Goal: Task Accomplishment & Management: Complete application form

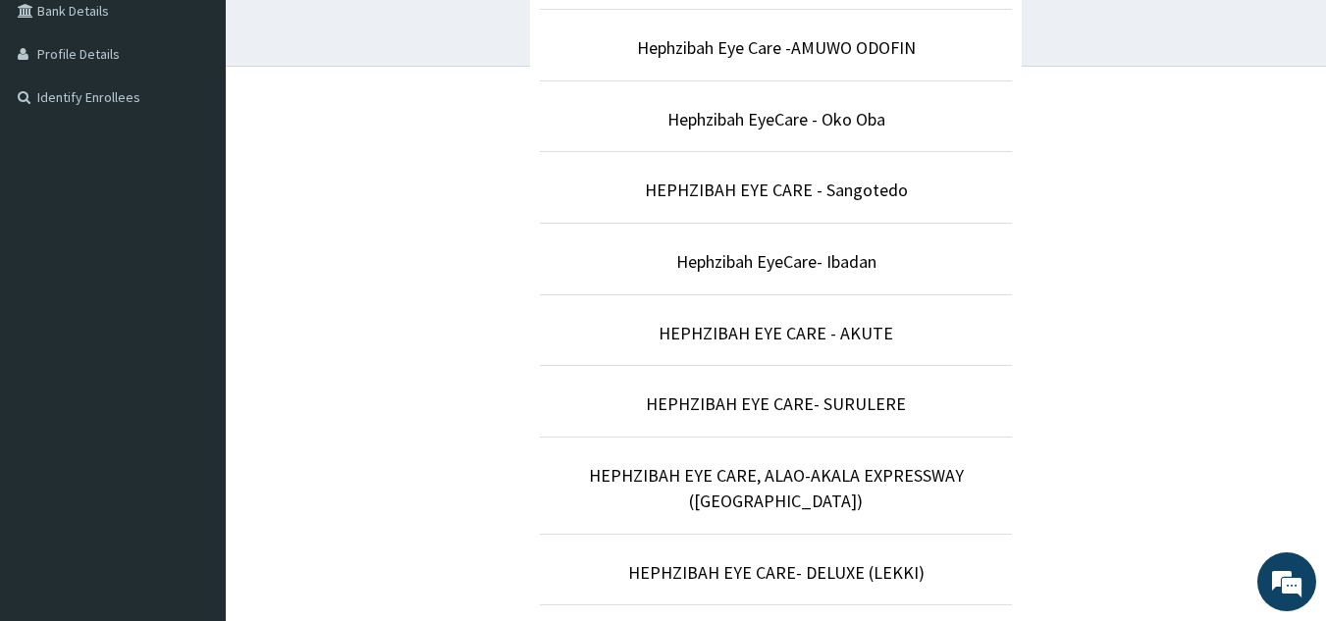
scroll to position [510, 0]
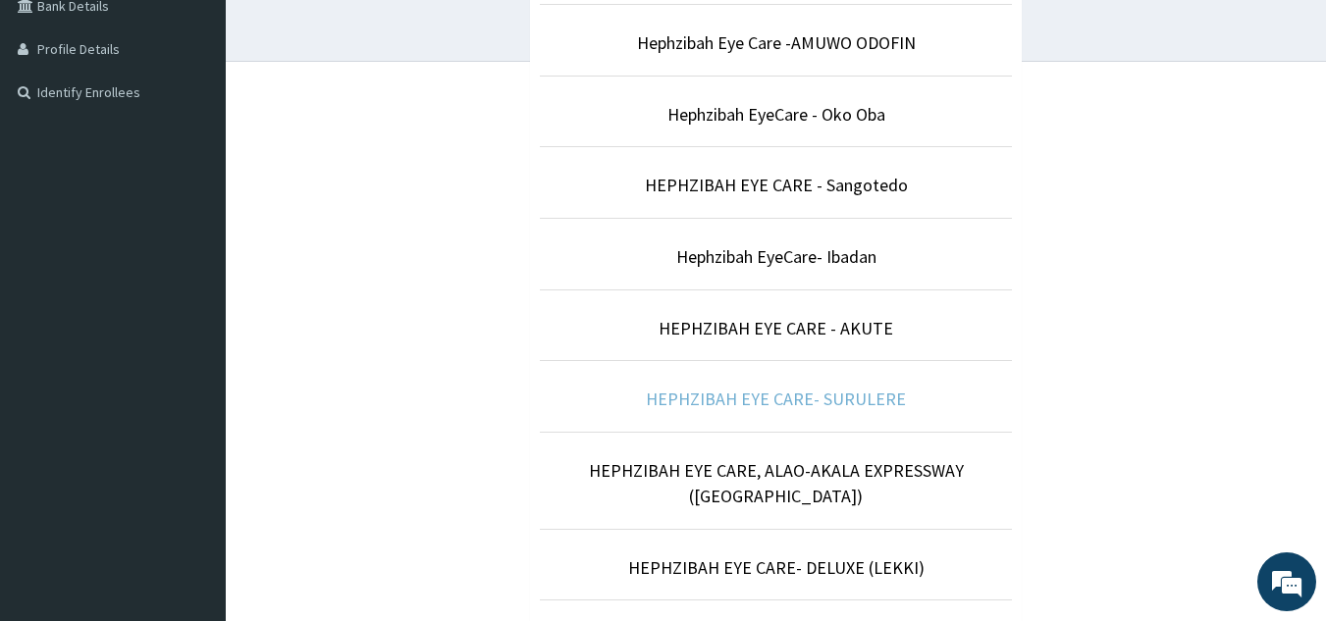
click at [799, 394] on link "HEPHZIBAH EYE CARE- SURULERE" at bounding box center [776, 399] width 260 height 23
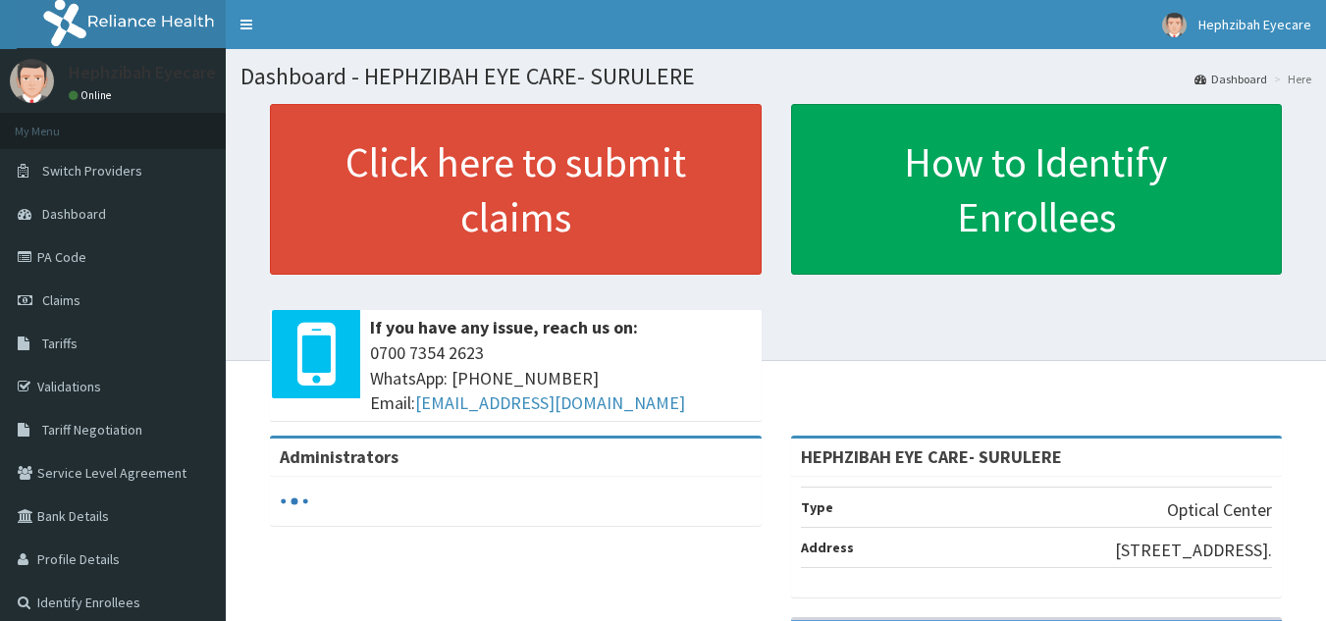
click at [87, 293] on link "Claims" at bounding box center [113, 300] width 226 height 43
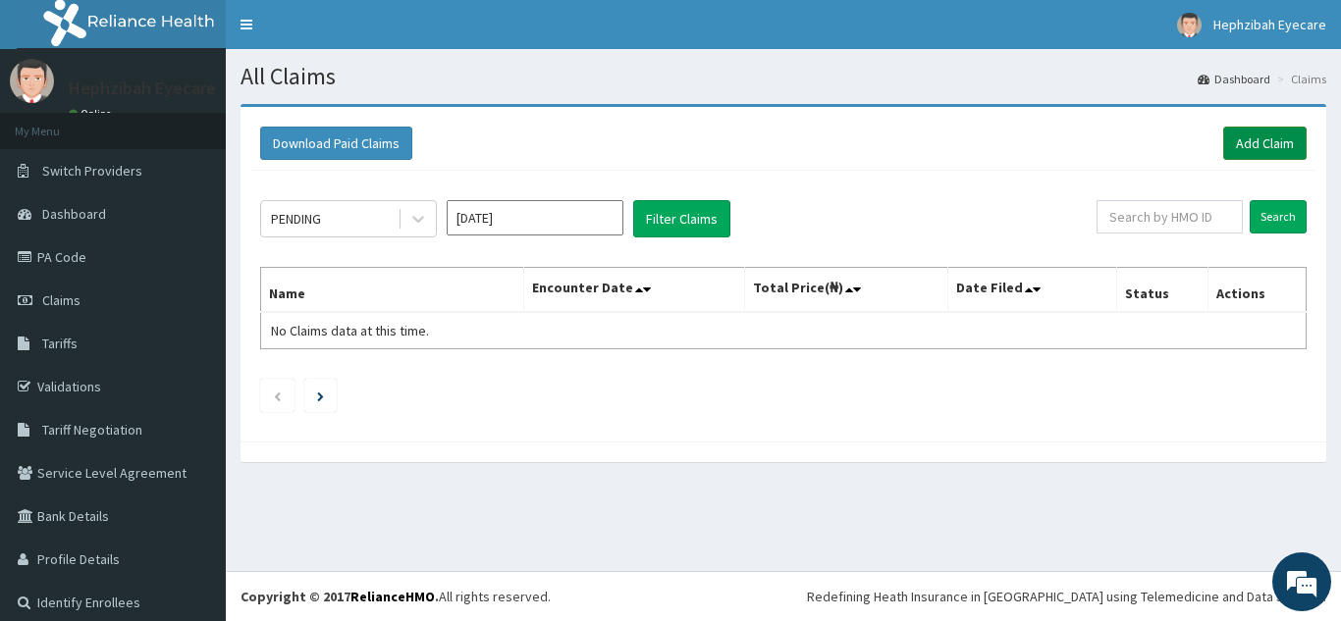
click at [1248, 140] on link "Add Claim" at bounding box center [1264, 143] width 83 height 33
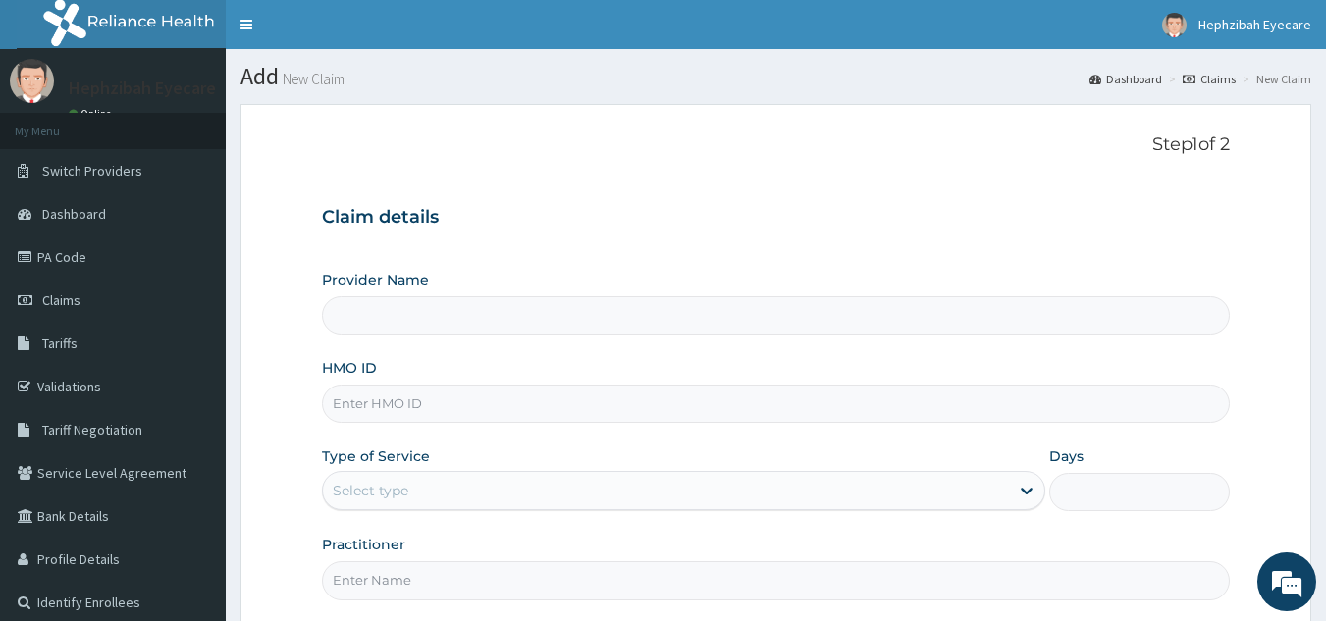
click at [470, 411] on input "HMO ID" at bounding box center [776, 404] width 909 height 38
type input "HEPHZIBAH EYE CARE- SURULERE"
type input "NES/10059/A"
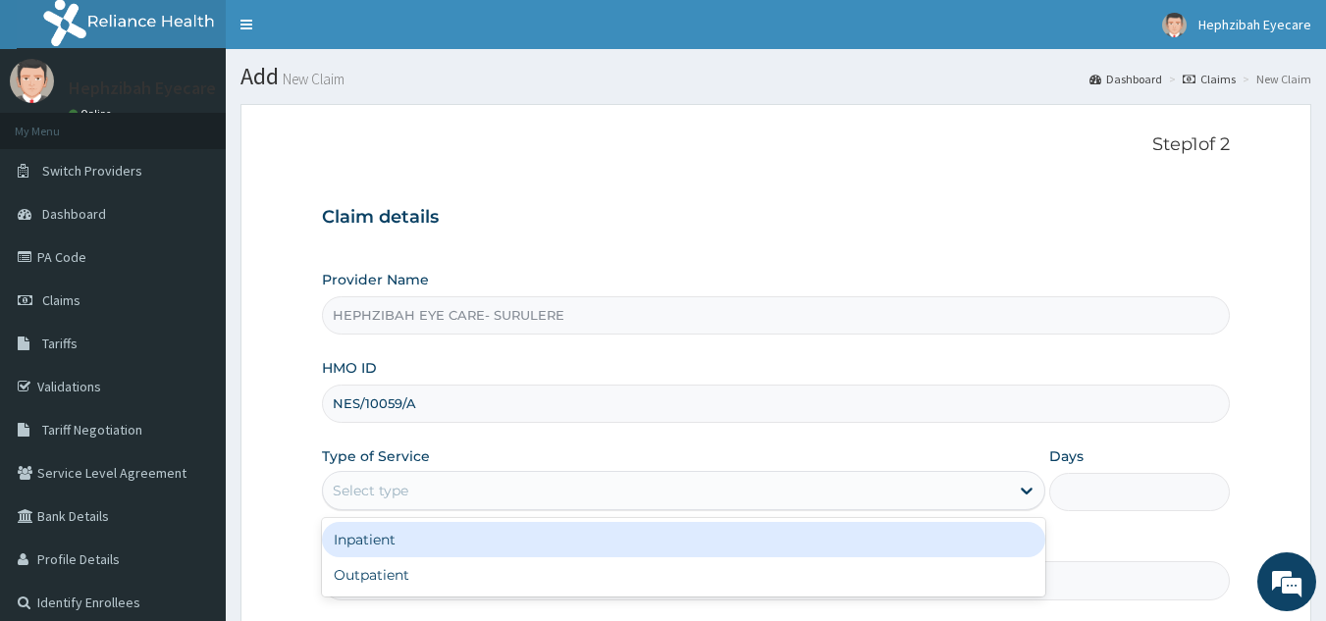
click at [484, 483] on div "Select type" at bounding box center [666, 490] width 686 height 31
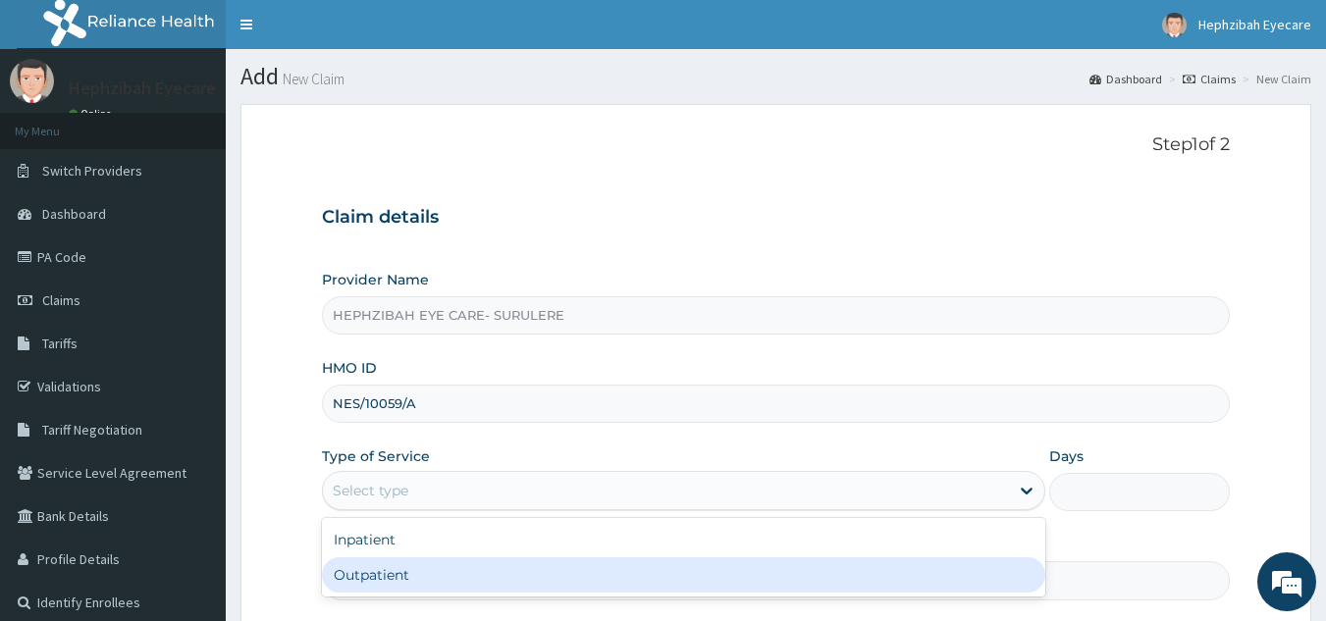
click at [441, 582] on div "Outpatient" at bounding box center [683, 574] width 723 height 35
type input "1"
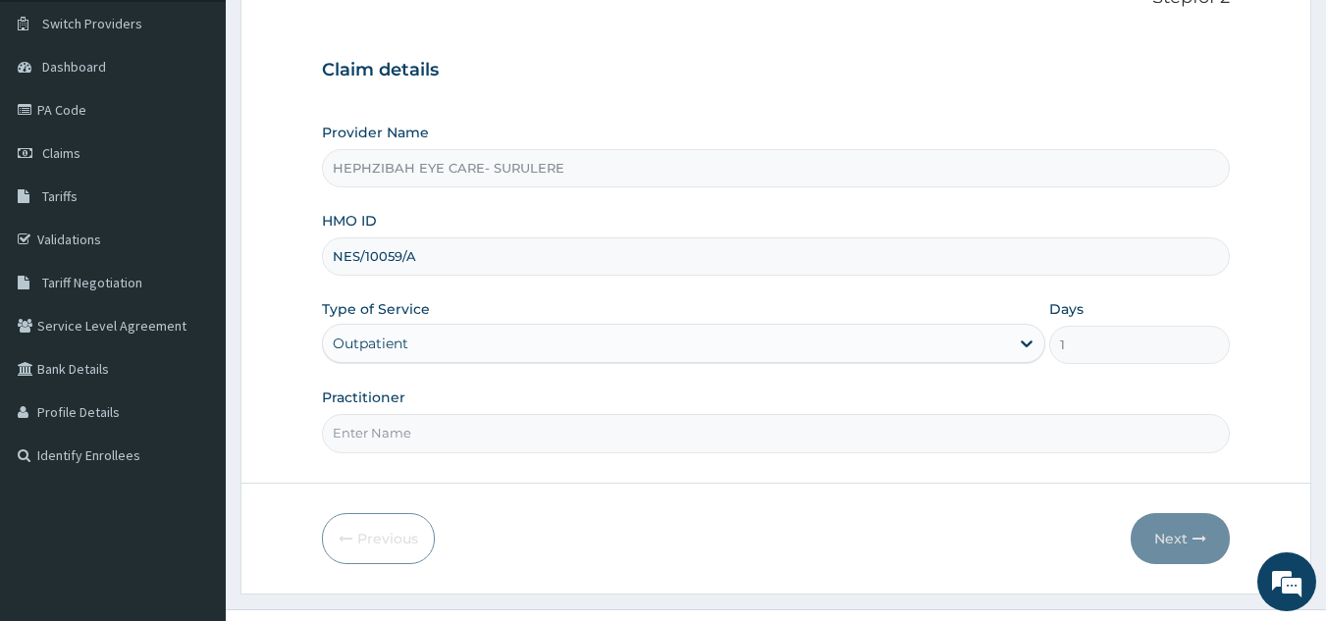
scroll to position [185, 0]
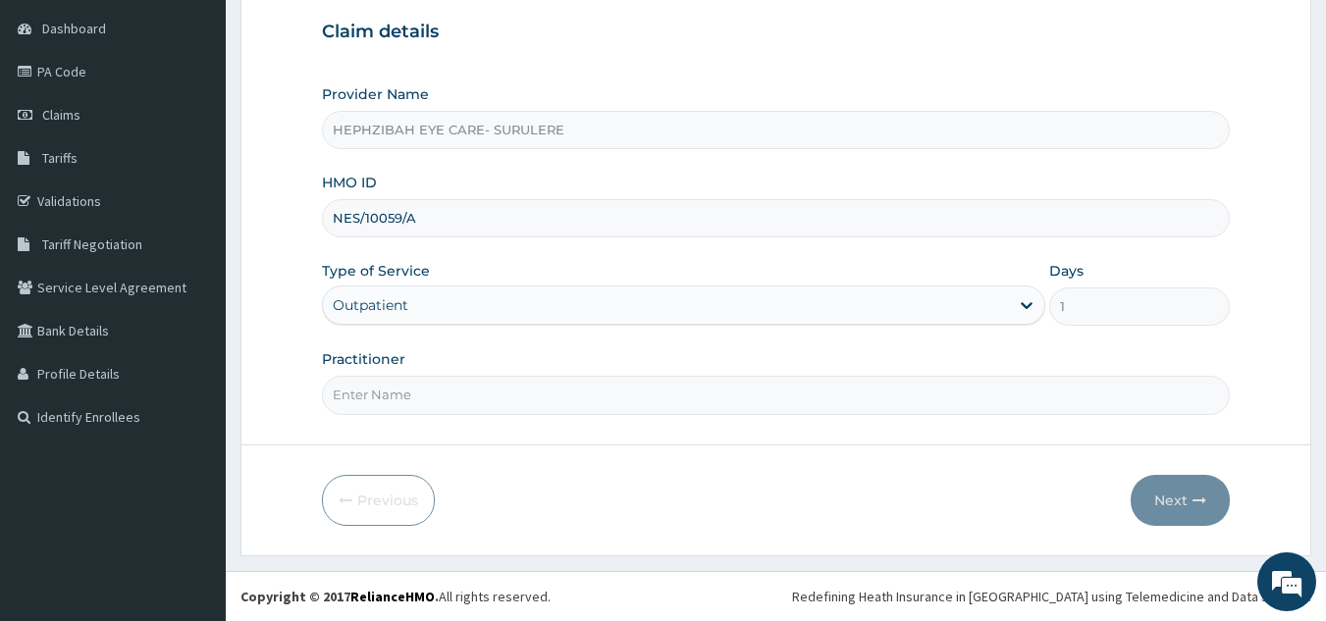
click at [778, 385] on input "Practitioner" at bounding box center [776, 395] width 909 height 38
click at [351, 390] on input "DFR ANDY" at bounding box center [776, 395] width 909 height 38
type input "DR ANDY"
click at [1153, 495] on button "Next" at bounding box center [1180, 500] width 99 height 51
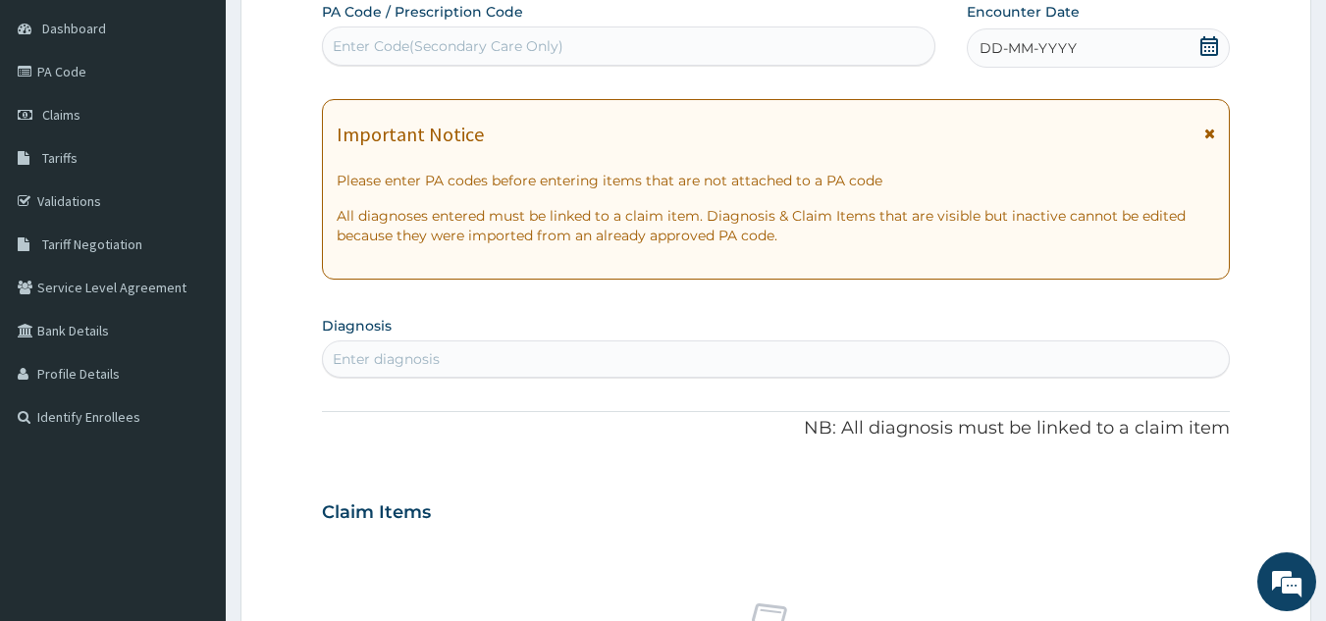
click at [1153, 495] on div "Claim Items" at bounding box center [776, 508] width 909 height 51
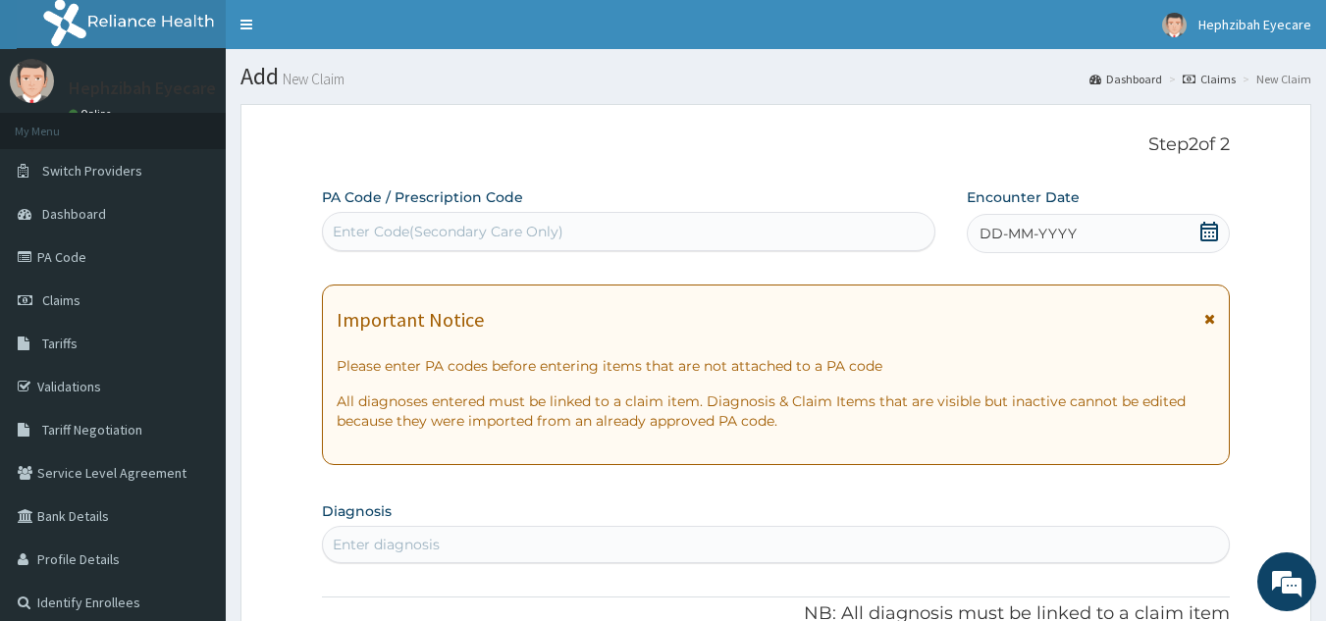
scroll to position [39, 0]
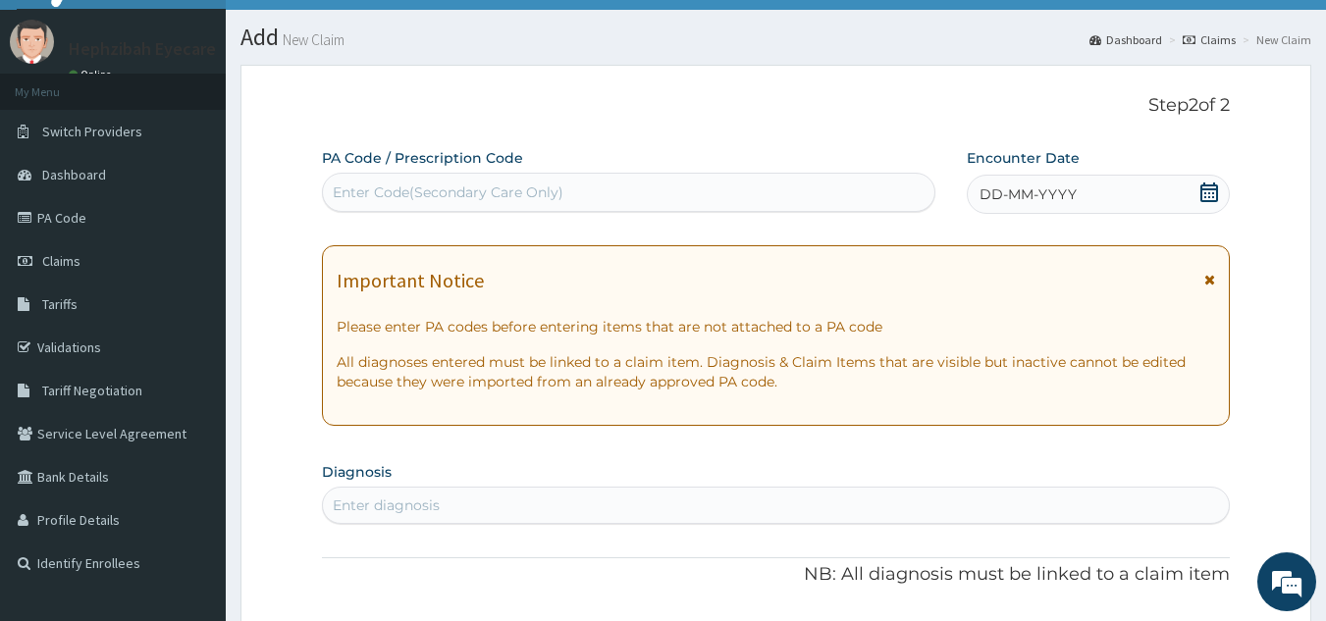
click at [840, 185] on div "Enter Code(Secondary Care Only)" at bounding box center [629, 192] width 612 height 31
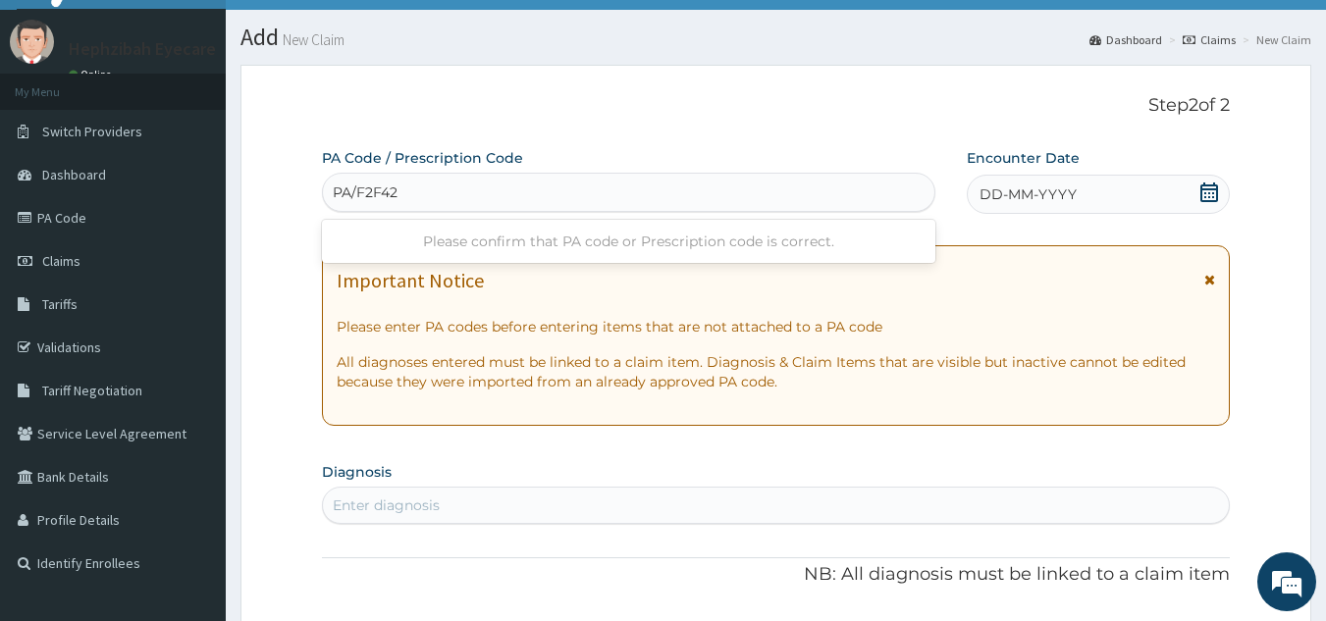
type input "PA/F2F421"
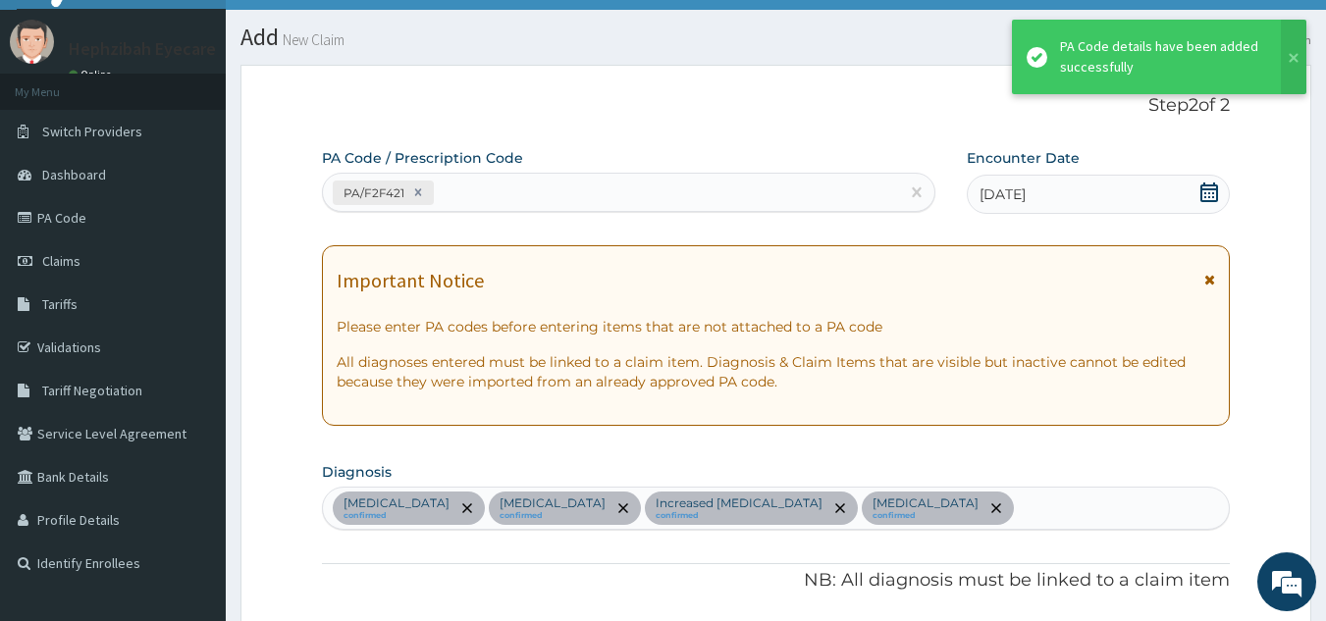
scroll to position [921, 0]
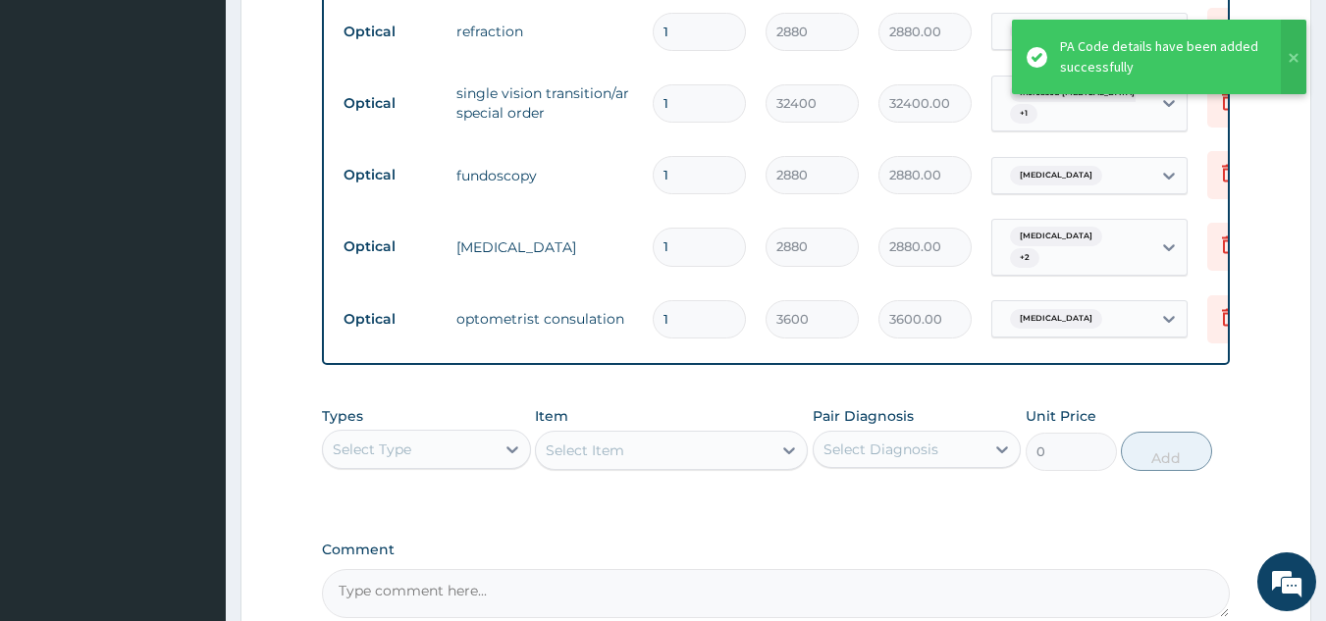
click at [662, 209] on tr "Optical tonometry 1 2880 2880.00 Astigmatism + 2 Delete" at bounding box center [815, 247] width 962 height 77
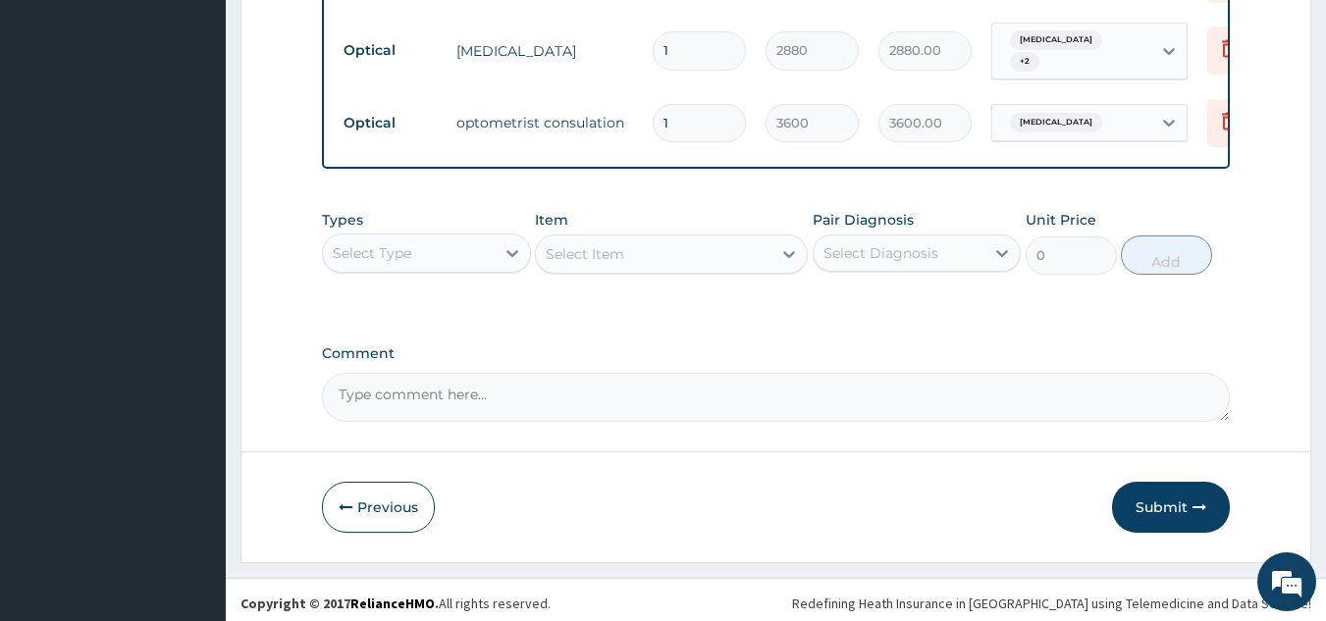
scroll to position [1130, 0]
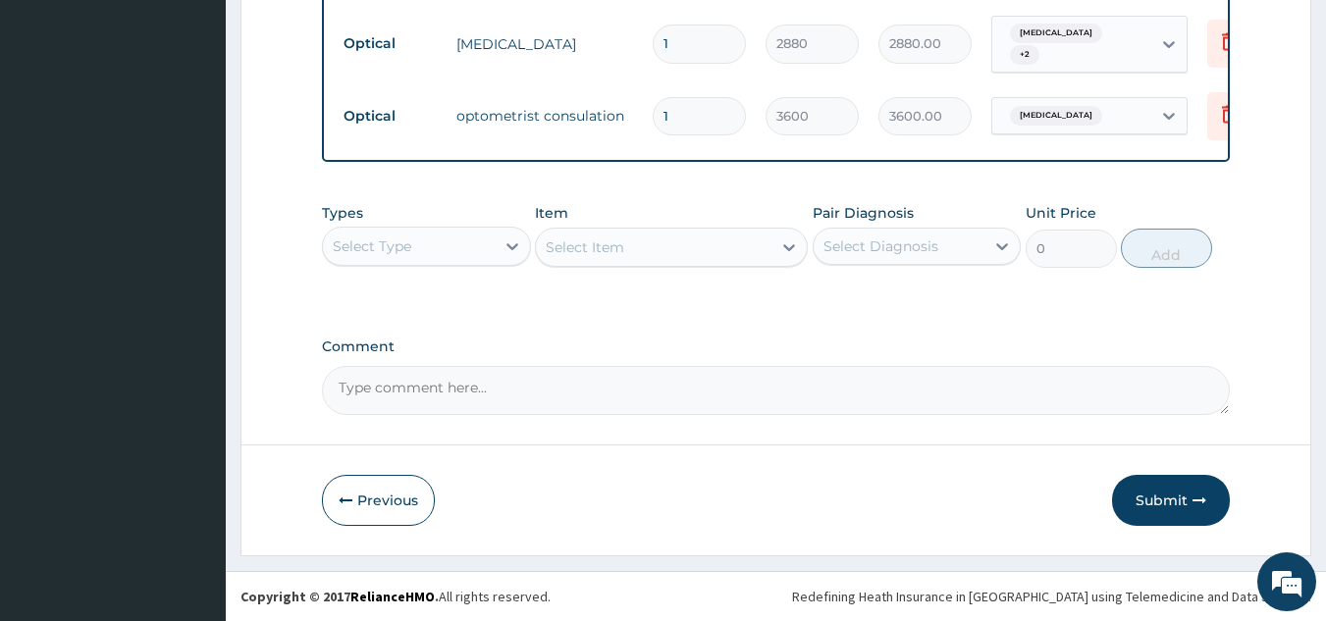
click at [379, 401] on textarea "Comment" at bounding box center [776, 390] width 909 height 49
type textarea "LENS AND FRAME APPROVED AT 30000"
click at [1164, 503] on button "Submit" at bounding box center [1171, 500] width 118 height 51
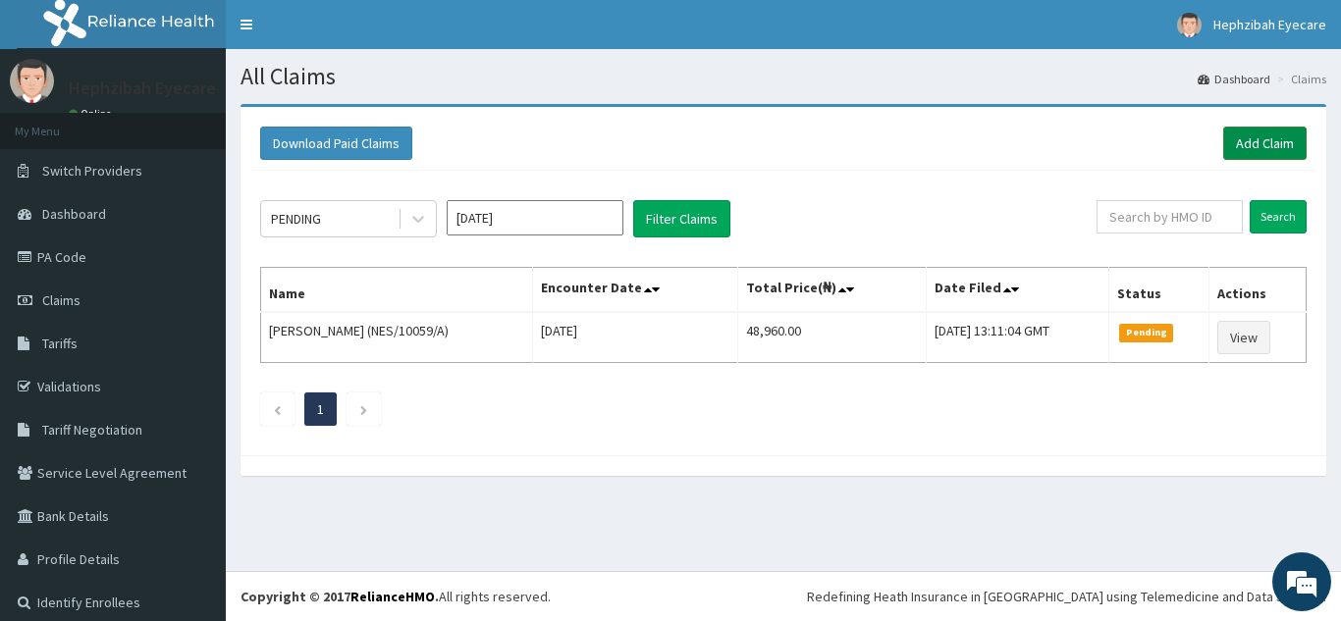
click at [1249, 155] on link "Add Claim" at bounding box center [1264, 143] width 83 height 33
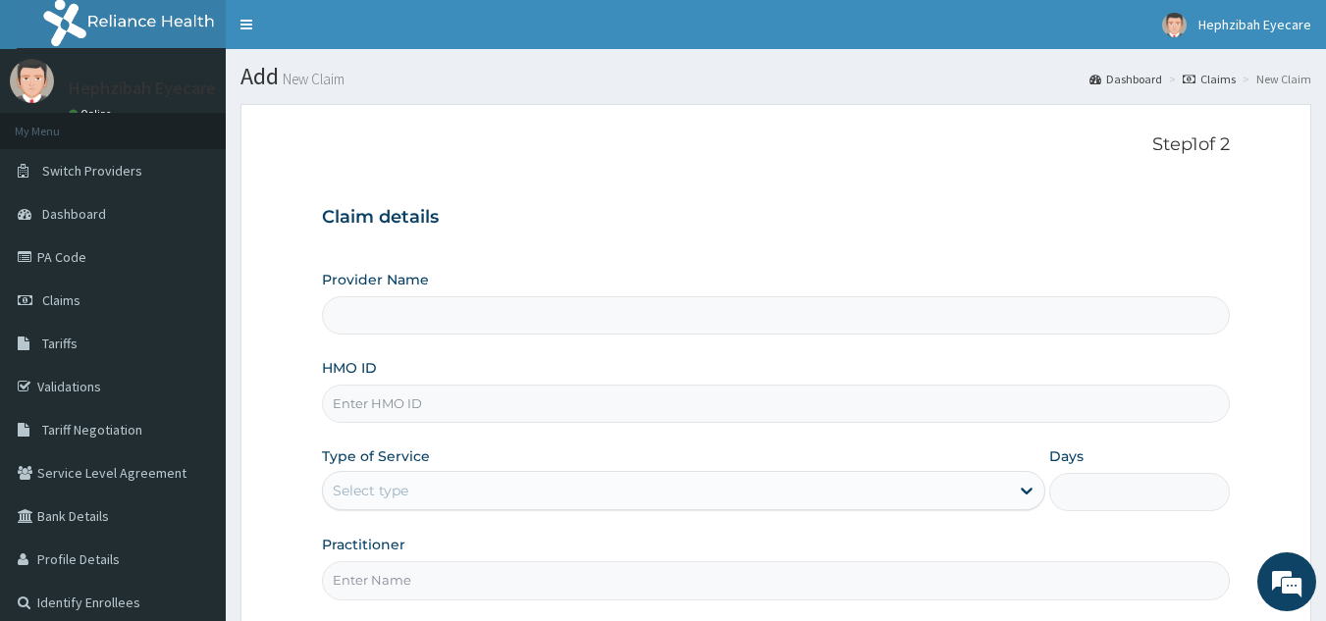
click at [576, 413] on input "HMO ID" at bounding box center [776, 404] width 909 height 38
type input "OHT/"
type input "HEPHZIBAH EYE CARE- SURULERE"
type input "OHT/10403/A"
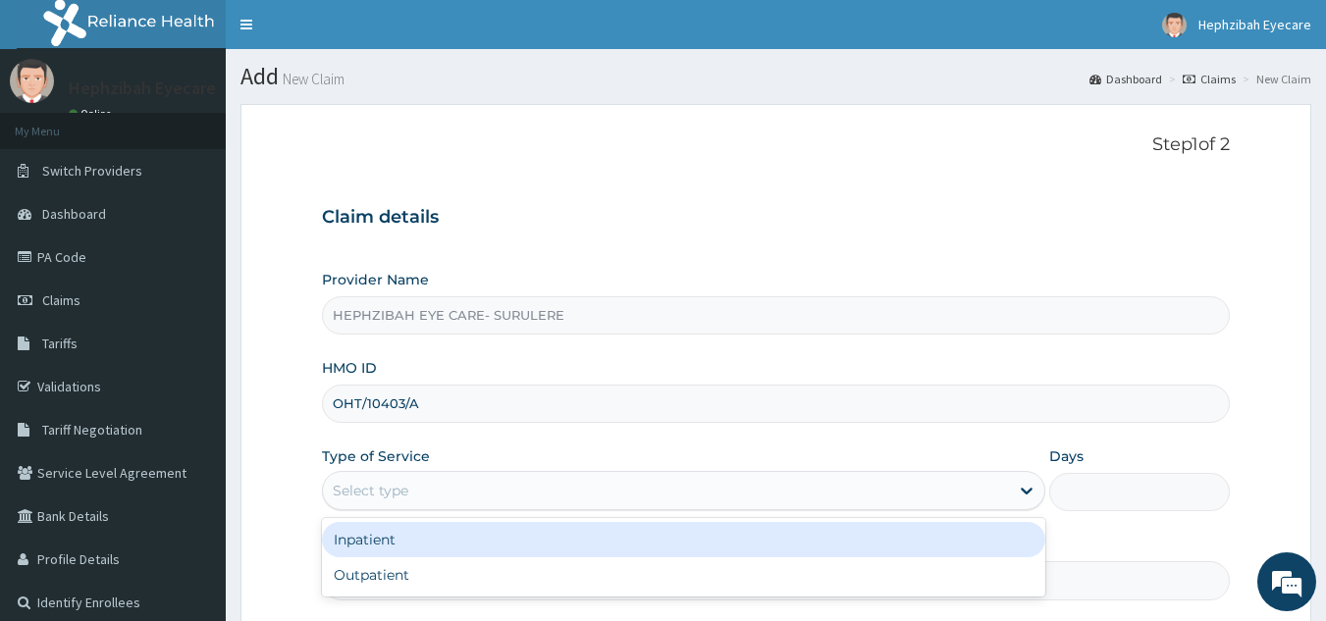
click at [539, 485] on div "Select type" at bounding box center [666, 490] width 686 height 31
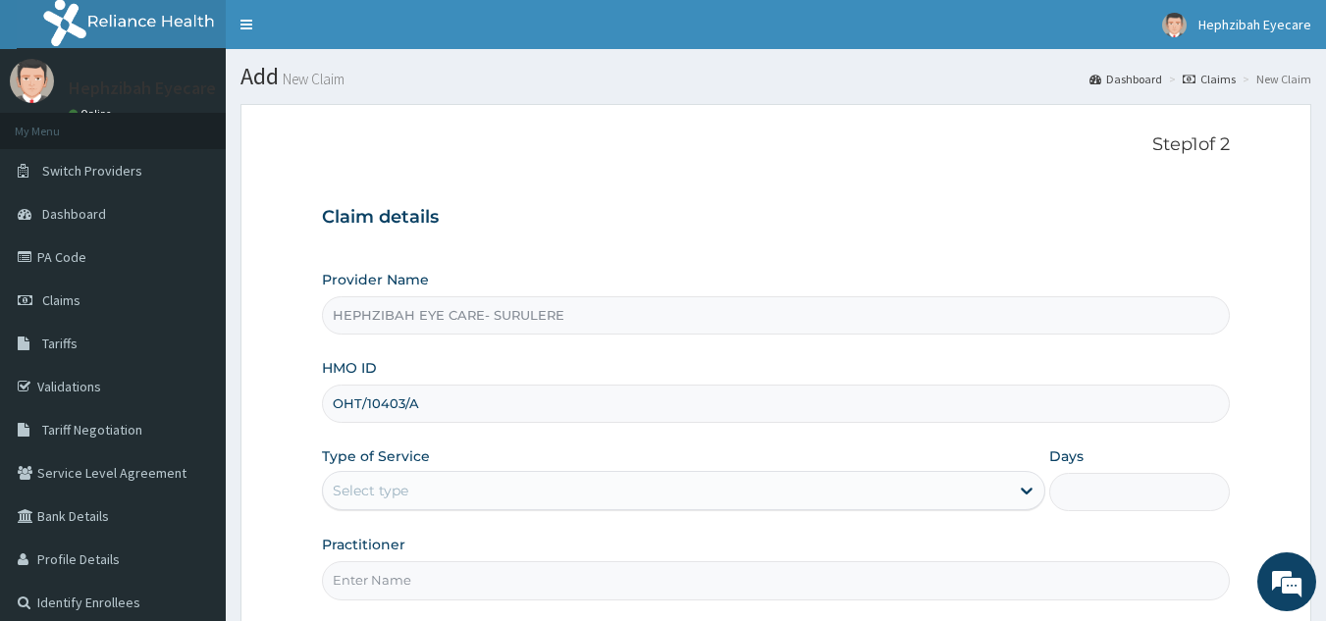
click at [448, 603] on form "Step 1 of 2 Claim details Provider Name HEPHZIBAH EYE CARE- SURULERE HMO ID OHT…" at bounding box center [775, 423] width 1071 height 638
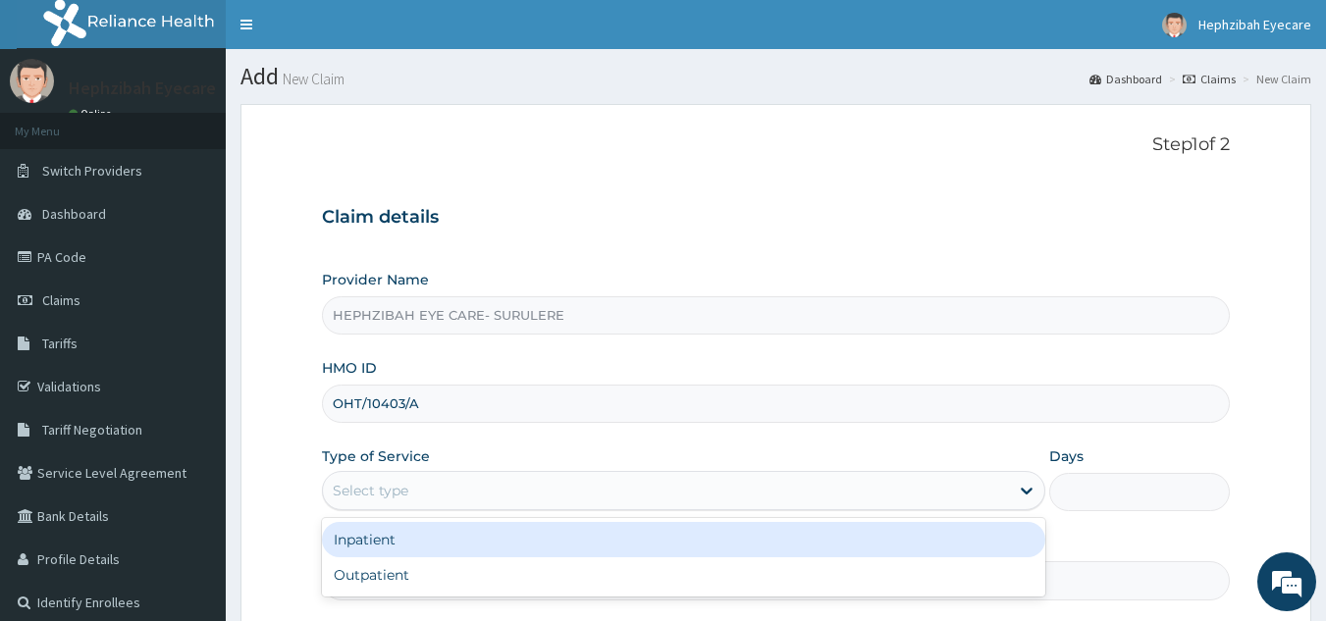
click at [684, 492] on div "Select type" at bounding box center [666, 490] width 686 height 31
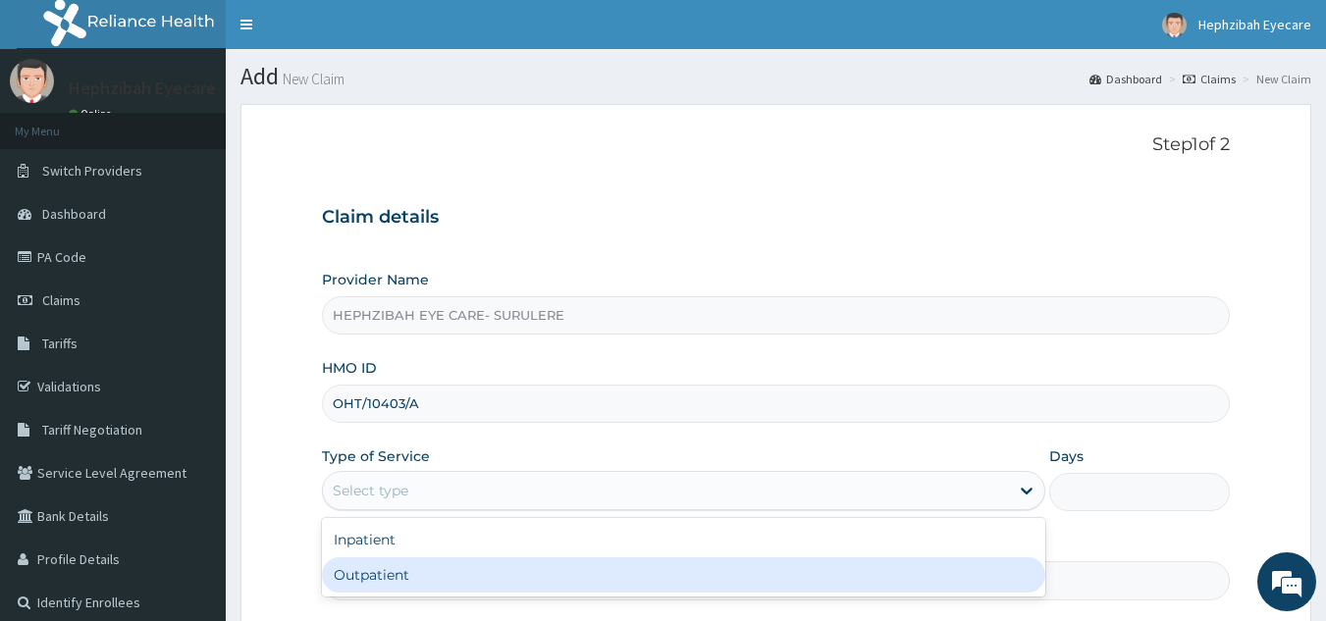
click at [597, 578] on div "Outpatient" at bounding box center [683, 574] width 723 height 35
type input "1"
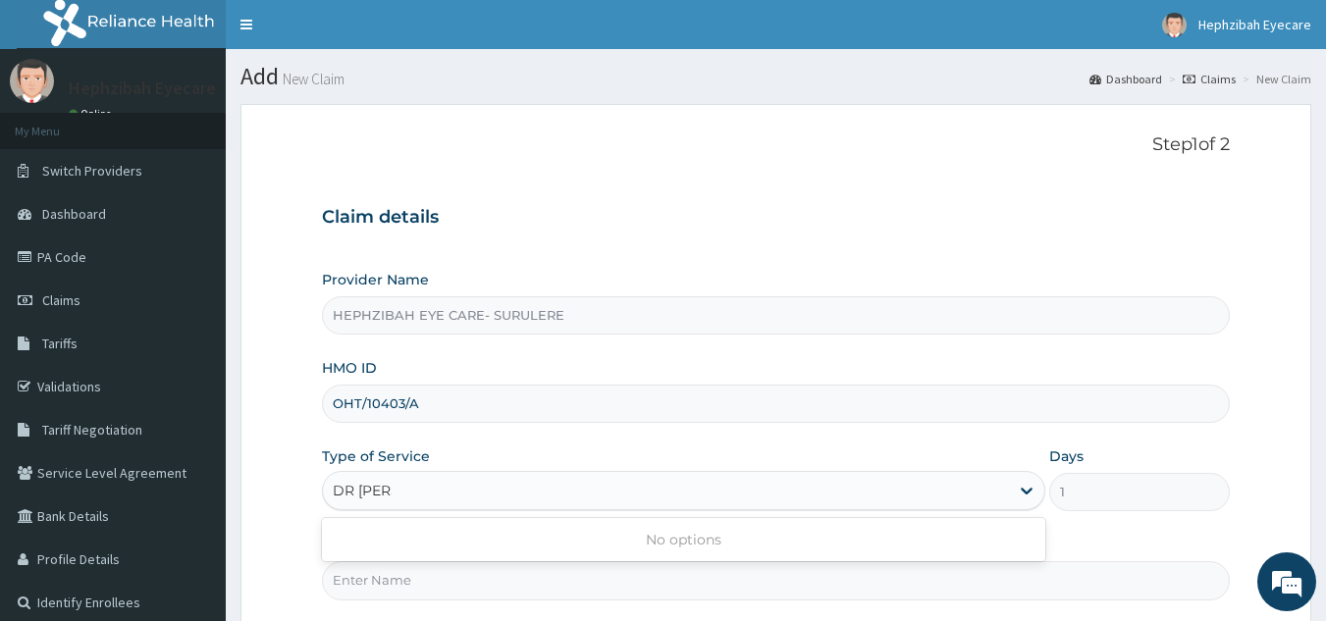
type input "DR [PERSON_NAME]"
click at [632, 501] on div "DR [PERSON_NAME]" at bounding box center [666, 490] width 686 height 31
click at [584, 590] on input "Practitioner" at bounding box center [776, 580] width 909 height 38
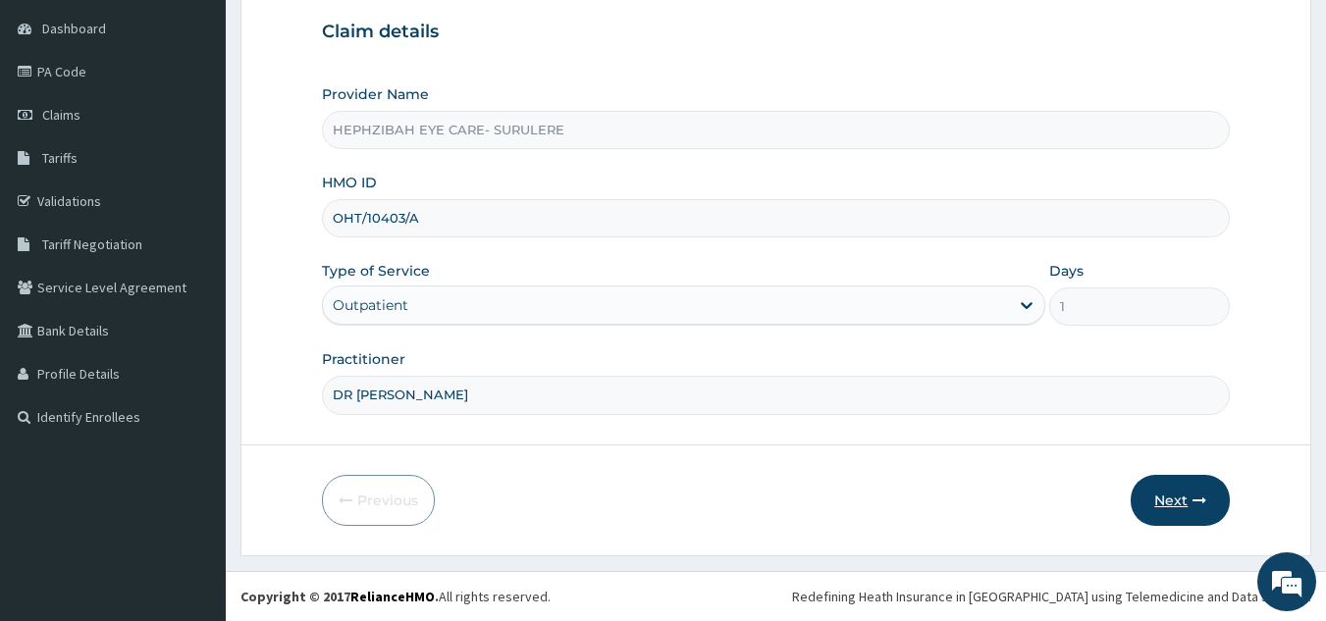
type input "DR [PERSON_NAME]"
click at [1174, 495] on button "Next" at bounding box center [1180, 500] width 99 height 51
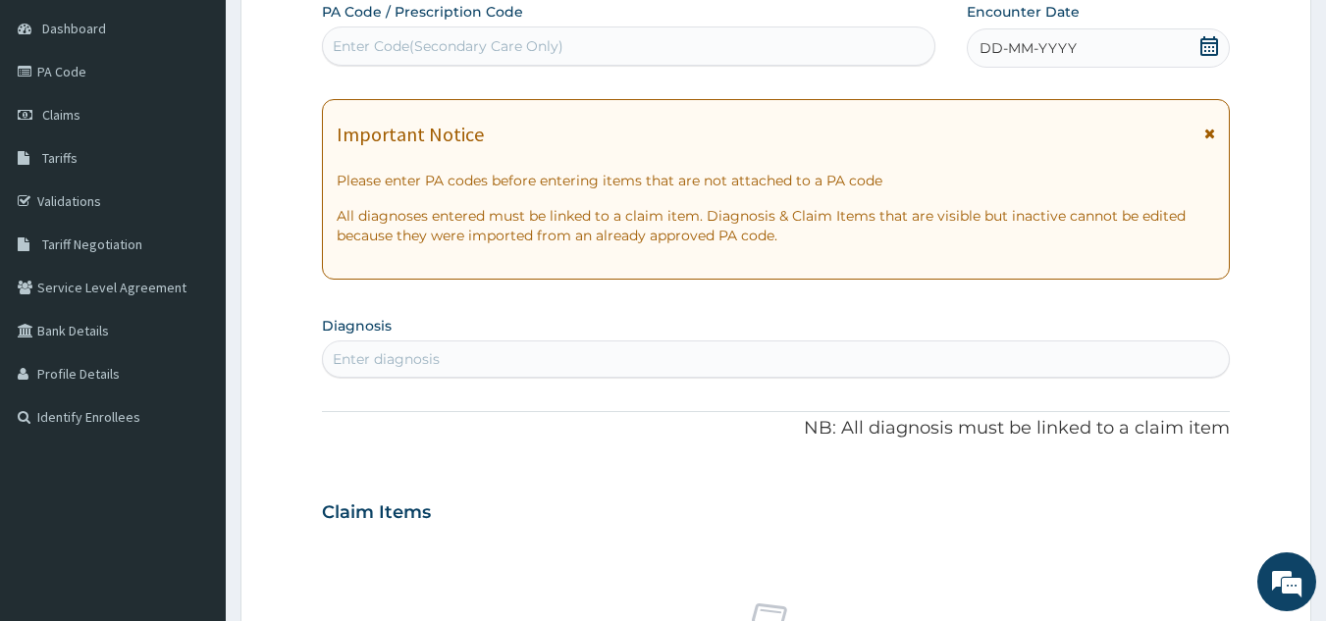
click at [828, 49] on div "Enter Code(Secondary Care Only)" at bounding box center [629, 45] width 612 height 31
type input "PA/9F0543"
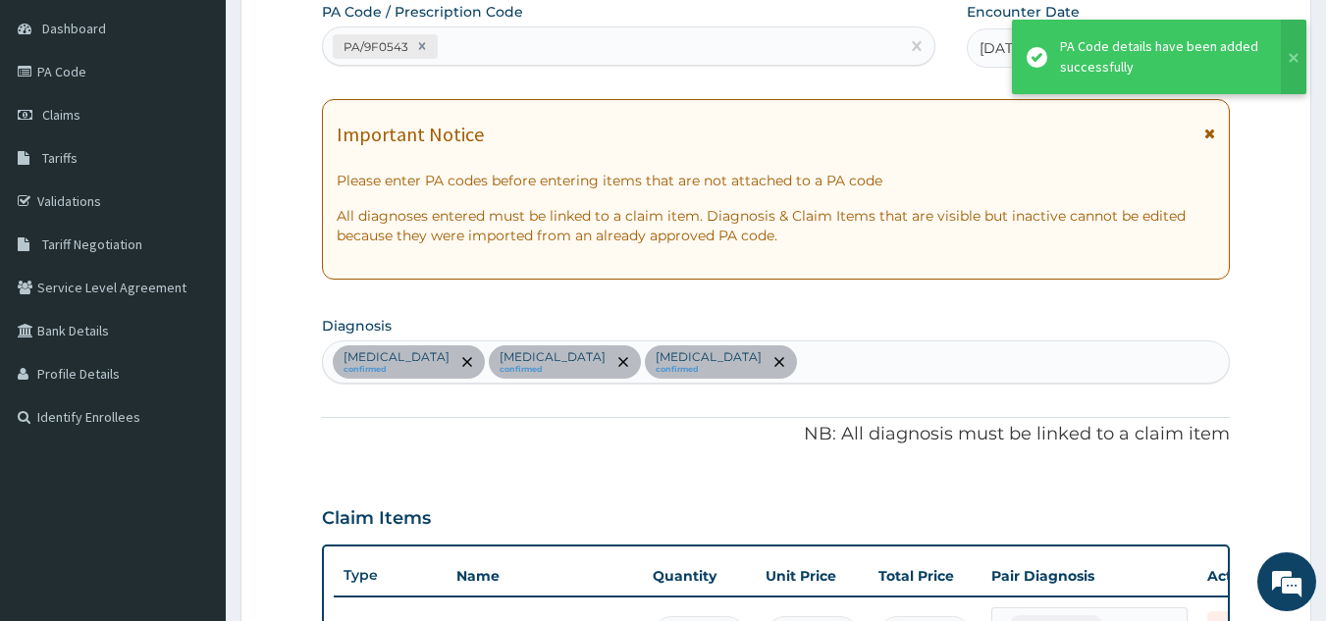
scroll to position [878, 0]
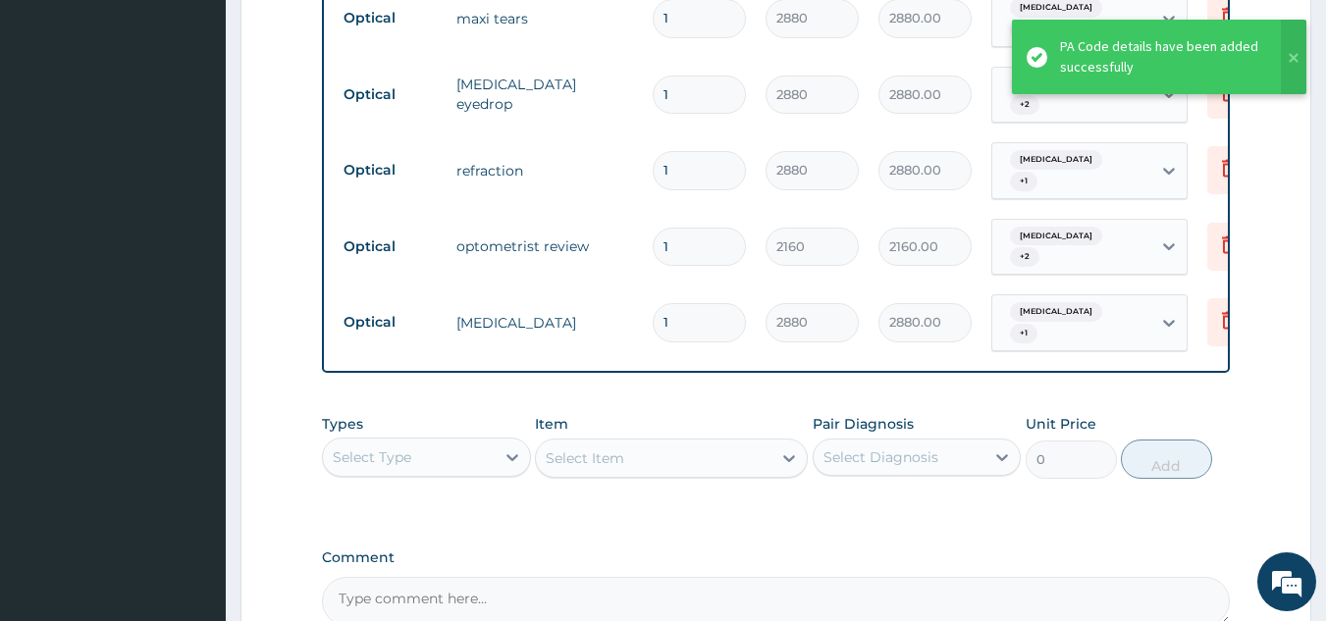
click at [605, 193] on tr "Optical refraction 1 2880 2880.00 Bacterial Conjunctivitis + 1 Delete" at bounding box center [815, 170] width 962 height 77
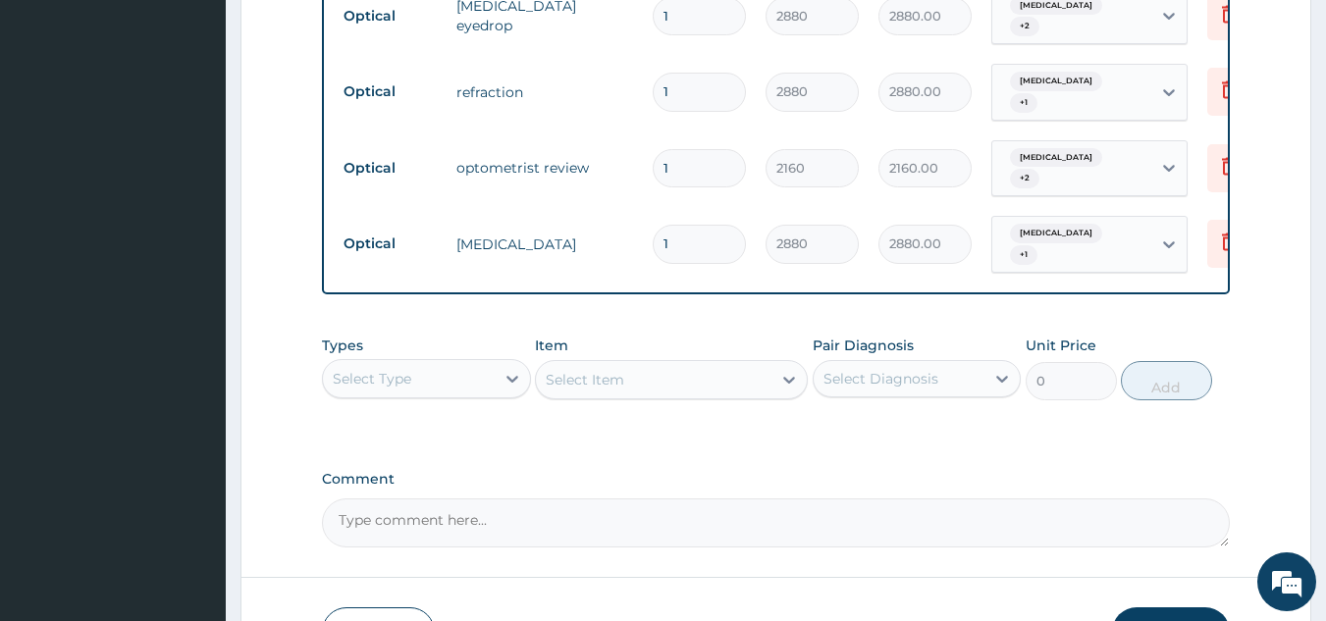
scroll to position [1087, 0]
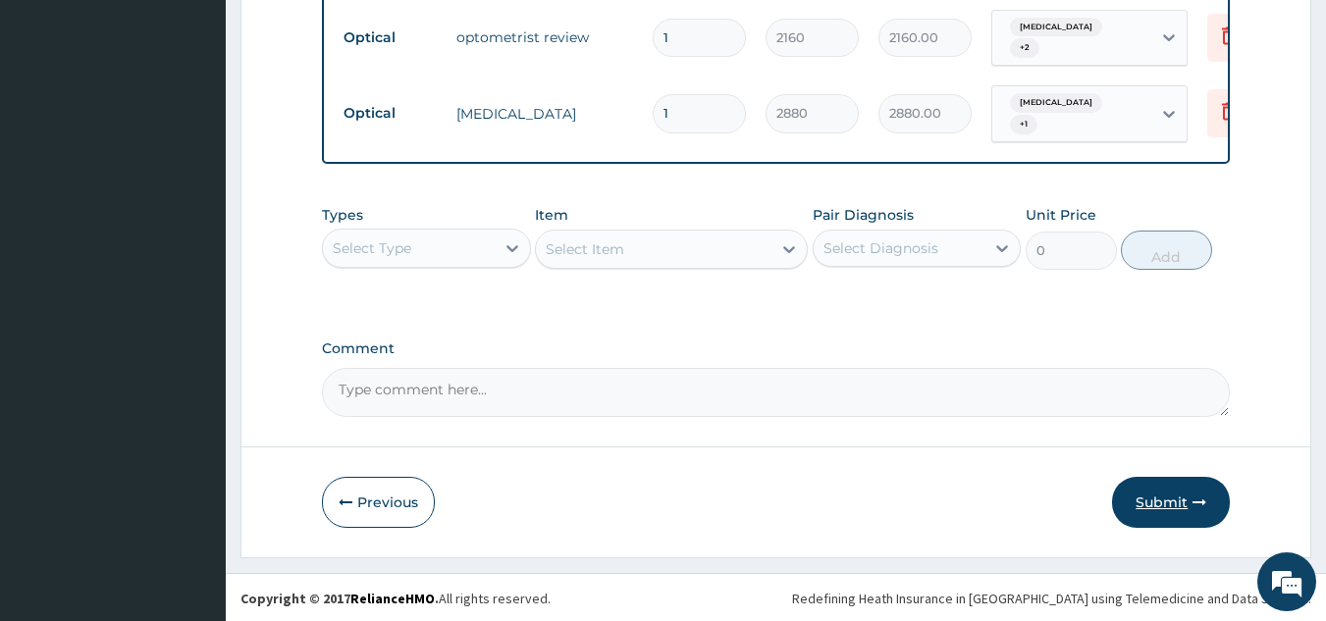
click at [1143, 504] on button "Submit" at bounding box center [1171, 502] width 118 height 51
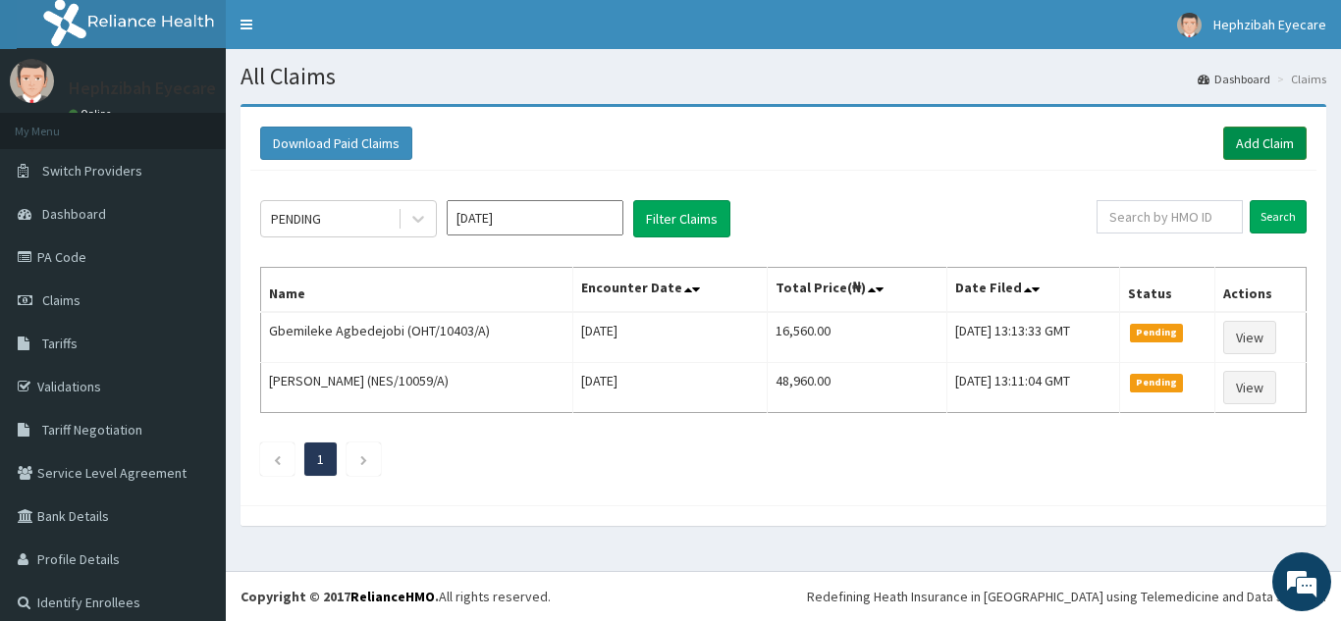
click at [1252, 145] on link "Add Claim" at bounding box center [1264, 143] width 83 height 33
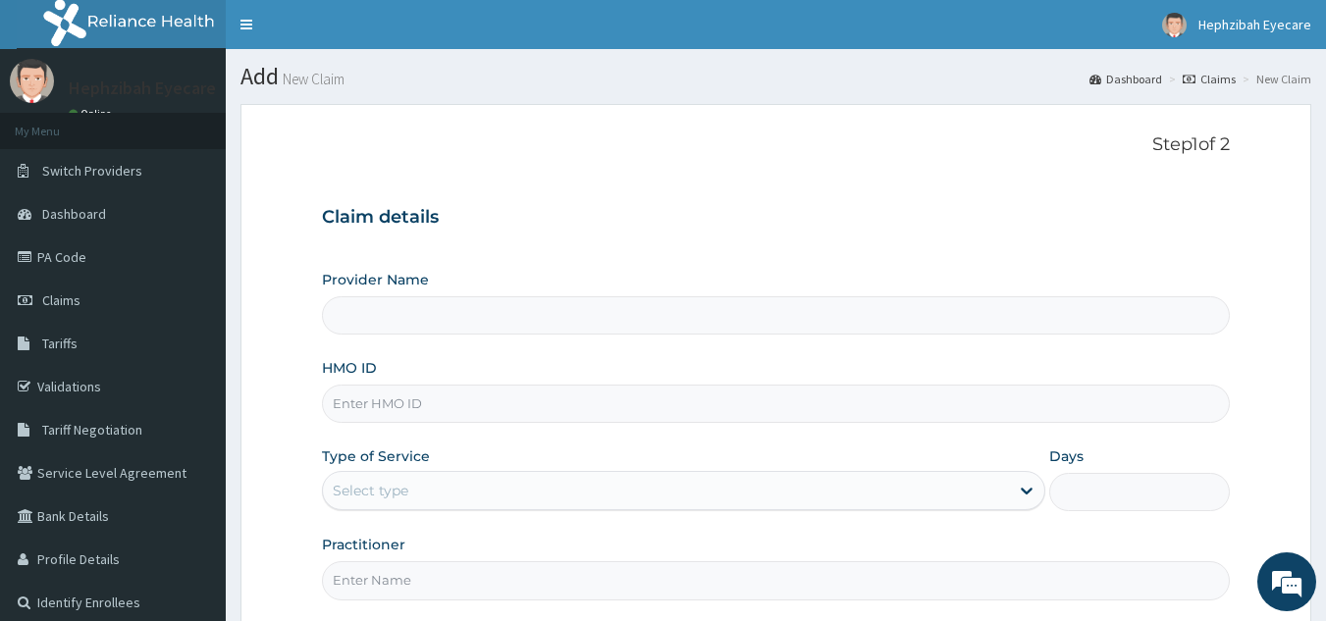
type input "HEPHZIBAH EYE CARE- SURULERE"
click at [783, 410] on input "HMO ID" at bounding box center [776, 404] width 909 height 38
type input "OHT/10403/A"
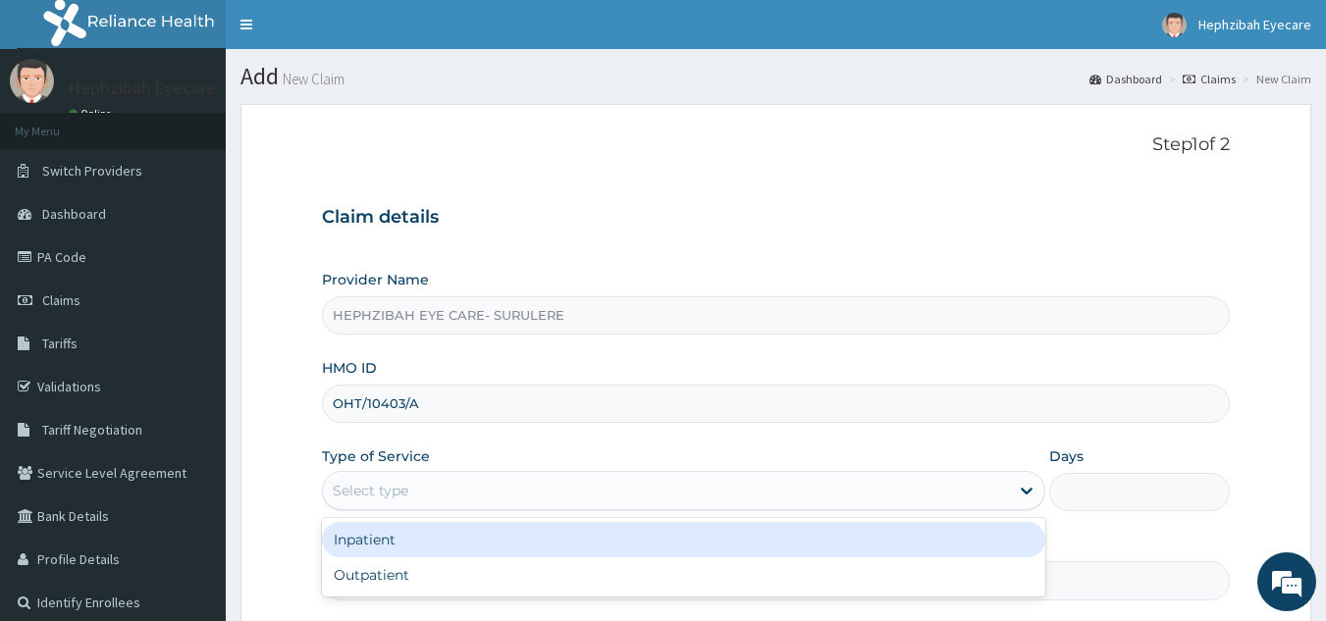
click at [722, 494] on div "Select type" at bounding box center [666, 490] width 686 height 31
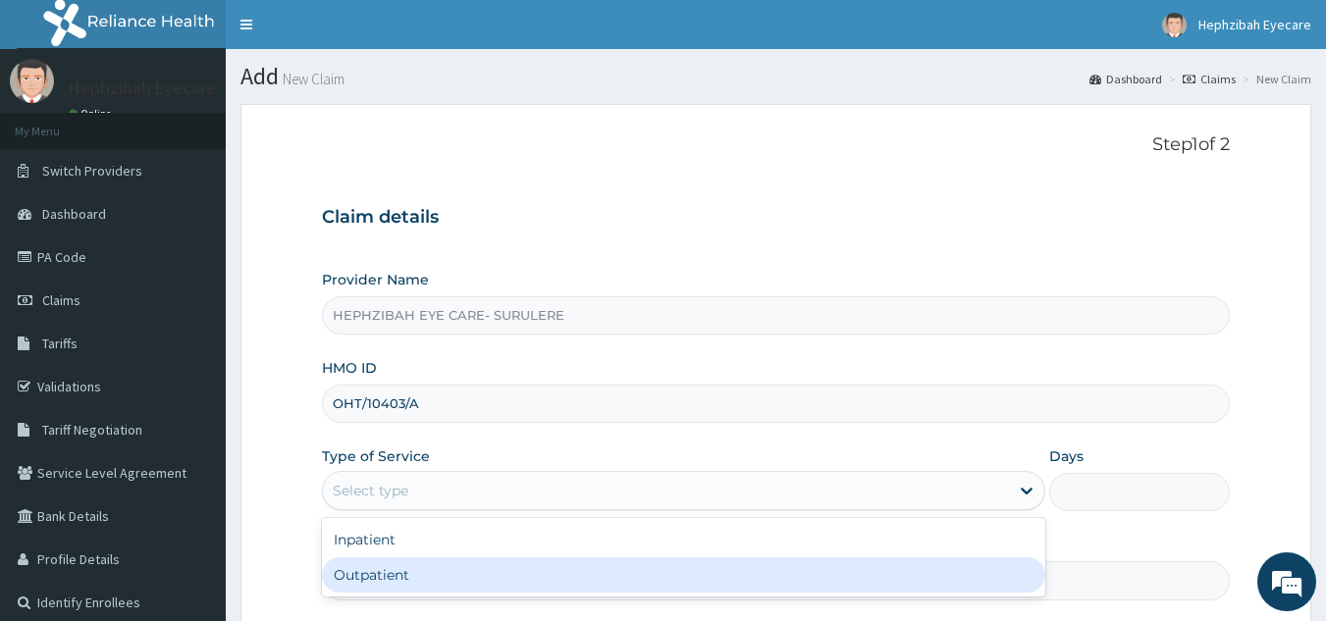
click at [559, 564] on div "Outpatient" at bounding box center [683, 574] width 723 height 35
type input "1"
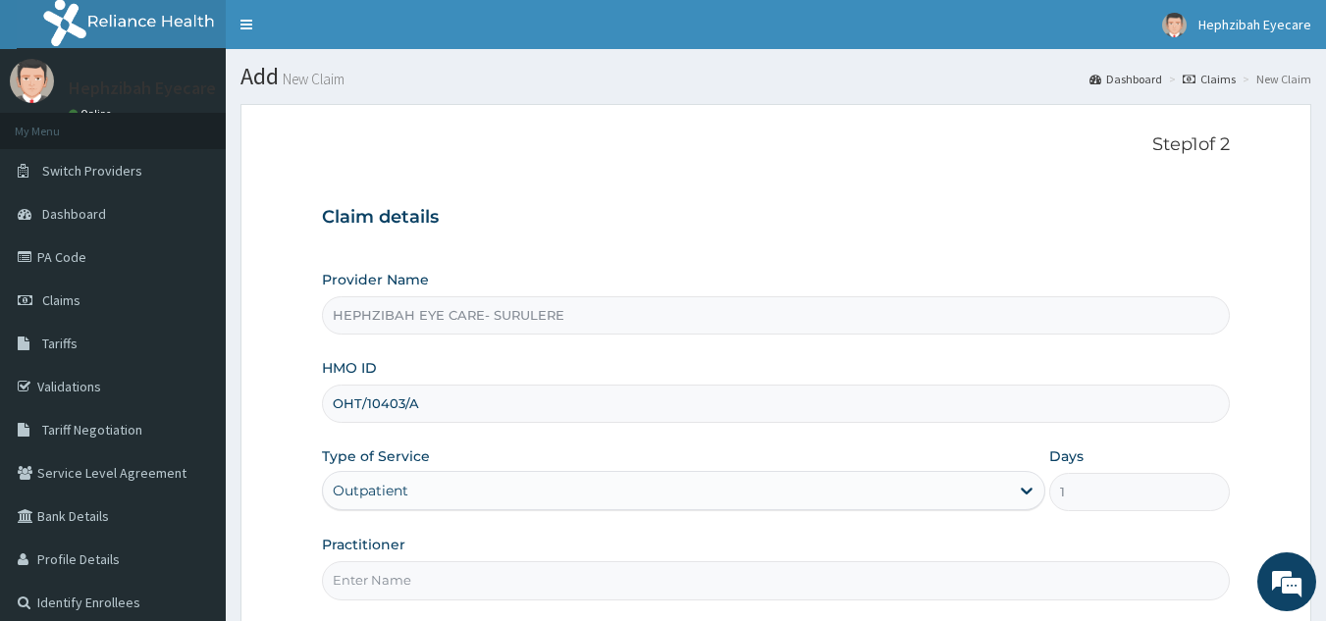
click at [876, 583] on input "Practitioner" at bounding box center [776, 580] width 909 height 38
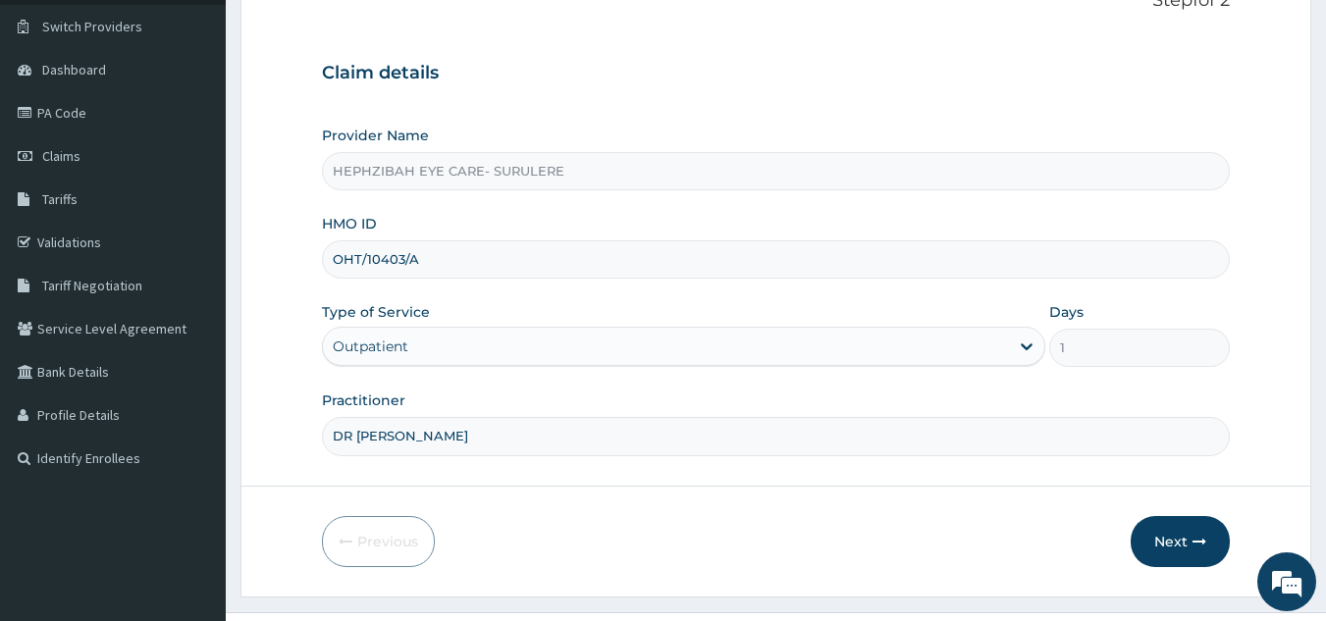
scroll to position [185, 0]
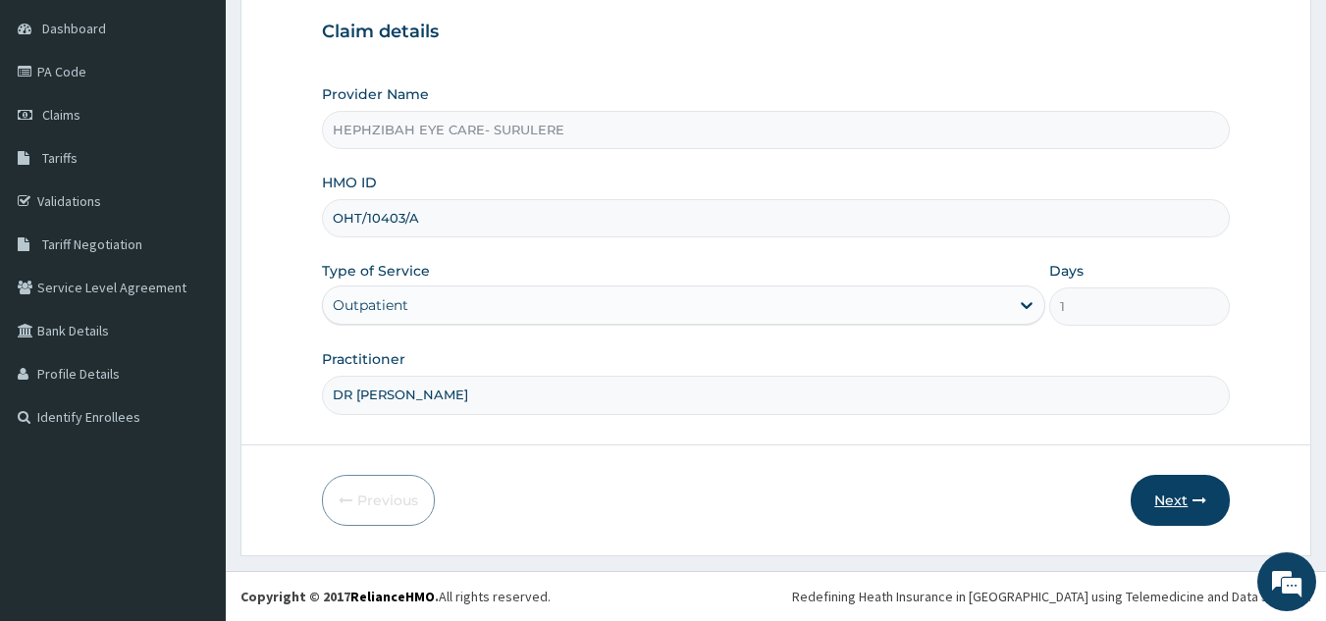
type input "DR [PERSON_NAME]"
click at [1179, 495] on button "Next" at bounding box center [1180, 500] width 99 height 51
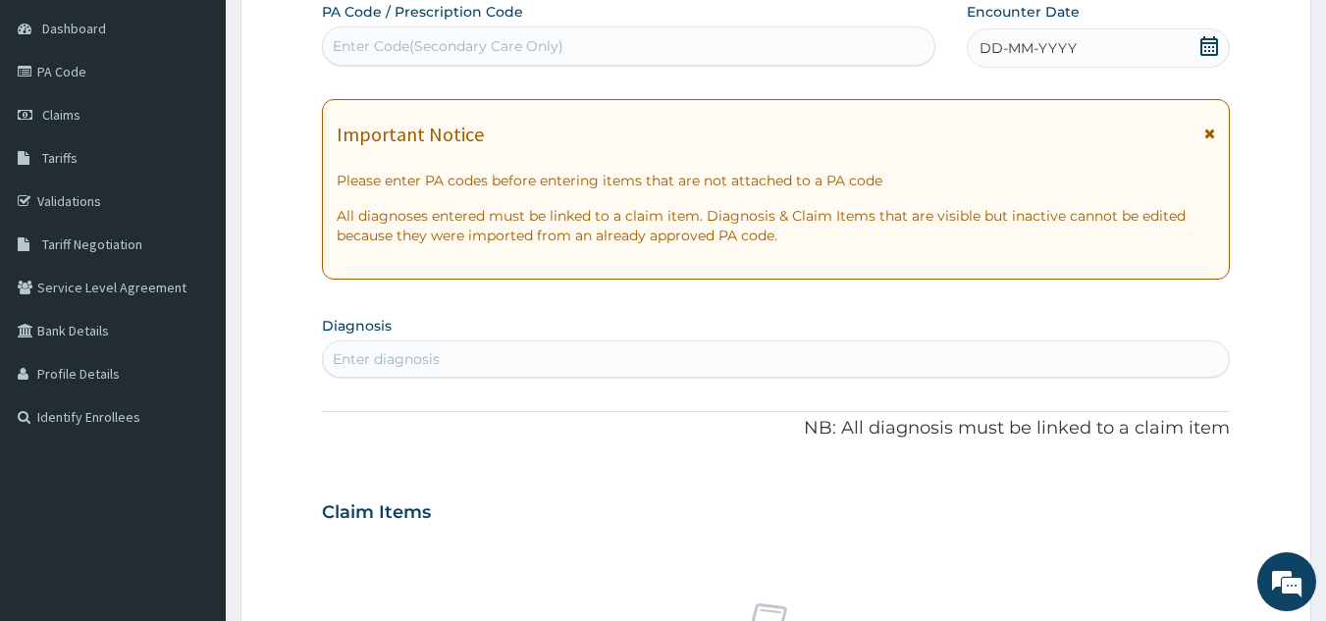
click at [739, 44] on div "Enter Code(Secondary Care Only)" at bounding box center [629, 45] width 612 height 31
type input "PA/200F78"
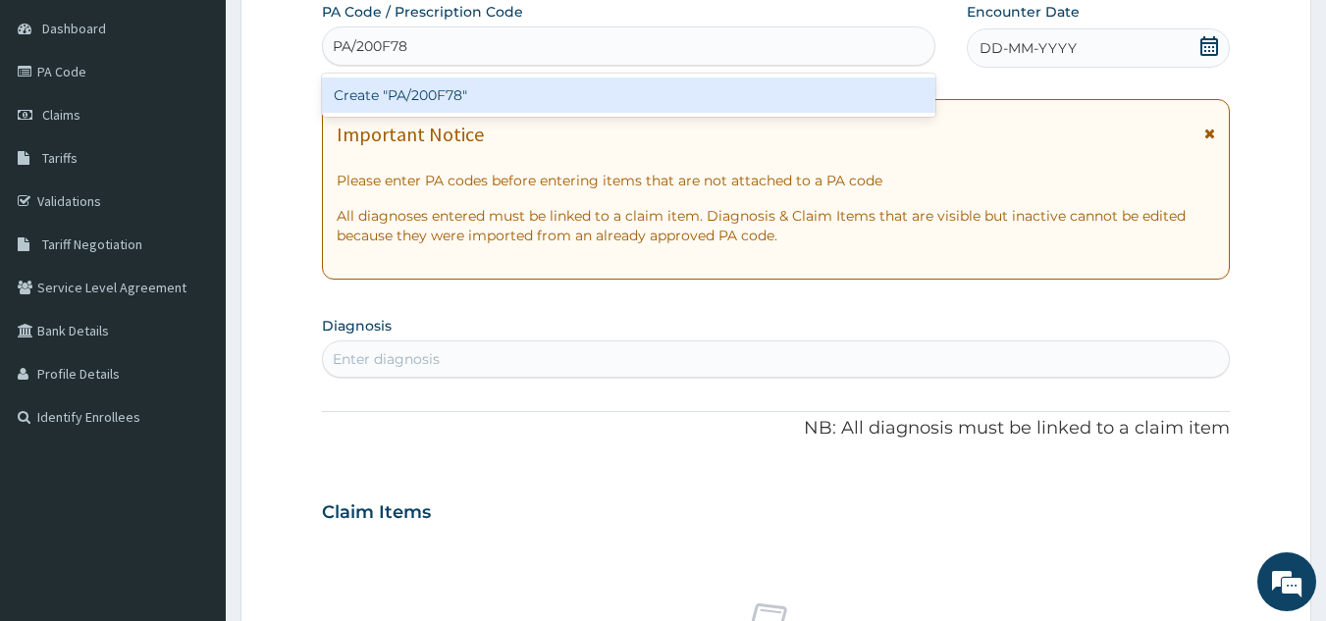
click at [710, 95] on div "Create "PA/200F78"" at bounding box center [629, 95] width 614 height 35
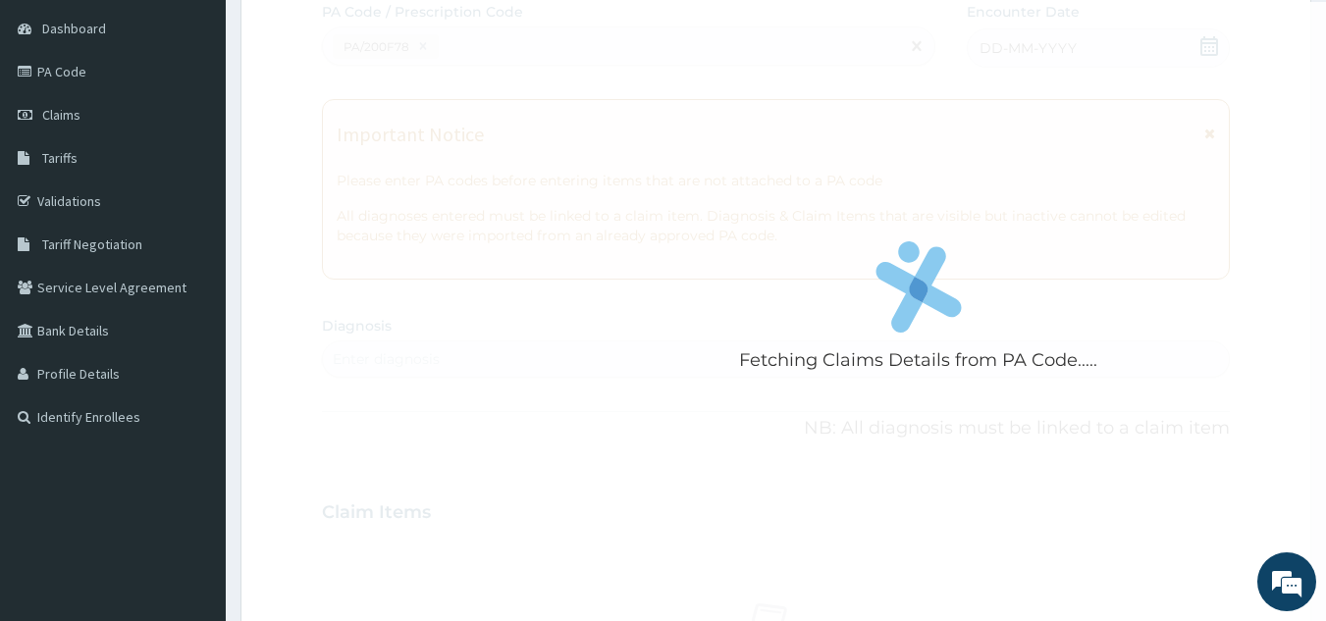
scroll to position [215, 0]
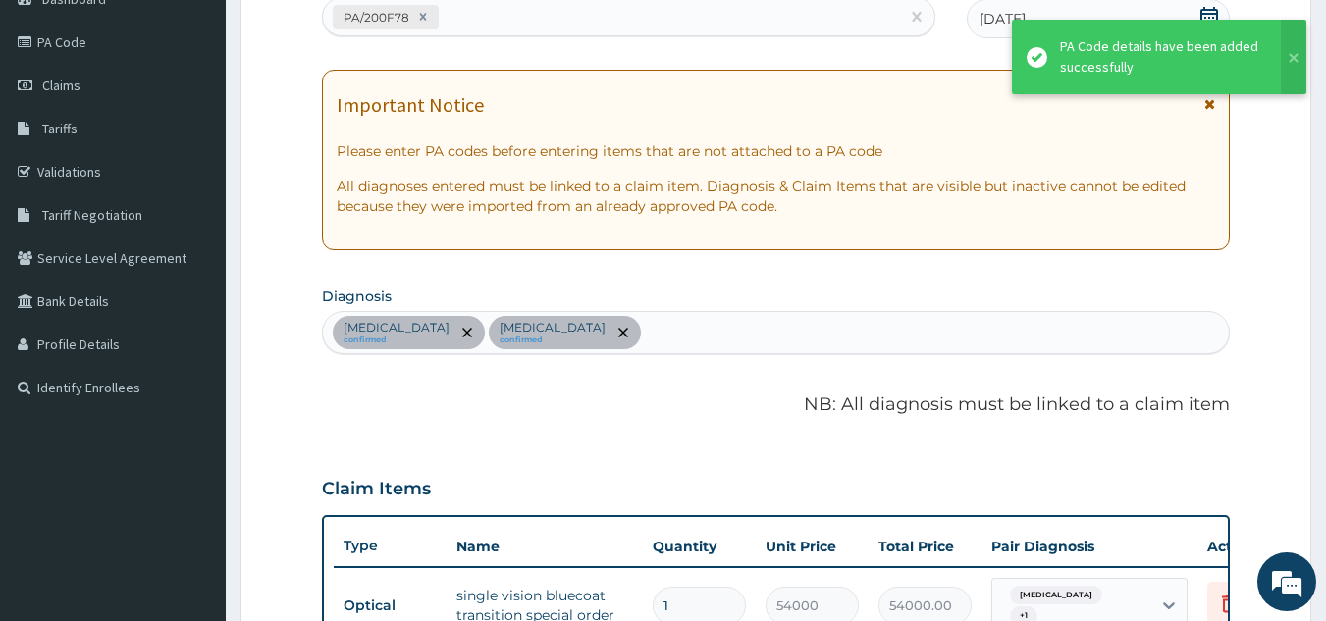
type input "0"
type input "0.00"
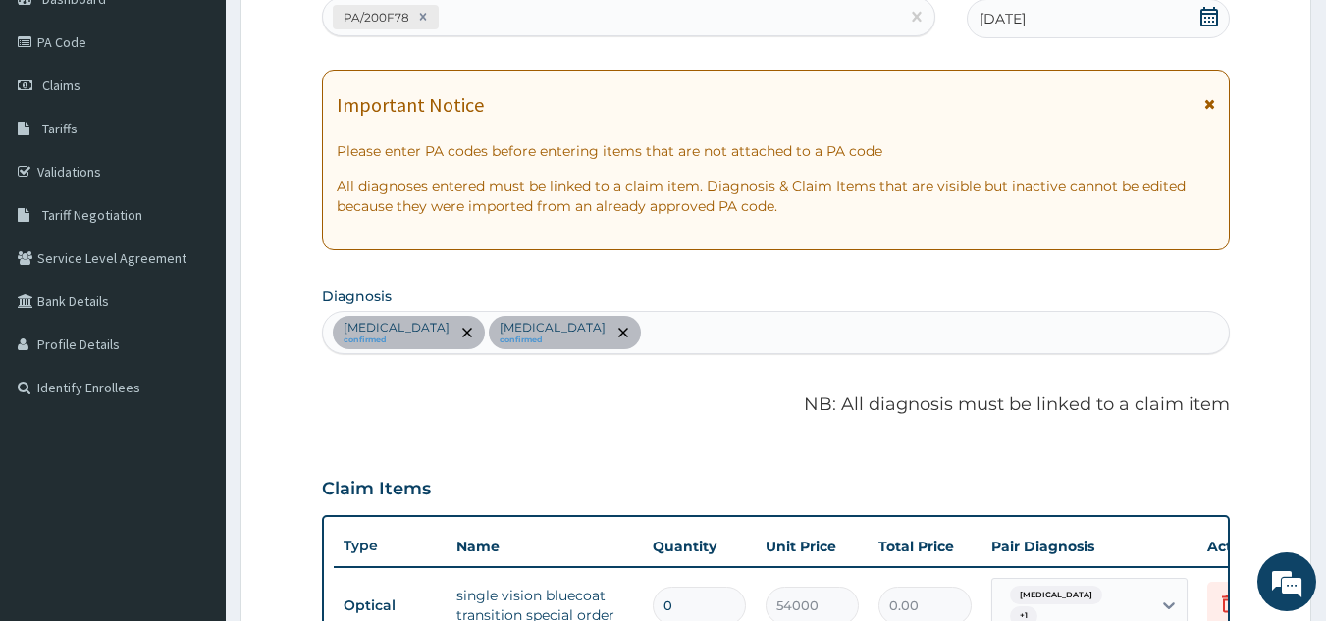
scroll to position [715, 0]
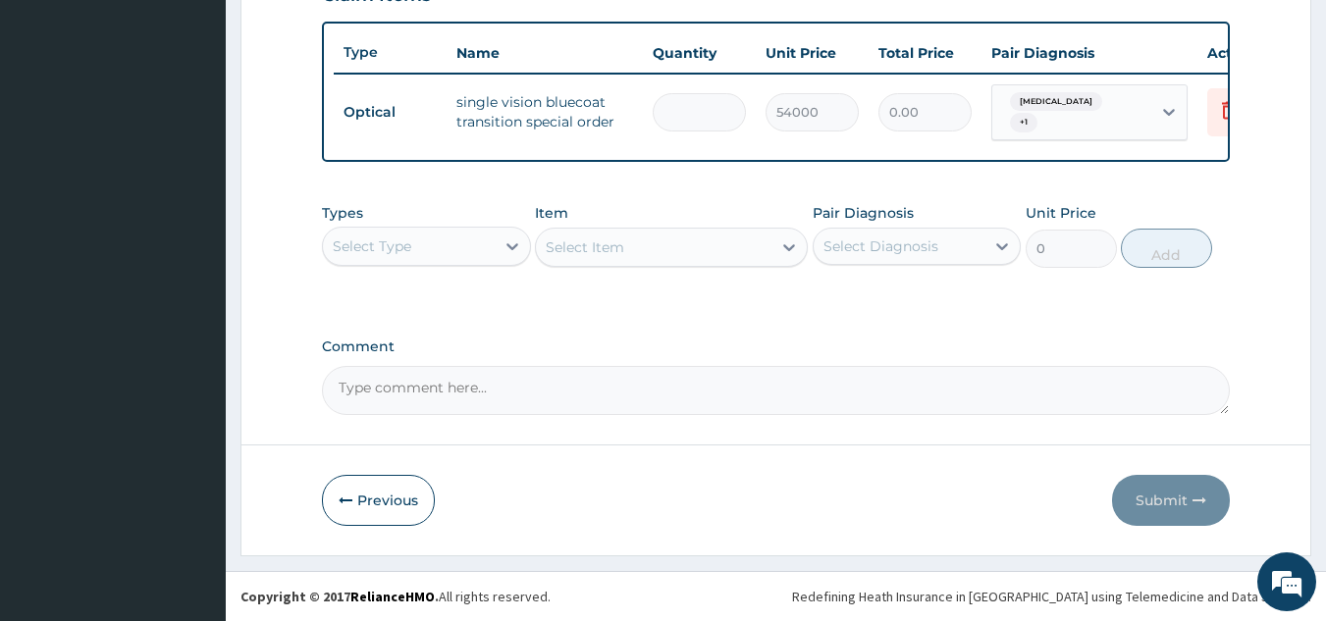
type input "1"
type input "54000.00"
type input "1"
click at [854, 408] on textarea "Comment" at bounding box center [776, 390] width 909 height 49
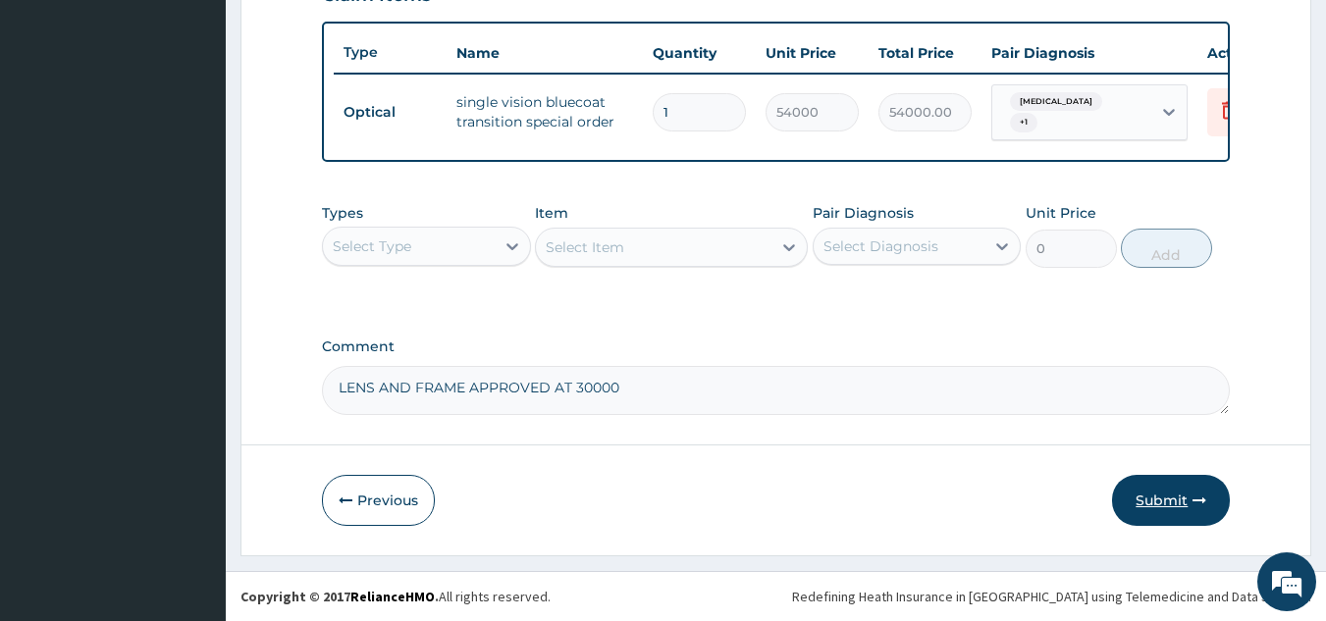
type textarea "LENS AND FRAME APPROVED AT 30000"
click at [1150, 495] on button "Submit" at bounding box center [1171, 500] width 118 height 51
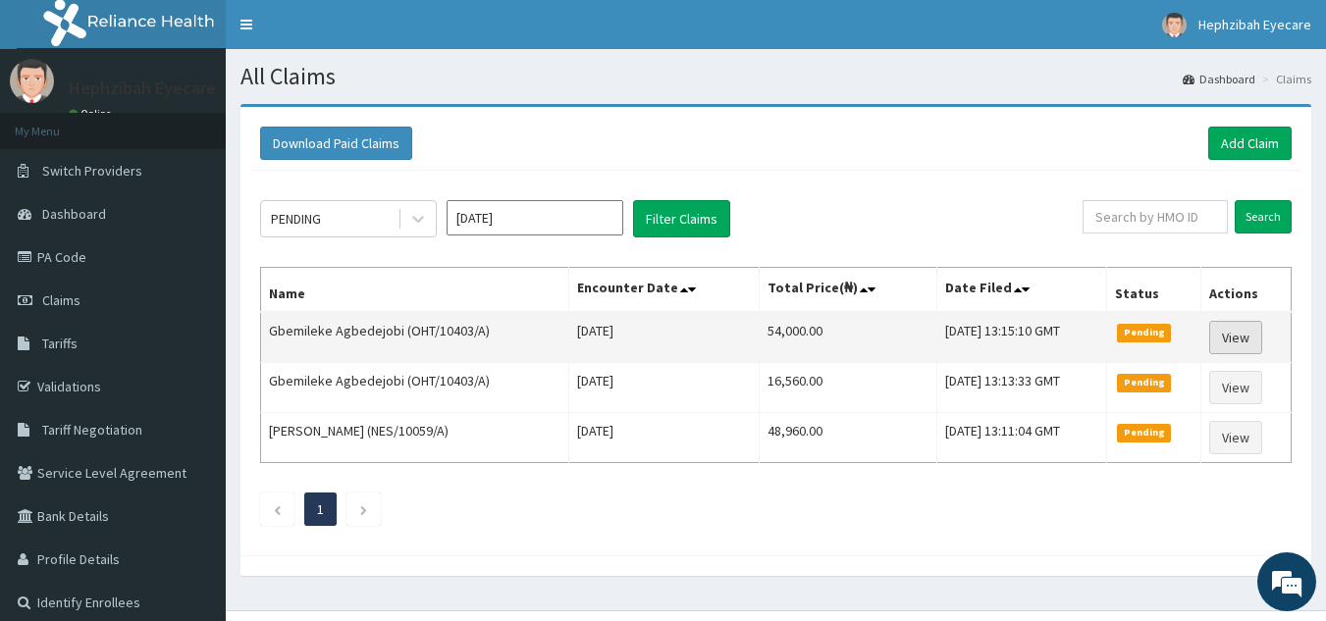
click at [1259, 330] on link "View" at bounding box center [1235, 337] width 53 height 33
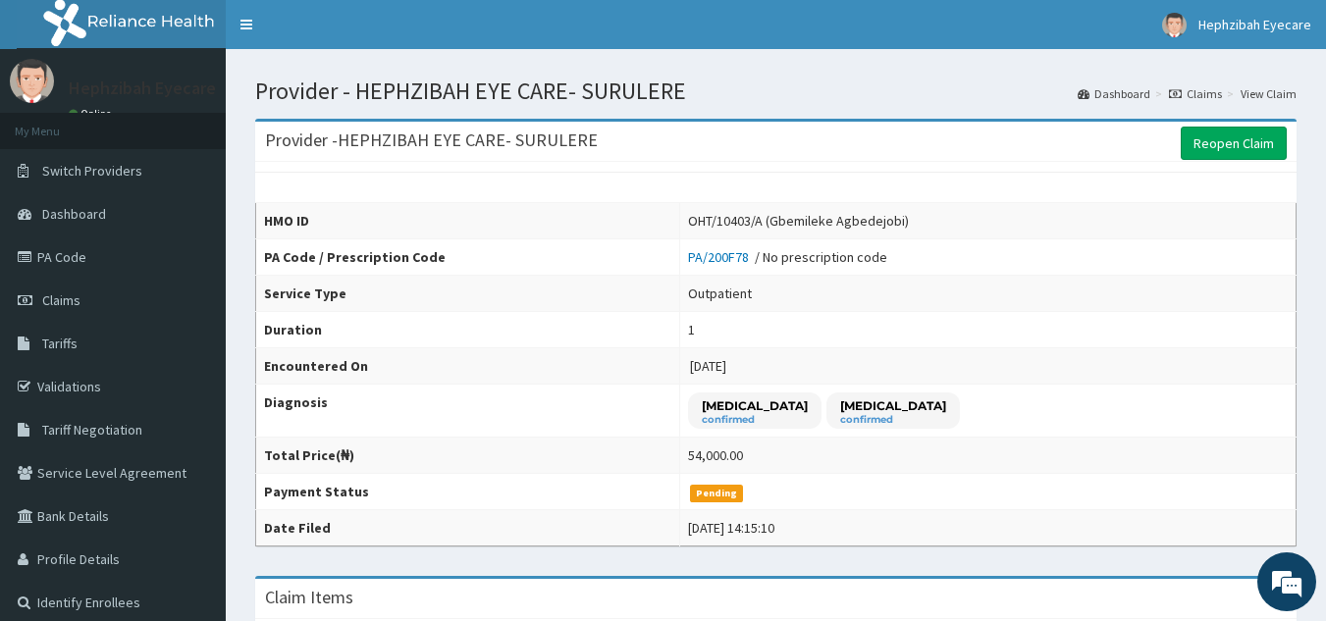
click at [1111, 87] on link "Dashboard" at bounding box center [1114, 93] width 73 height 17
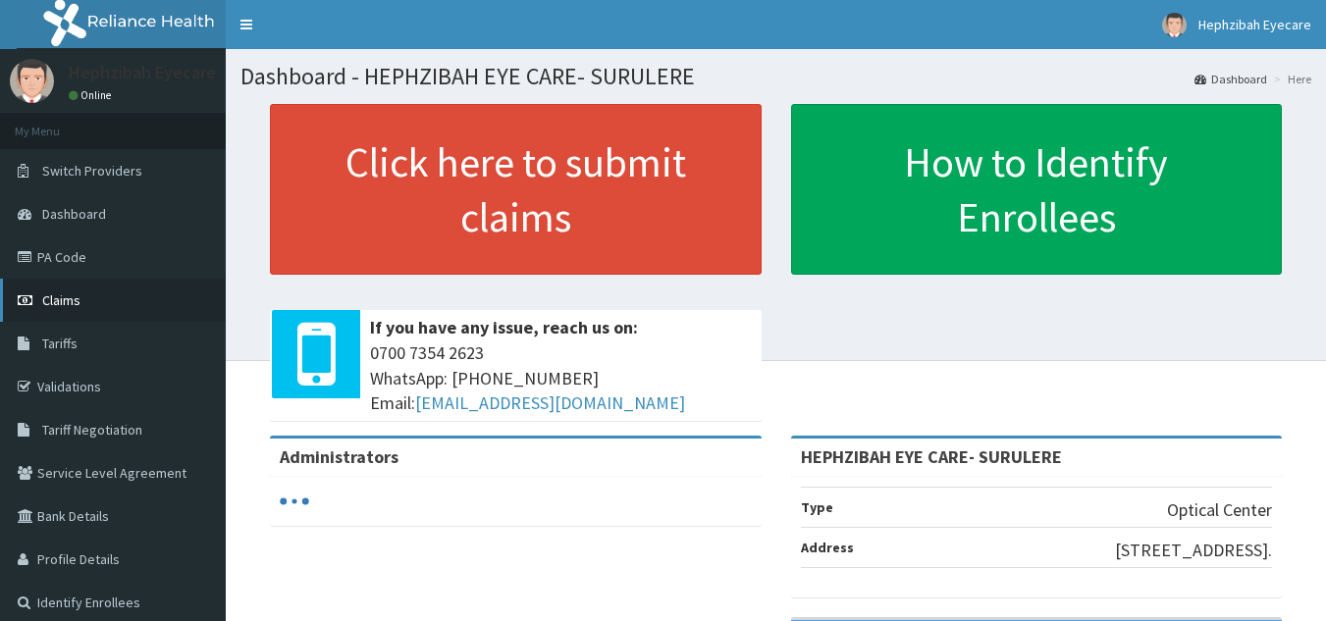
click at [66, 307] on span "Claims" at bounding box center [61, 300] width 38 height 18
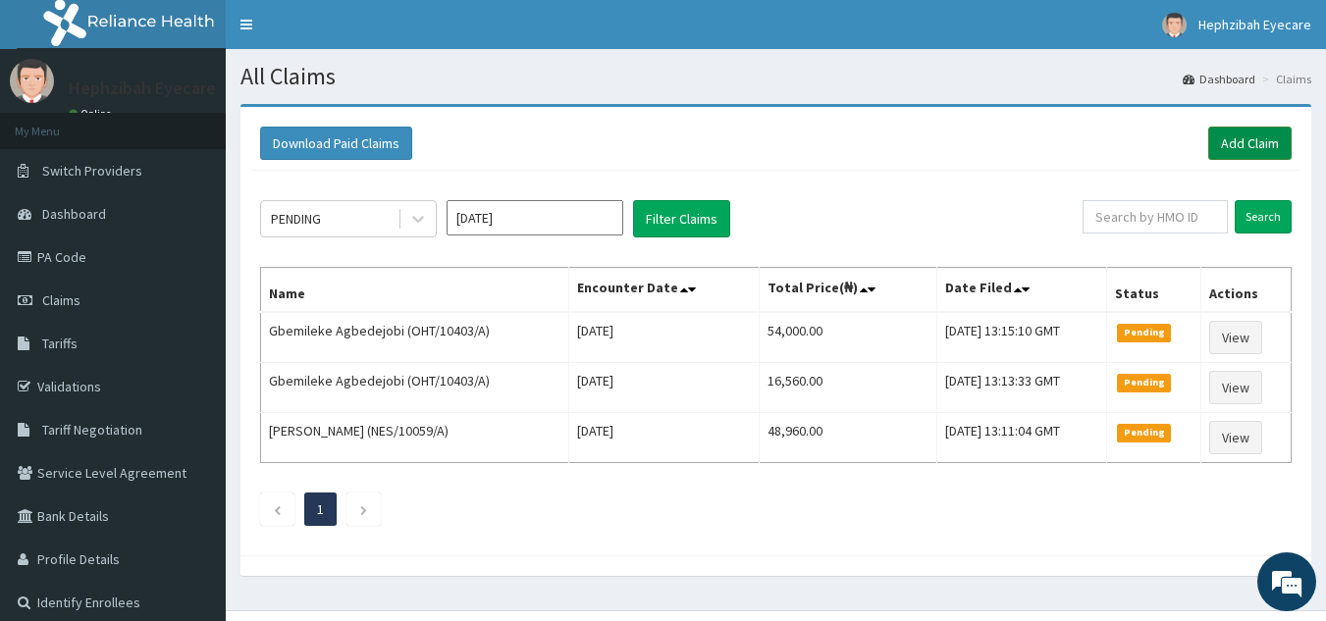
click at [1251, 141] on link "Add Claim" at bounding box center [1249, 143] width 83 height 33
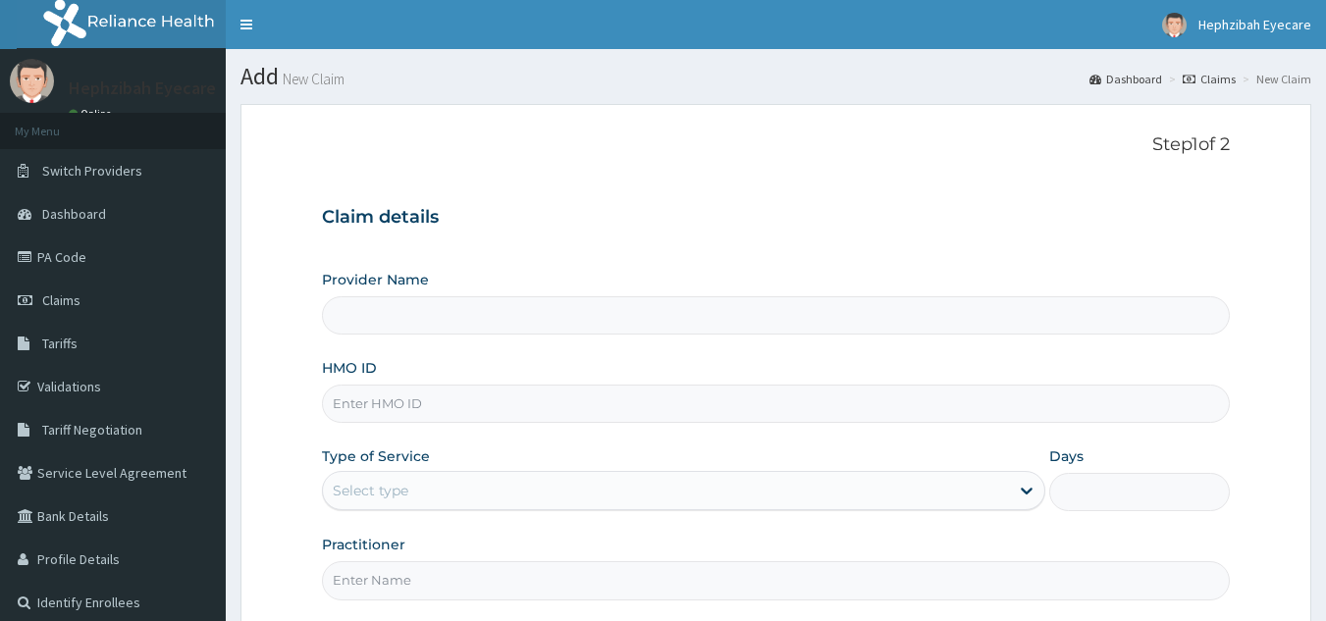
type input "HEPHZIBAH EYE CARE- SURULERE"
click at [662, 409] on input "HMO ID" at bounding box center [776, 404] width 909 height 38
type input "PEP/10282/A"
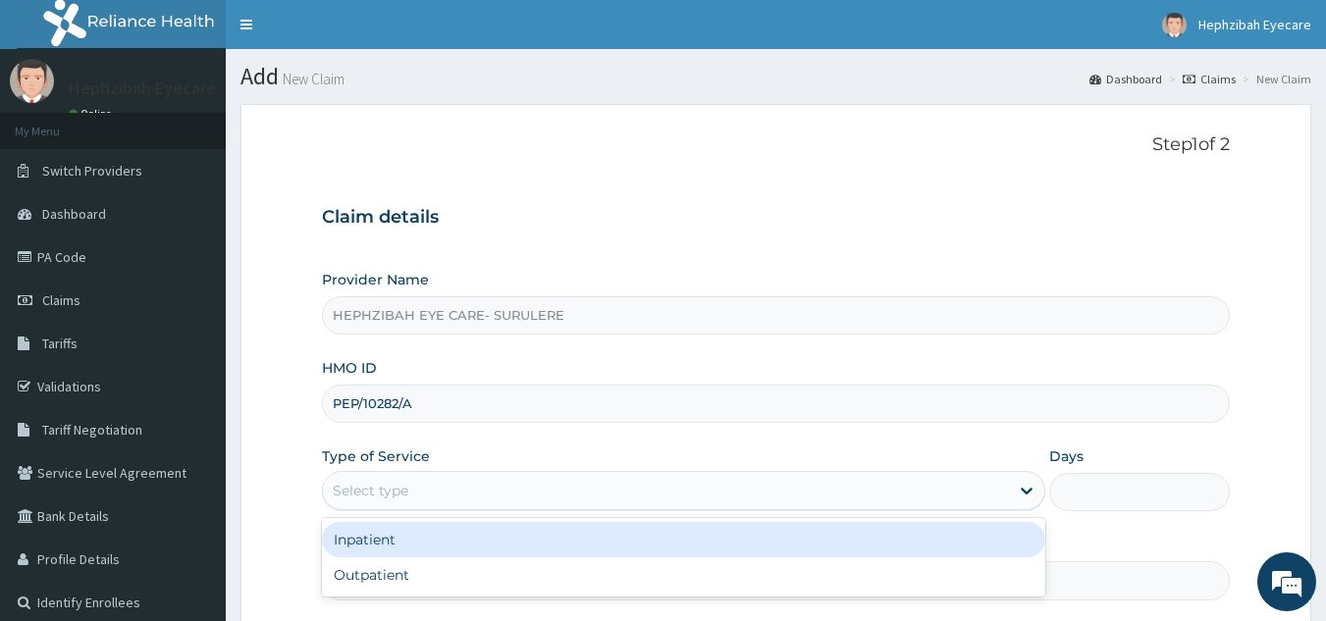
click at [419, 485] on div "Select type" at bounding box center [666, 490] width 686 height 31
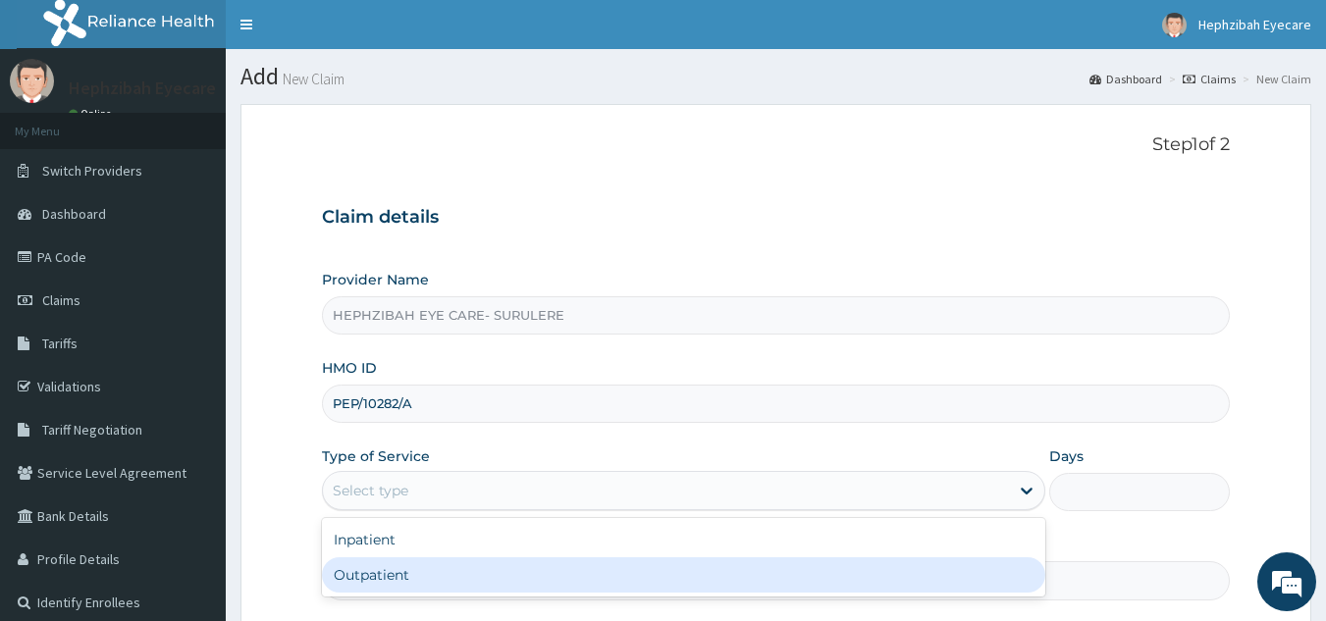
click at [391, 575] on div "Outpatient" at bounding box center [683, 574] width 723 height 35
type input "1"
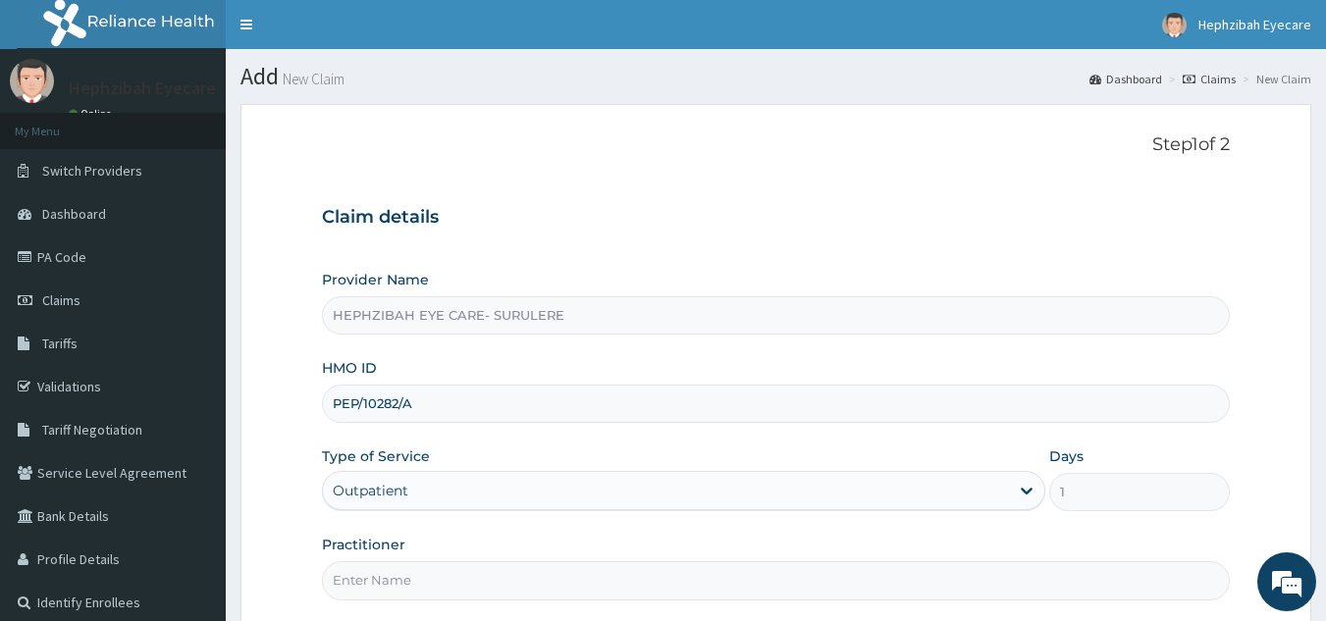
click at [391, 575] on input "Practitioner" at bounding box center [776, 580] width 909 height 38
type input "DR ANDY"
click at [1321, 514] on section "Step 1 of 2 Claim details Provider Name HEPHZIBAH EYE CARE- SURULERE HMO ID PEP…" at bounding box center [776, 422] width 1100 height 667
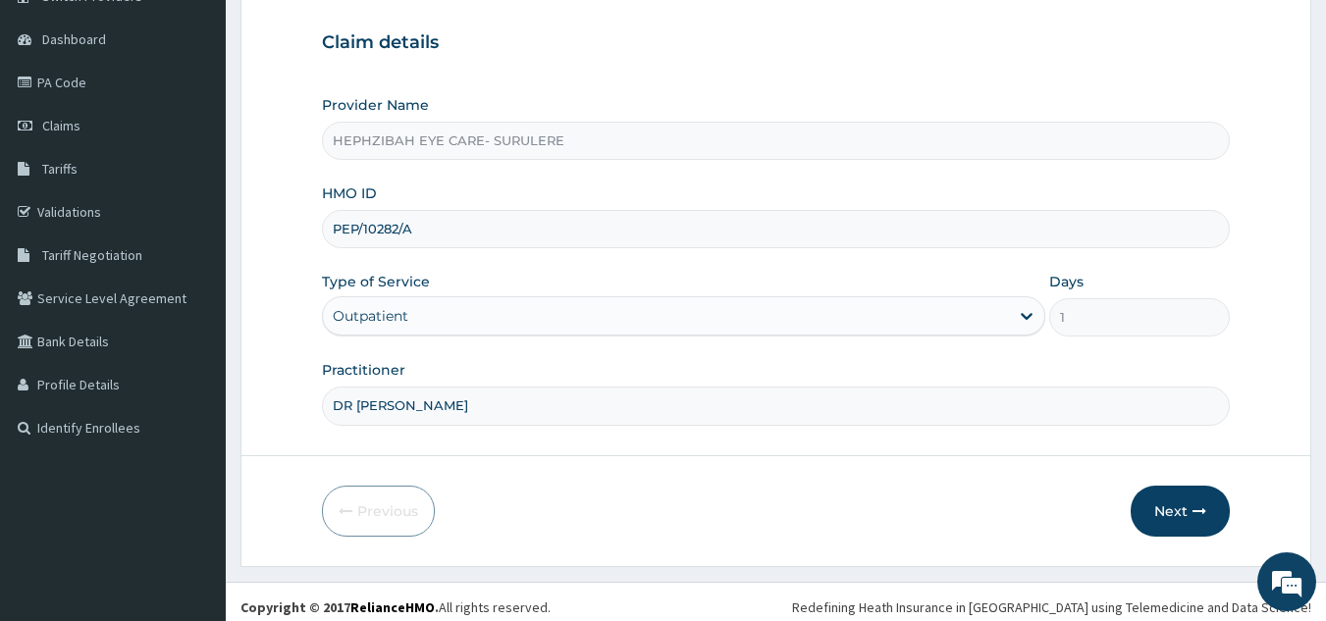
scroll to position [185, 0]
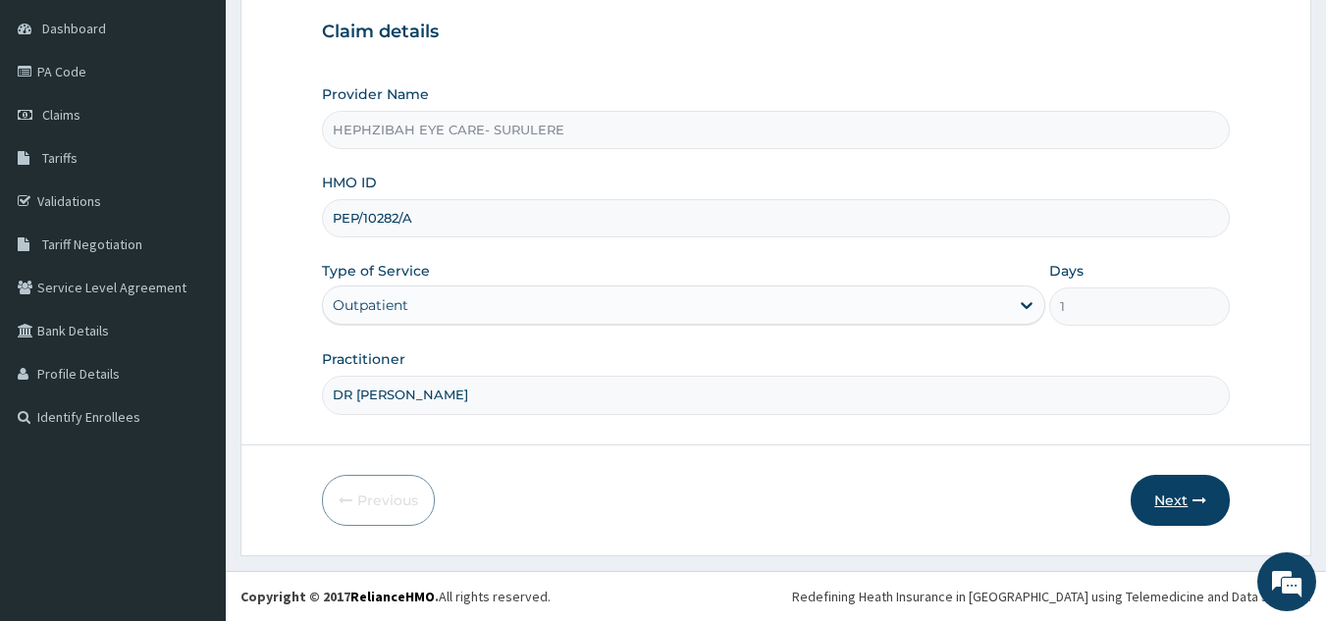
click at [1168, 493] on button "Next" at bounding box center [1180, 500] width 99 height 51
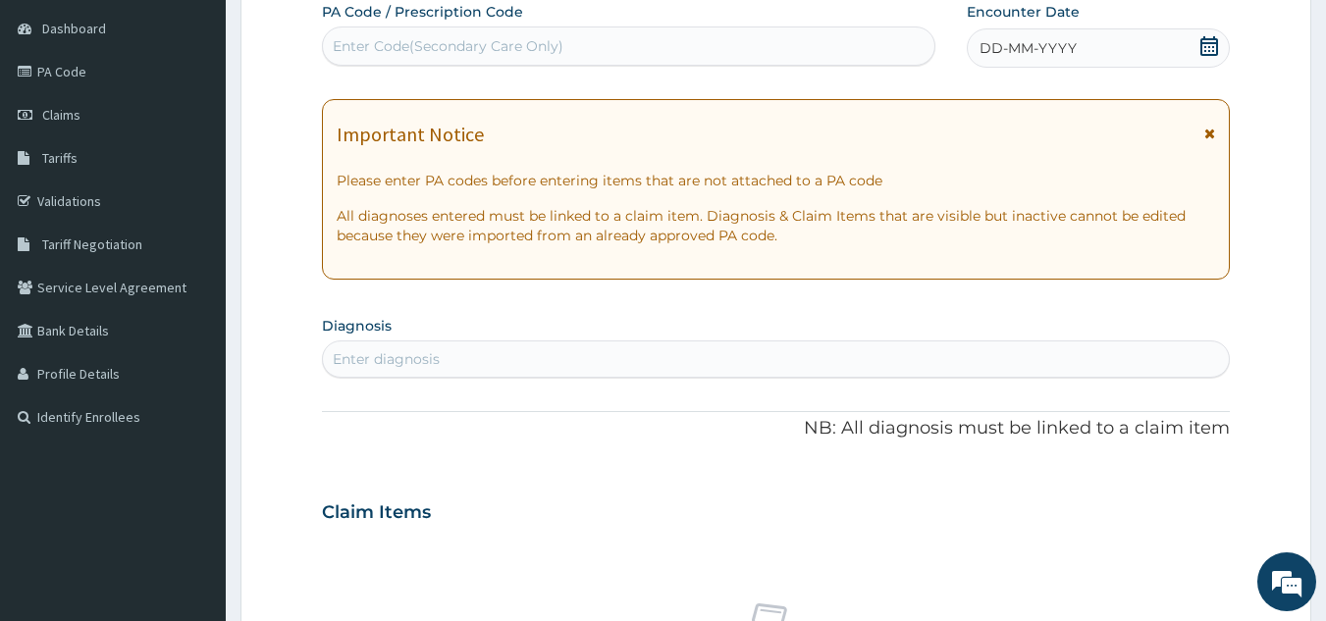
click at [658, 51] on div "Enter Code(Secondary Care Only)" at bounding box center [629, 45] width 612 height 31
type input "PA/E50EBO"
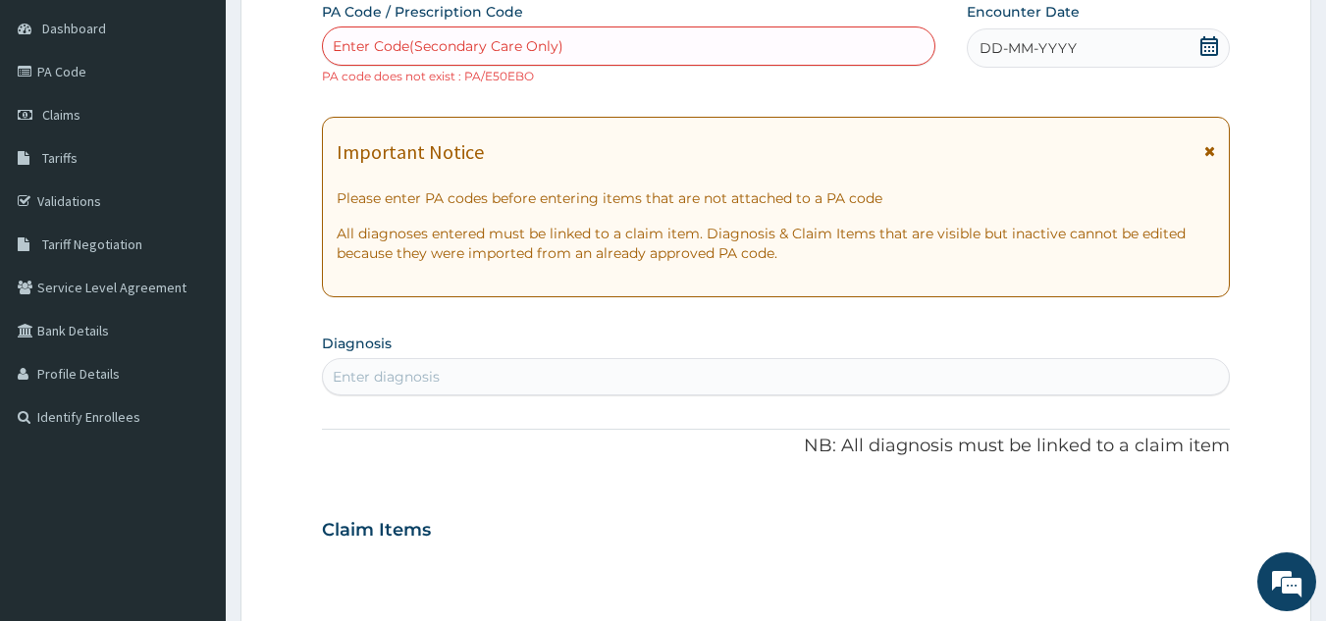
click at [572, 32] on div "Enter Code(Secondary Care Only)" at bounding box center [629, 45] width 612 height 31
type input "PA/E5OEB0"
click at [565, 41] on div "Enter Code(Secondary Care Only)" at bounding box center [629, 45] width 612 height 31
click at [77, 200] on link "Validations" at bounding box center [113, 201] width 226 height 43
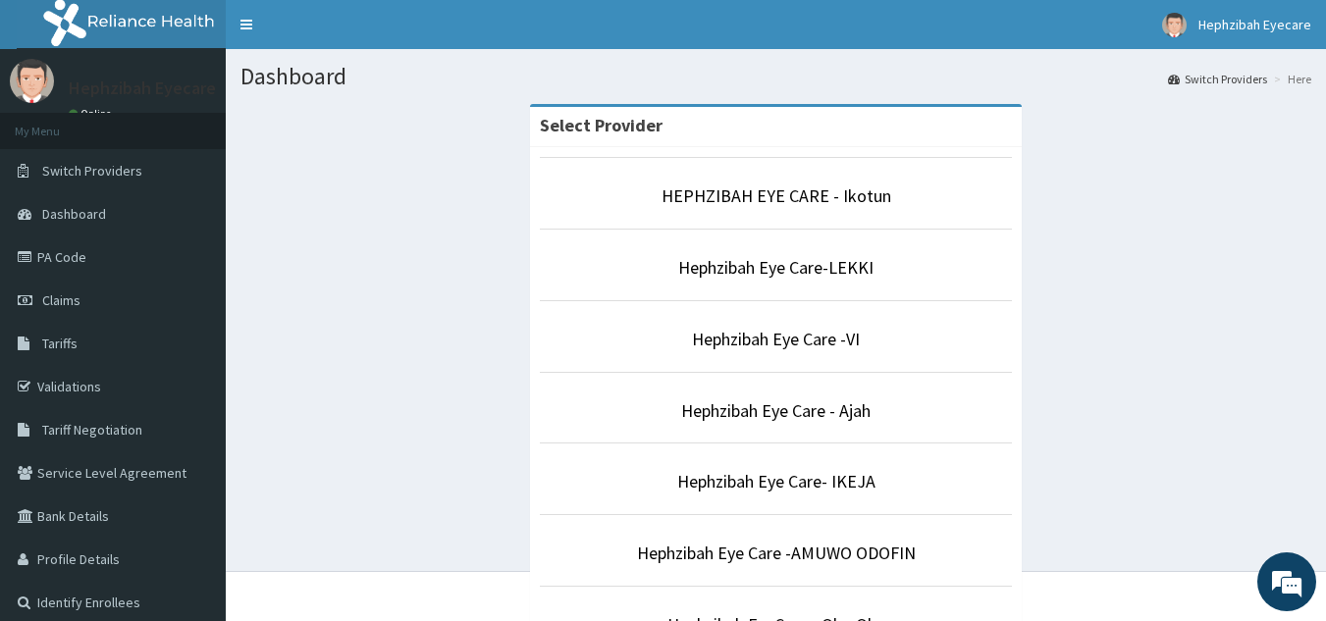
scroll to position [543, 0]
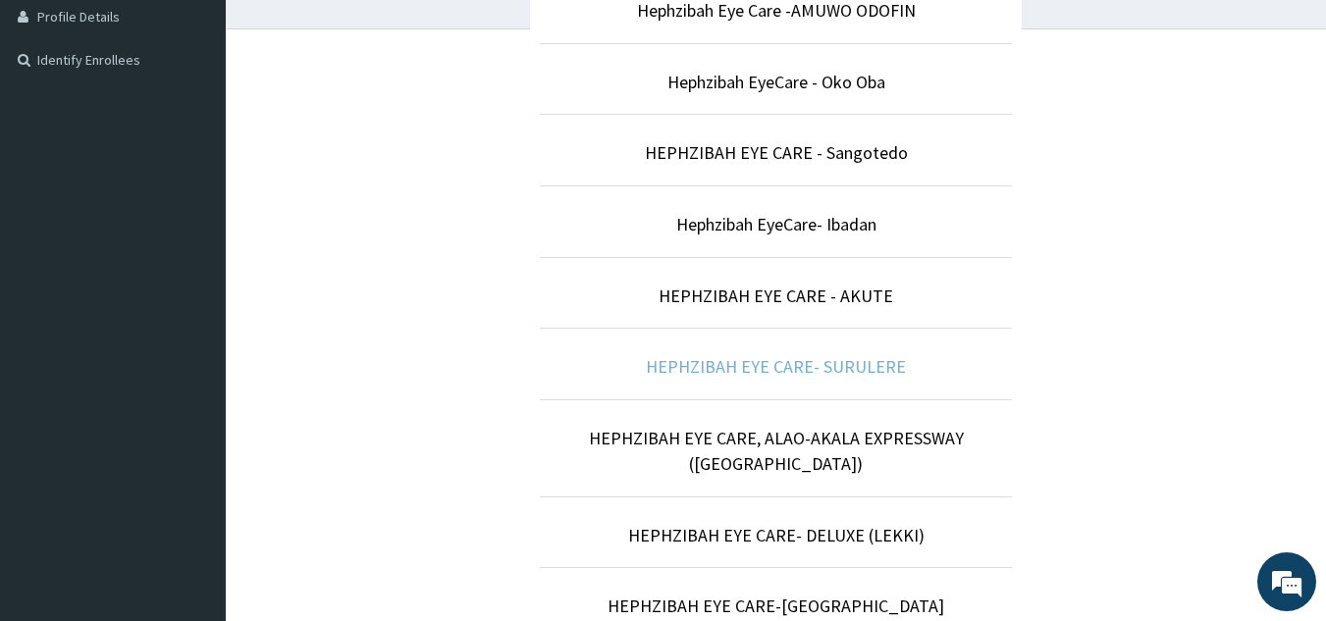
click at [869, 372] on link "HEPHZIBAH EYE CARE- SURULERE" at bounding box center [776, 366] width 260 height 23
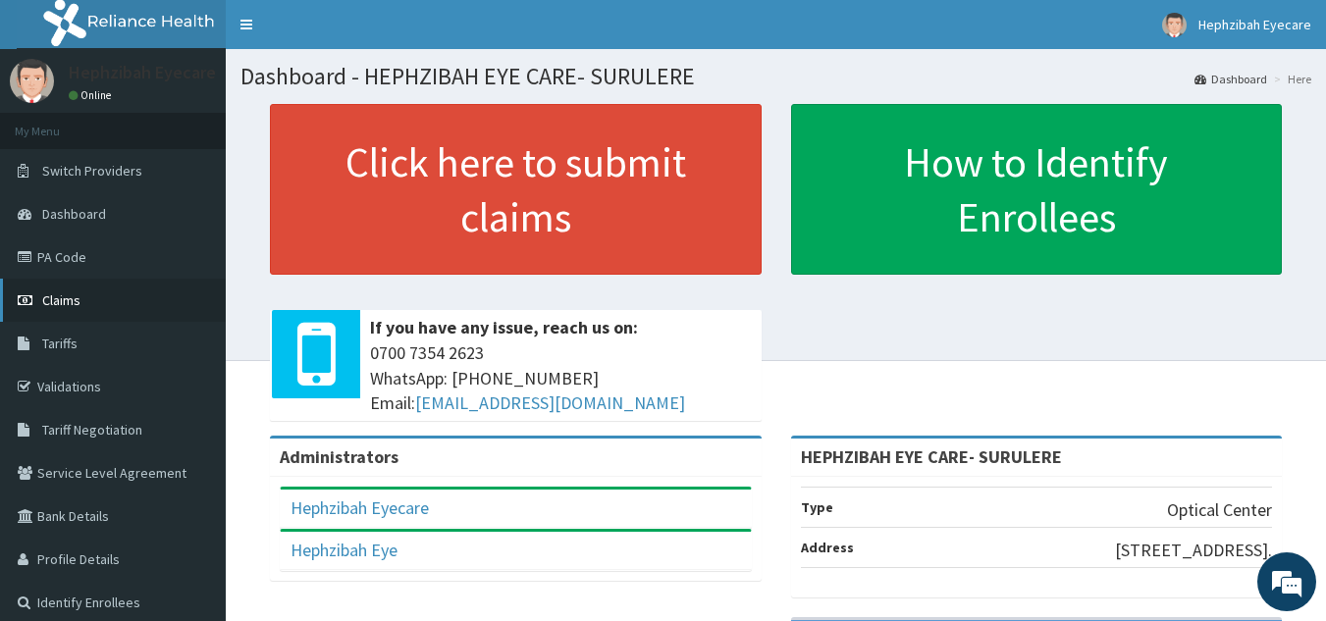
click at [43, 304] on span "Claims" at bounding box center [61, 300] width 38 height 18
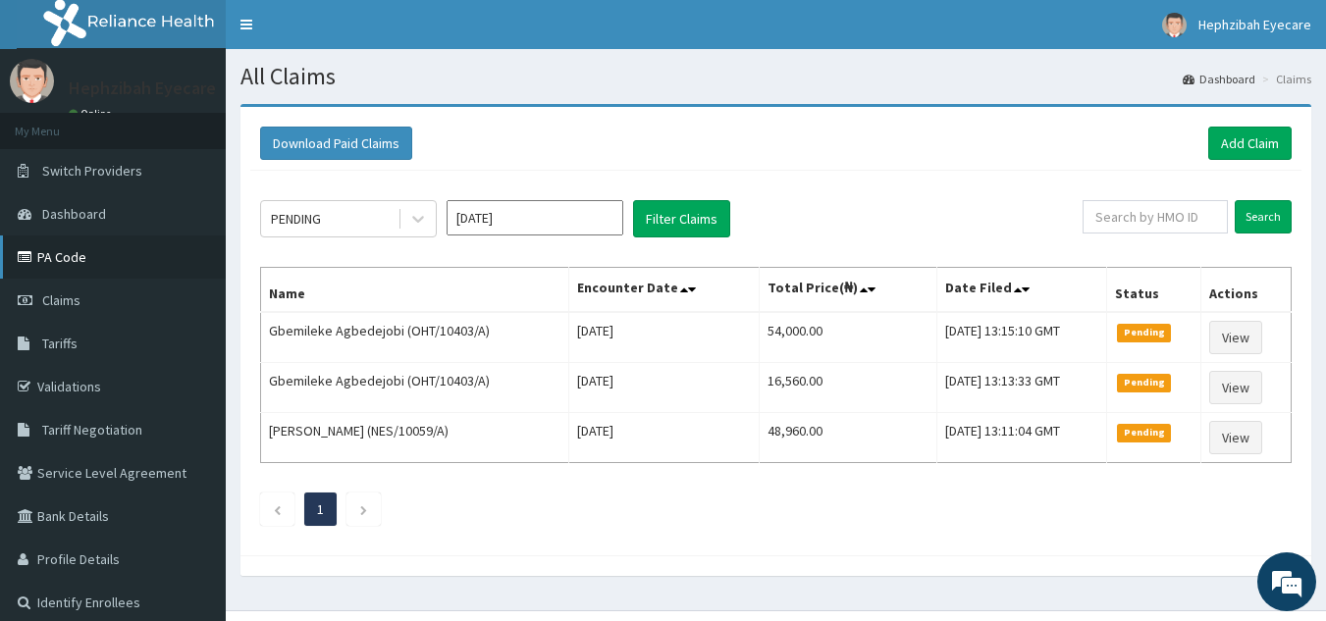
click at [76, 265] on link "PA Code" at bounding box center [113, 257] width 226 height 43
click at [1245, 140] on link "Add Claim" at bounding box center [1249, 143] width 83 height 33
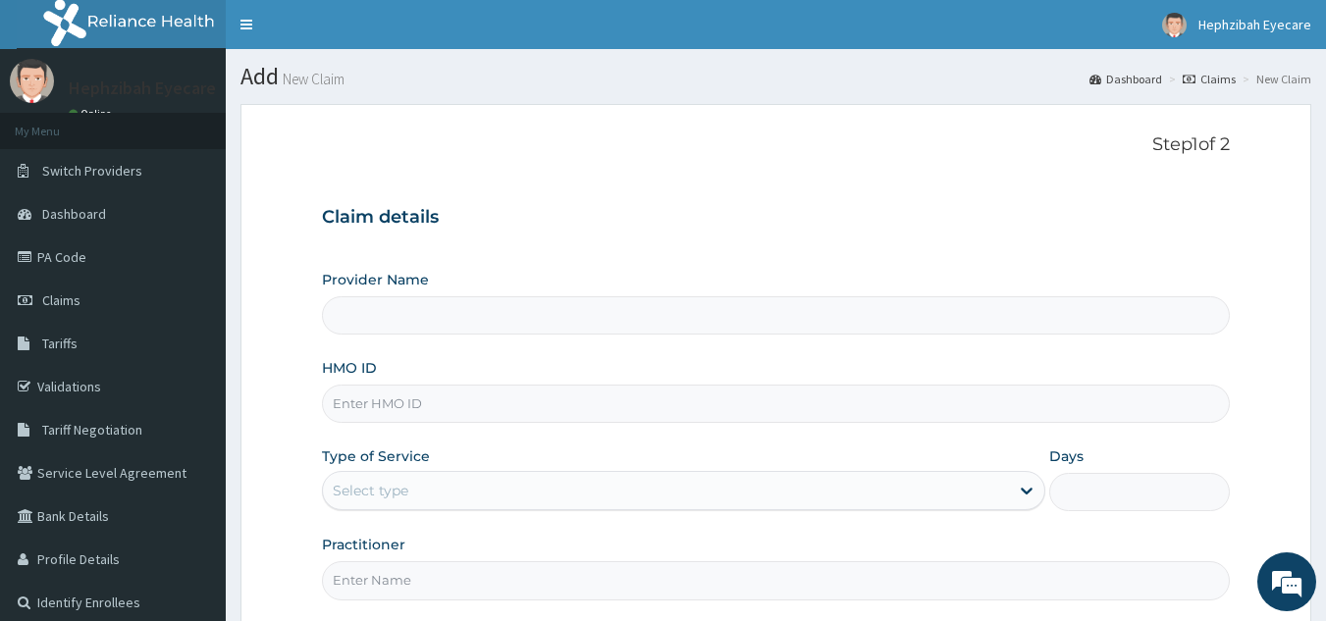
type input "HEPHZIBAH EYE CARE- SURULERE"
click at [581, 398] on input "HMO ID" at bounding box center [776, 404] width 909 height 38
type input "p"
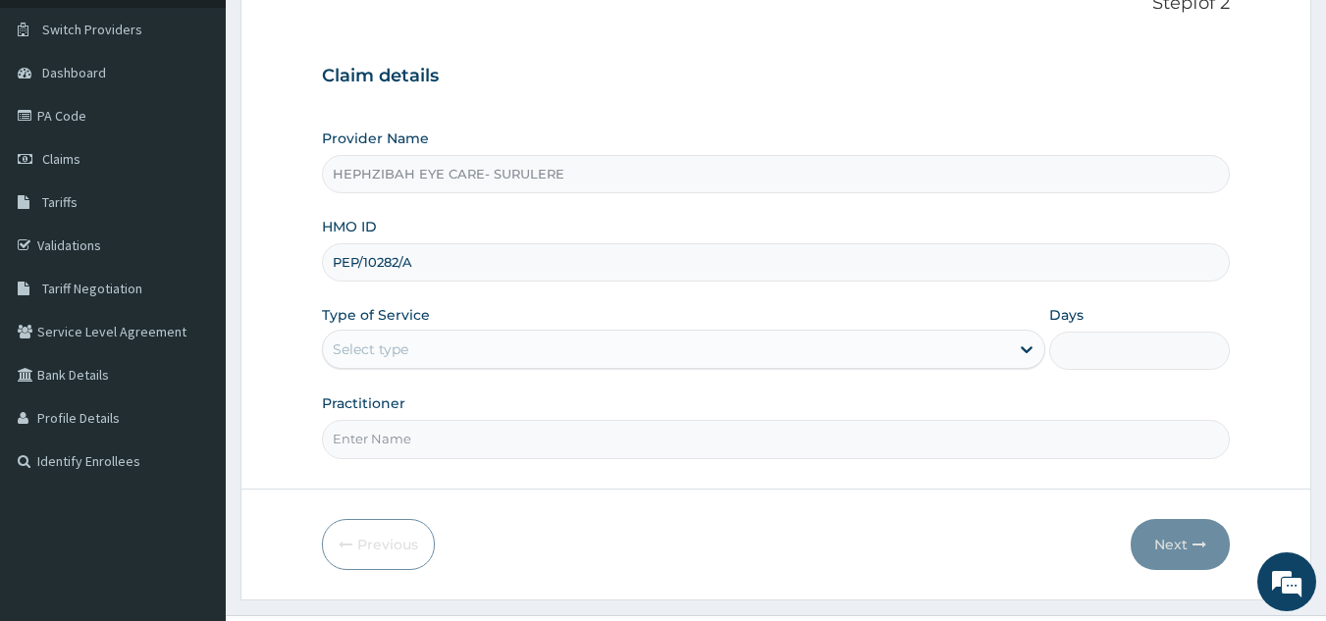
scroll to position [185, 0]
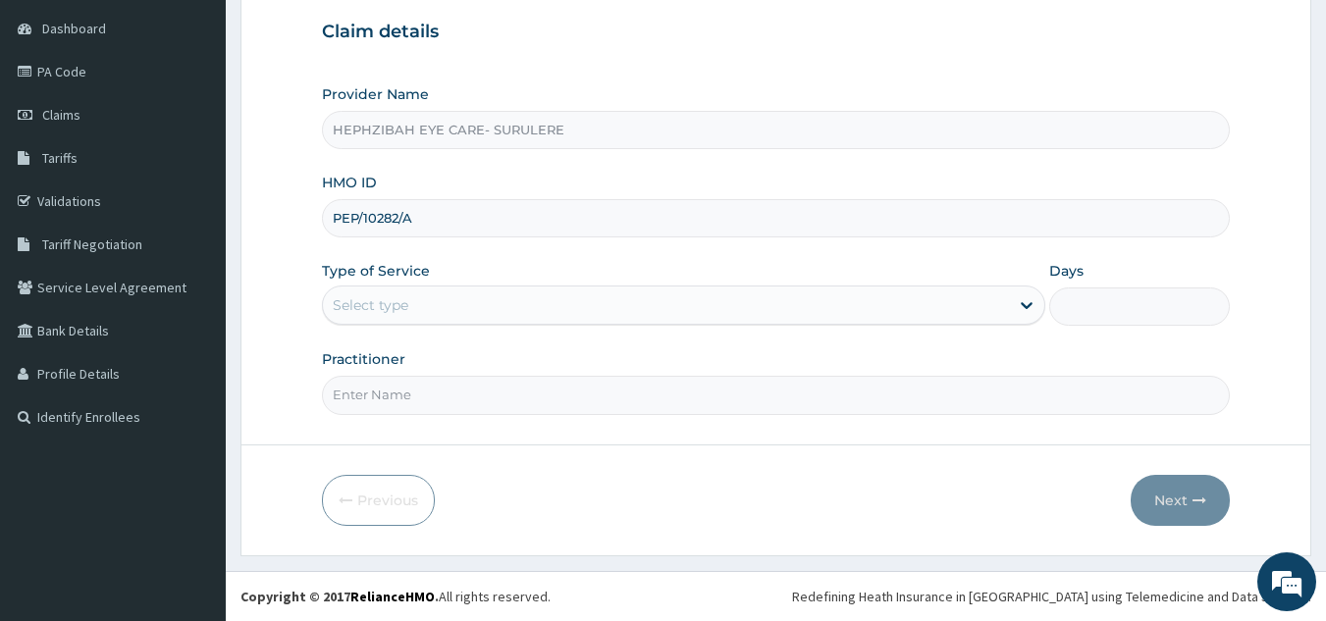
type input "PEP/10282/A"
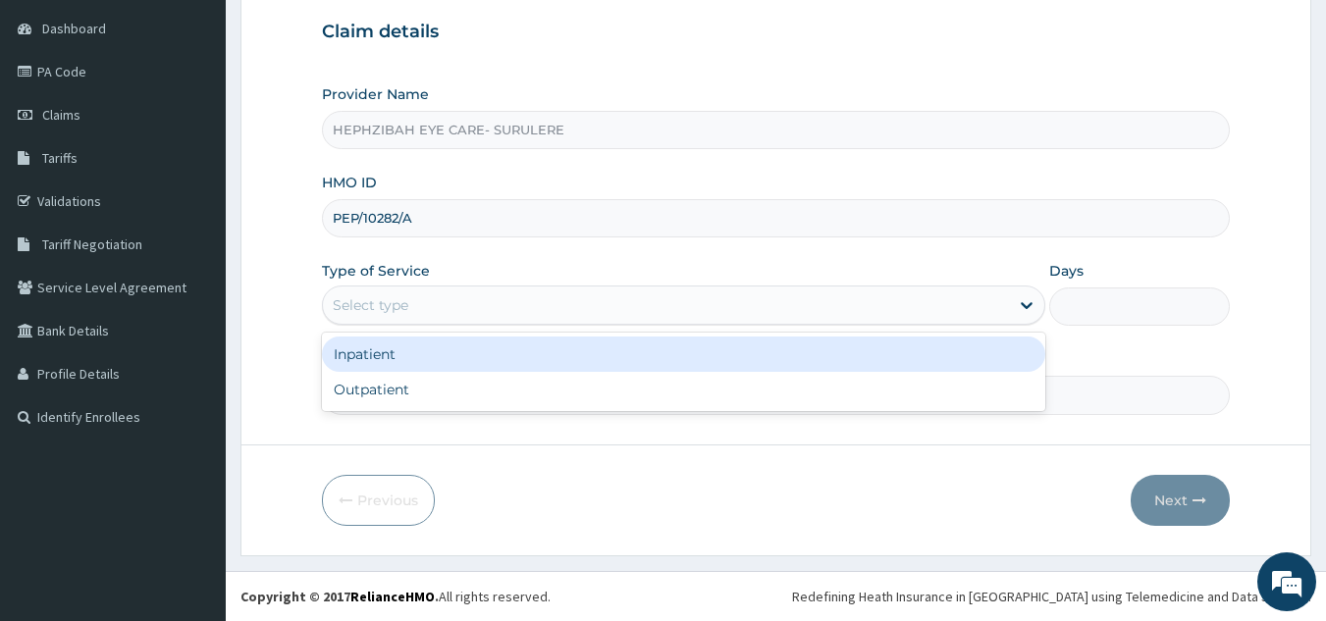
click at [994, 298] on div "Select type" at bounding box center [666, 305] width 686 height 31
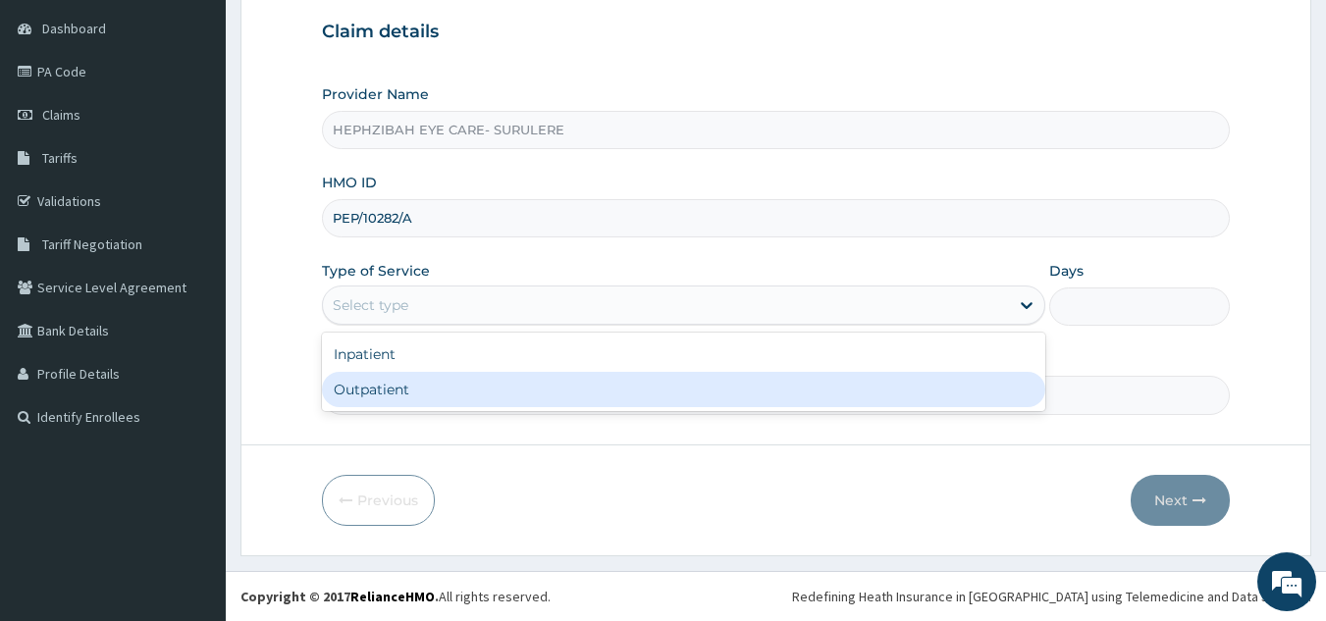
click at [793, 413] on input "Practitioner" at bounding box center [776, 395] width 909 height 38
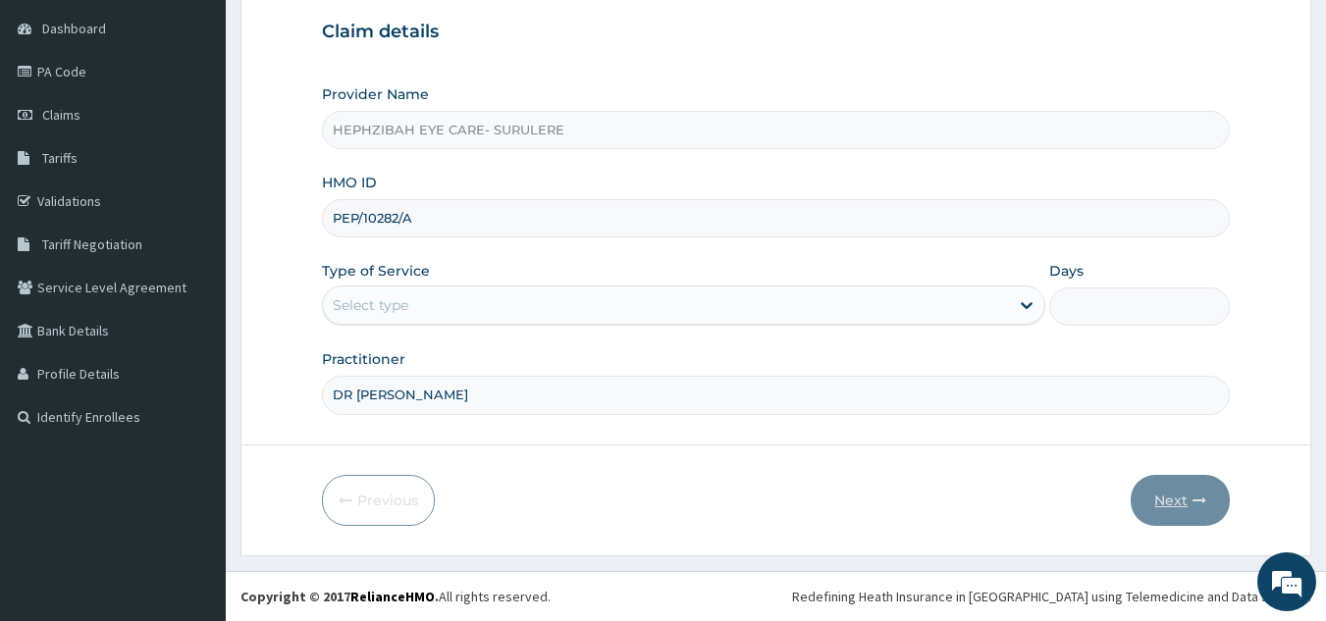
type input "DR [PERSON_NAME]"
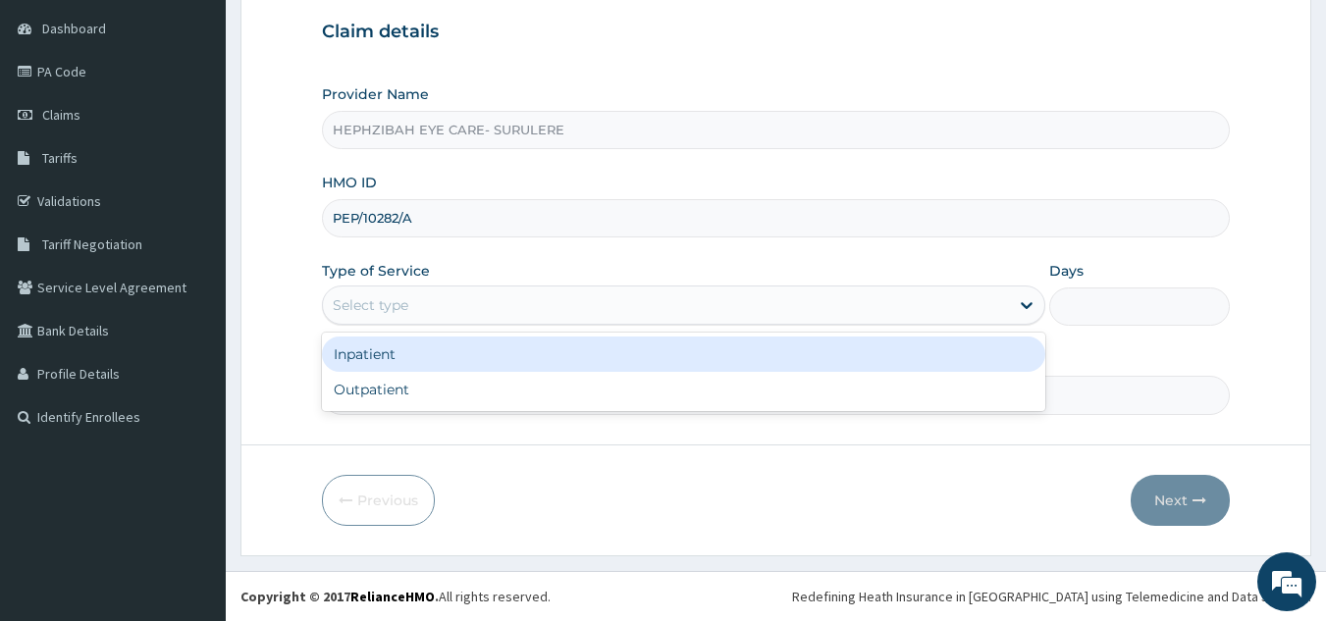
click at [983, 290] on div "Select type" at bounding box center [666, 305] width 686 height 31
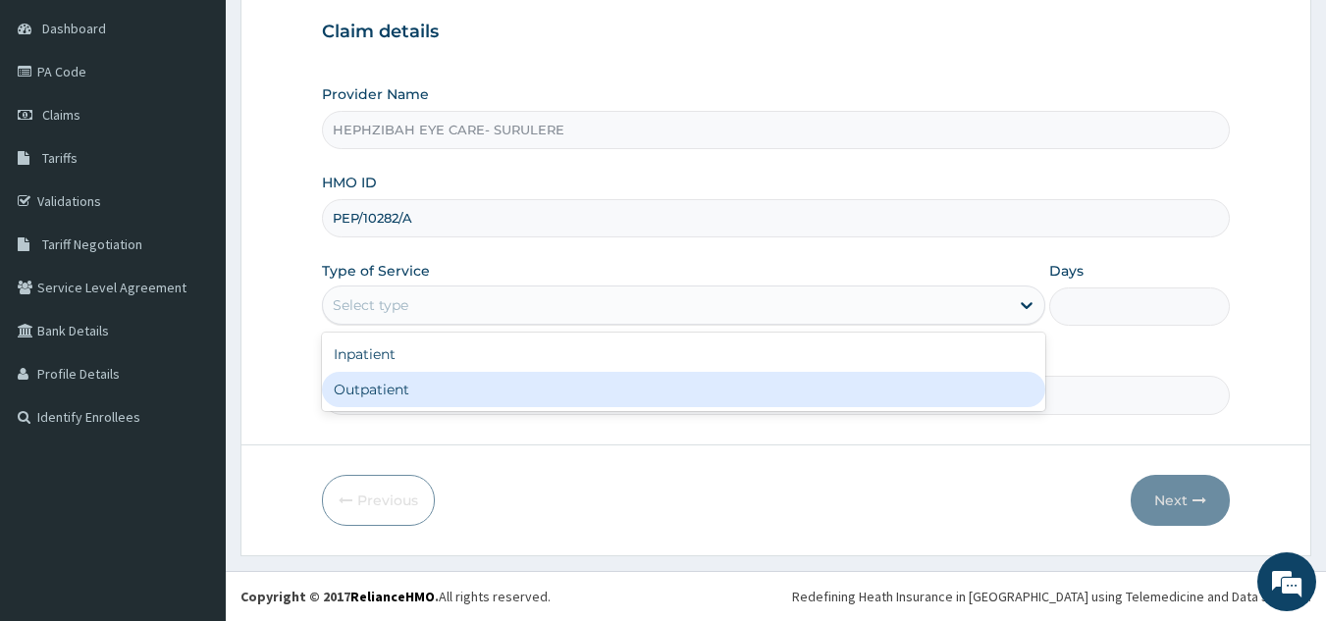
click at [839, 381] on div "Outpatient" at bounding box center [683, 389] width 723 height 35
type input "1"
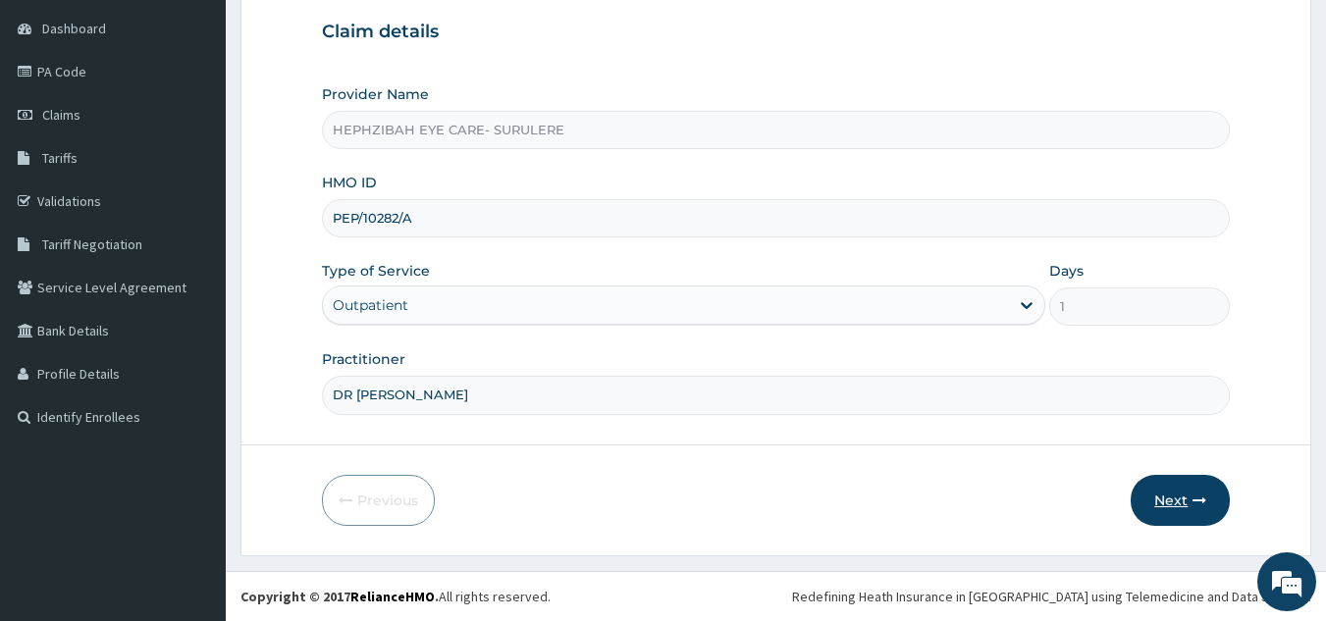
click at [1208, 492] on button "Next" at bounding box center [1180, 500] width 99 height 51
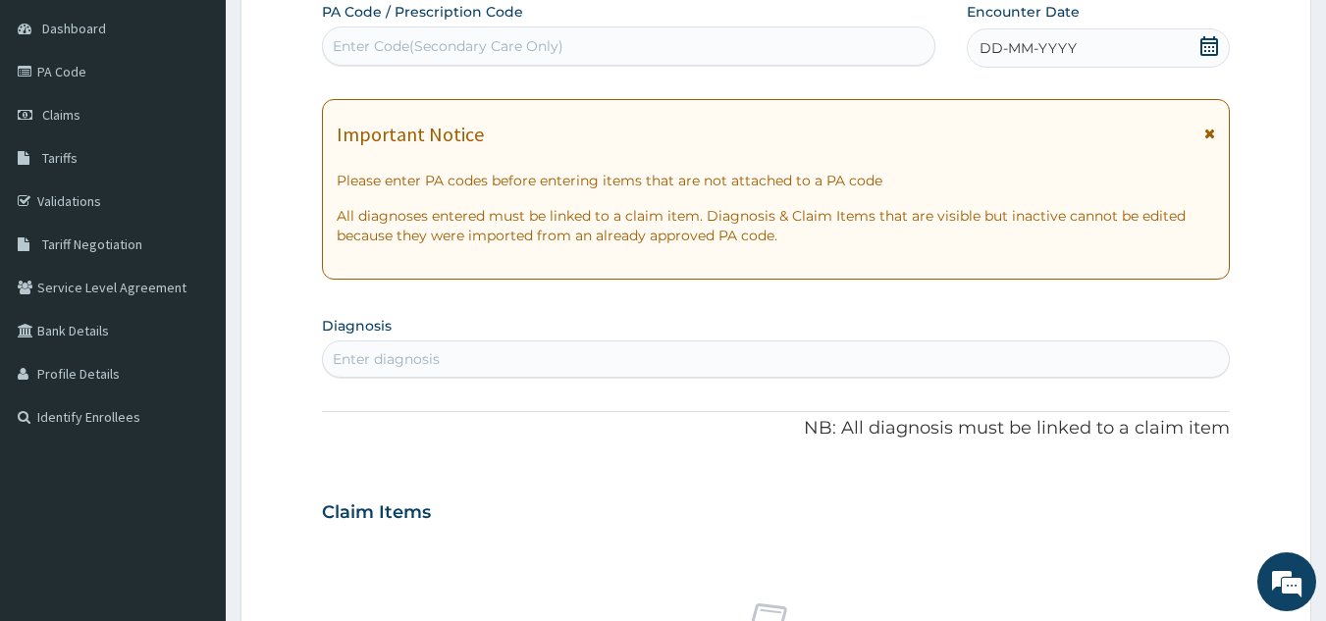
click at [746, 43] on div "Enter Code(Secondary Care Only)" at bounding box center [629, 45] width 612 height 31
paste input "PA/E50EB0"
type input "PA/E50EB0"
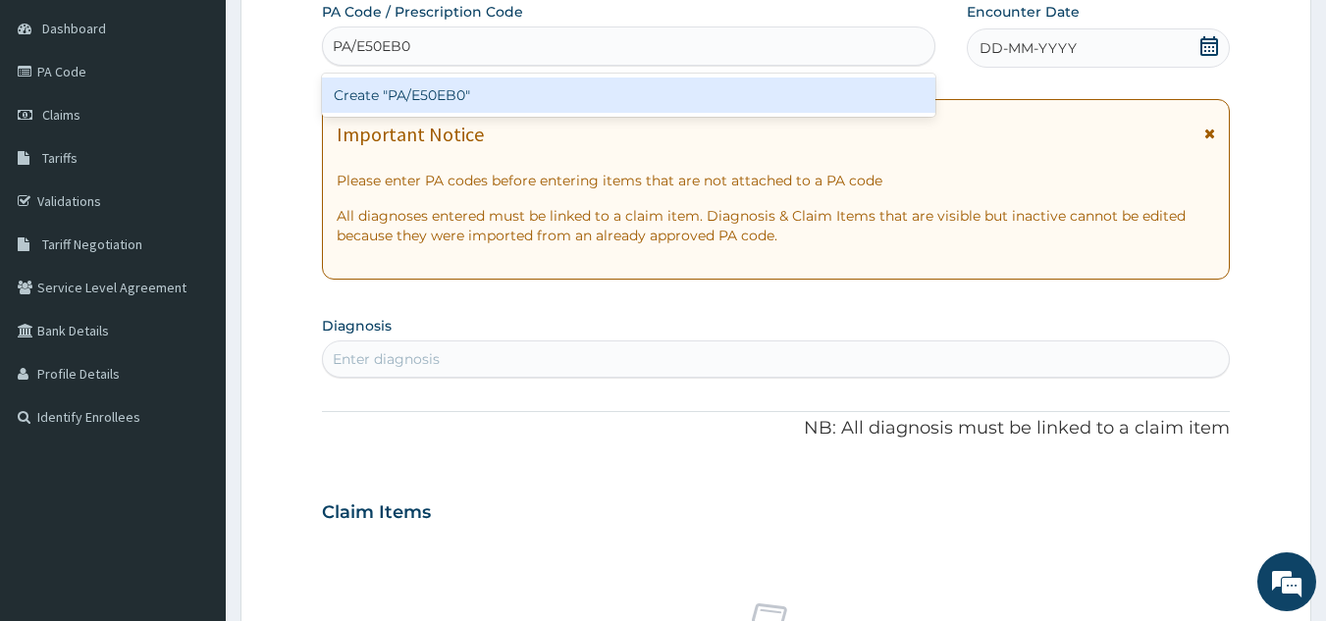
click at [679, 96] on div "Create "PA/E50EB0"" at bounding box center [629, 95] width 614 height 35
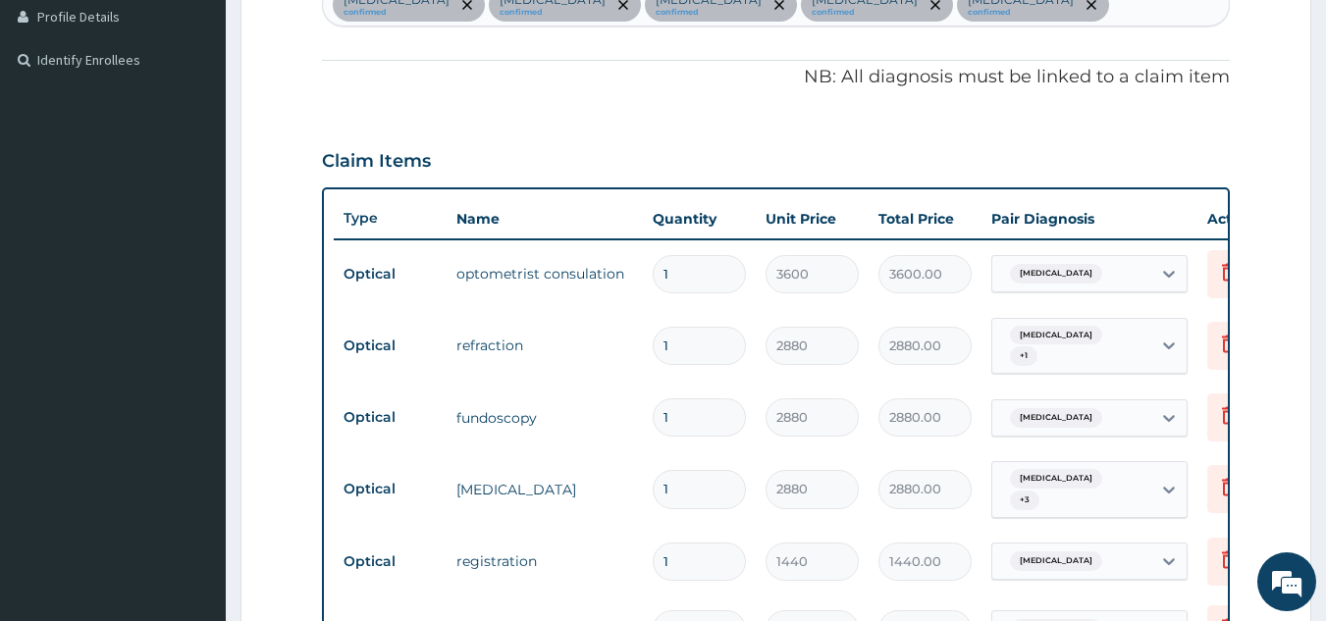
scroll to position [1054, 0]
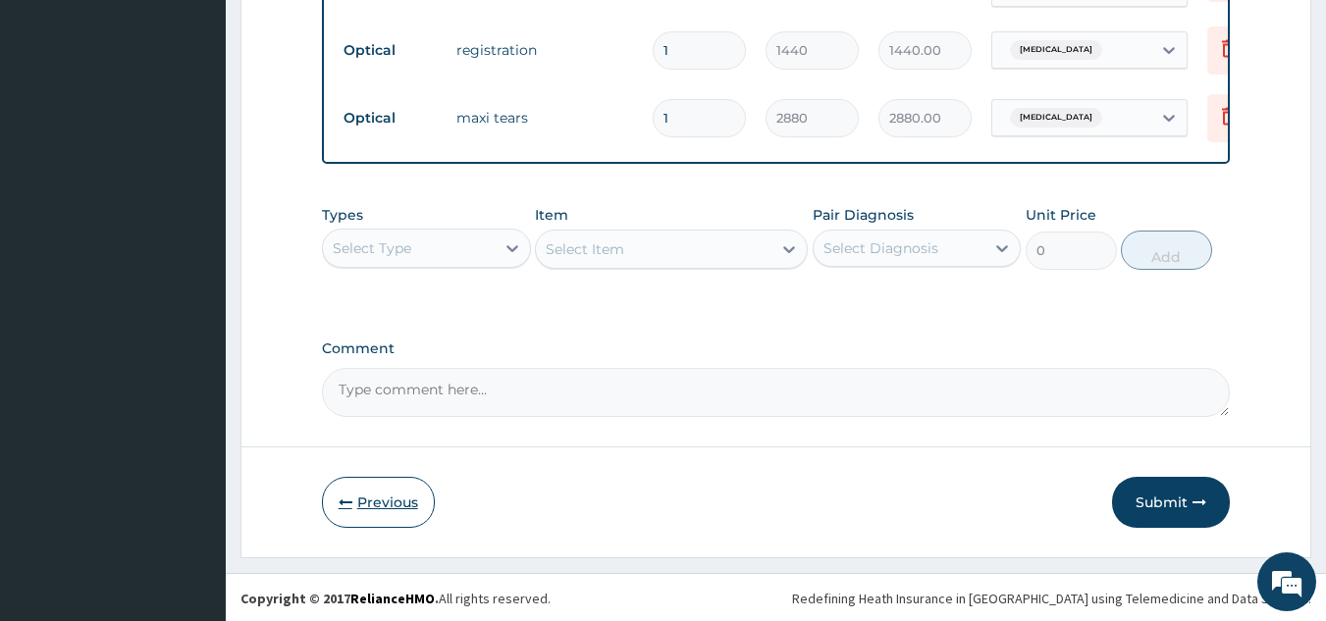
click at [401, 505] on button "Previous" at bounding box center [378, 502] width 113 height 51
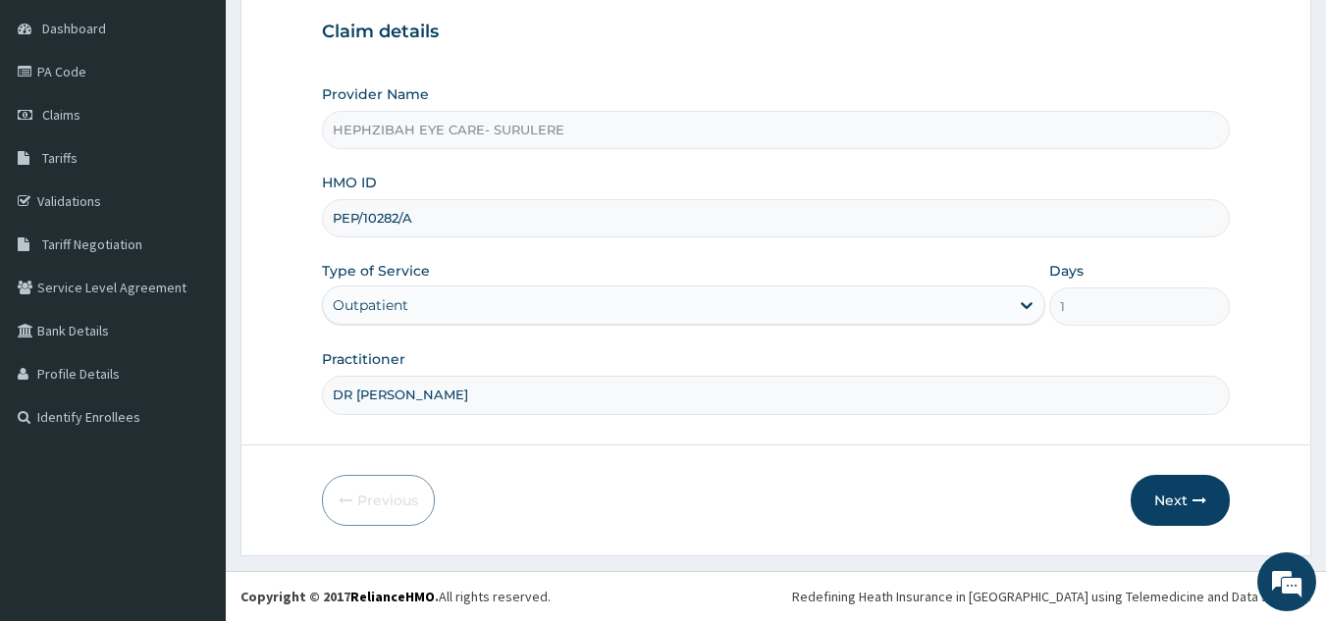
click at [444, 219] on input "PEP/10282/A" at bounding box center [776, 218] width 909 height 38
click at [397, 216] on input "PEP/10282/A" at bounding box center [776, 218] width 909 height 38
type input "PEP/10284/A"
click at [1165, 484] on button "Next" at bounding box center [1180, 500] width 99 height 51
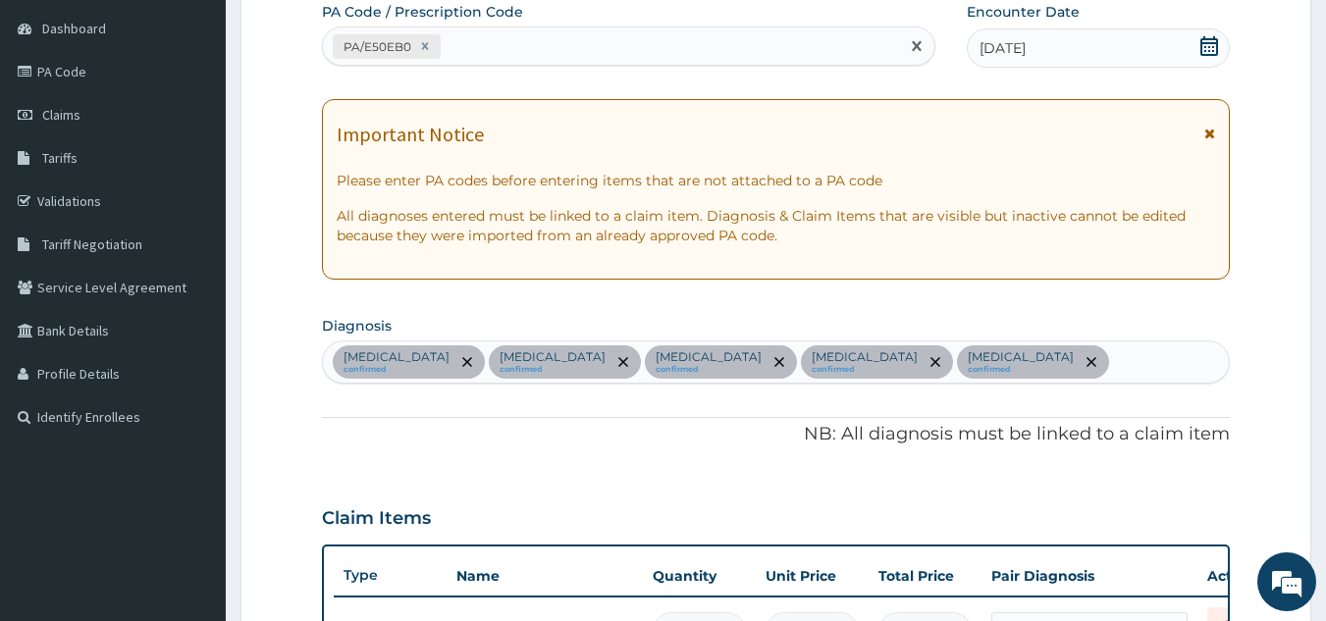
click at [685, 57] on div "PA/E50EB0" at bounding box center [611, 46] width 577 height 32
type input "PA/8E824E"
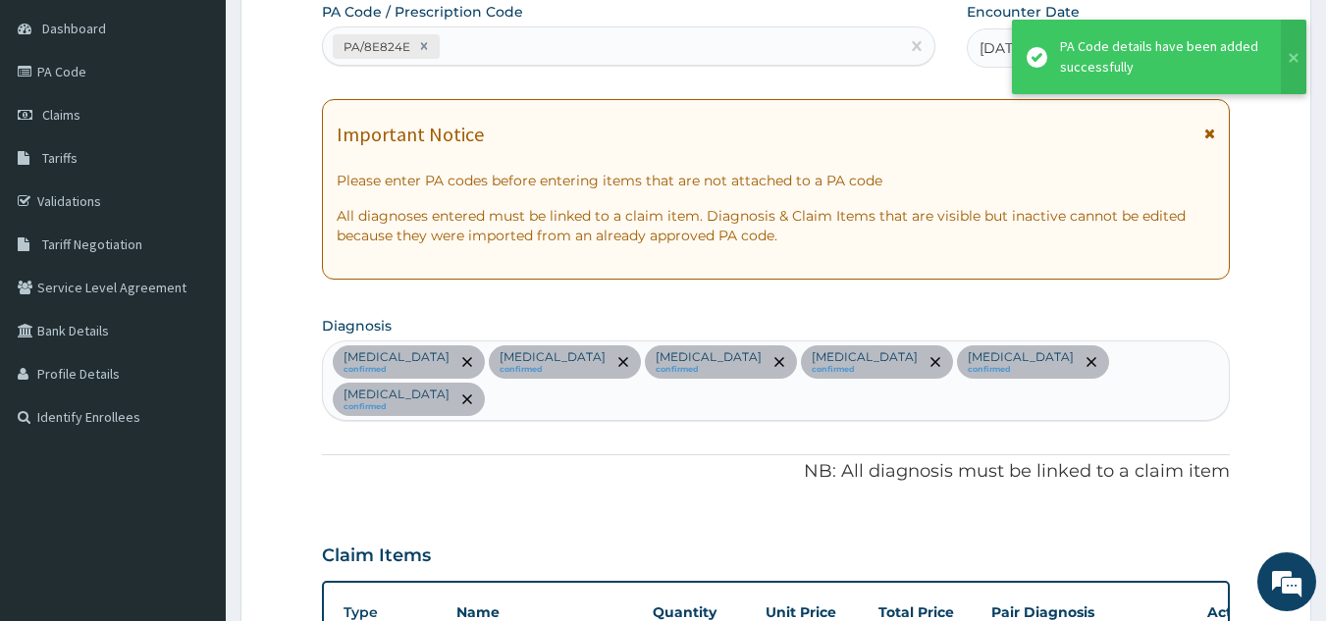
scroll to position [913, 0]
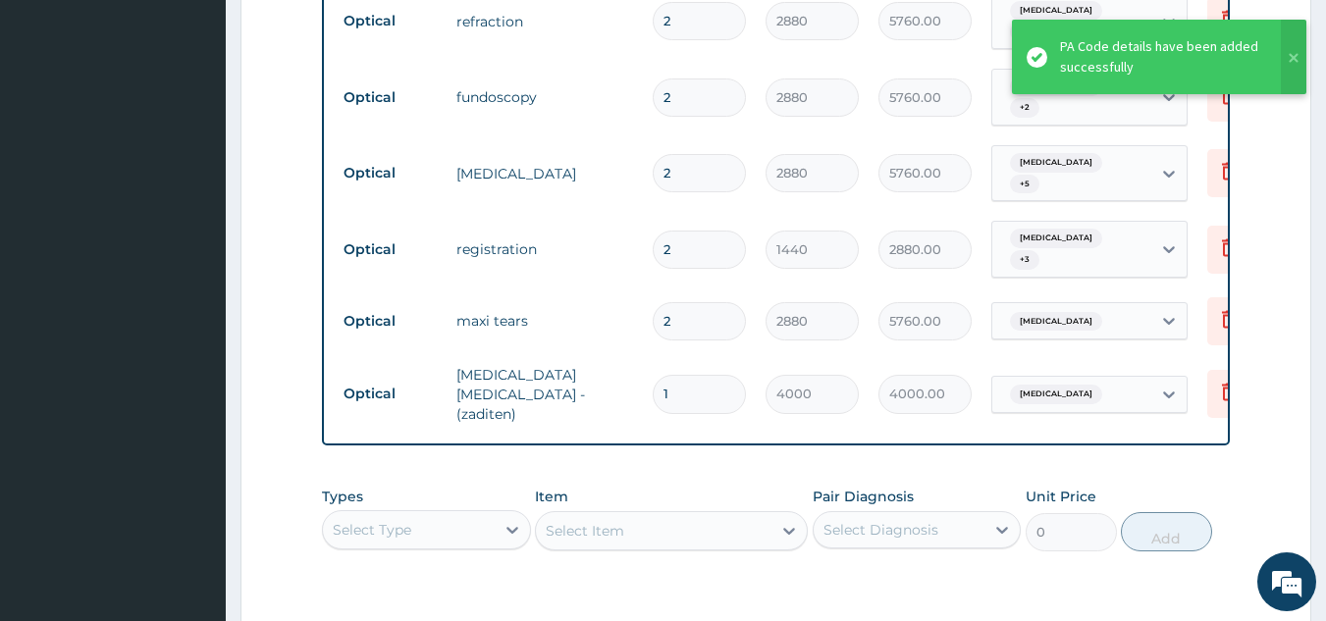
type input "0"
type input "0.00"
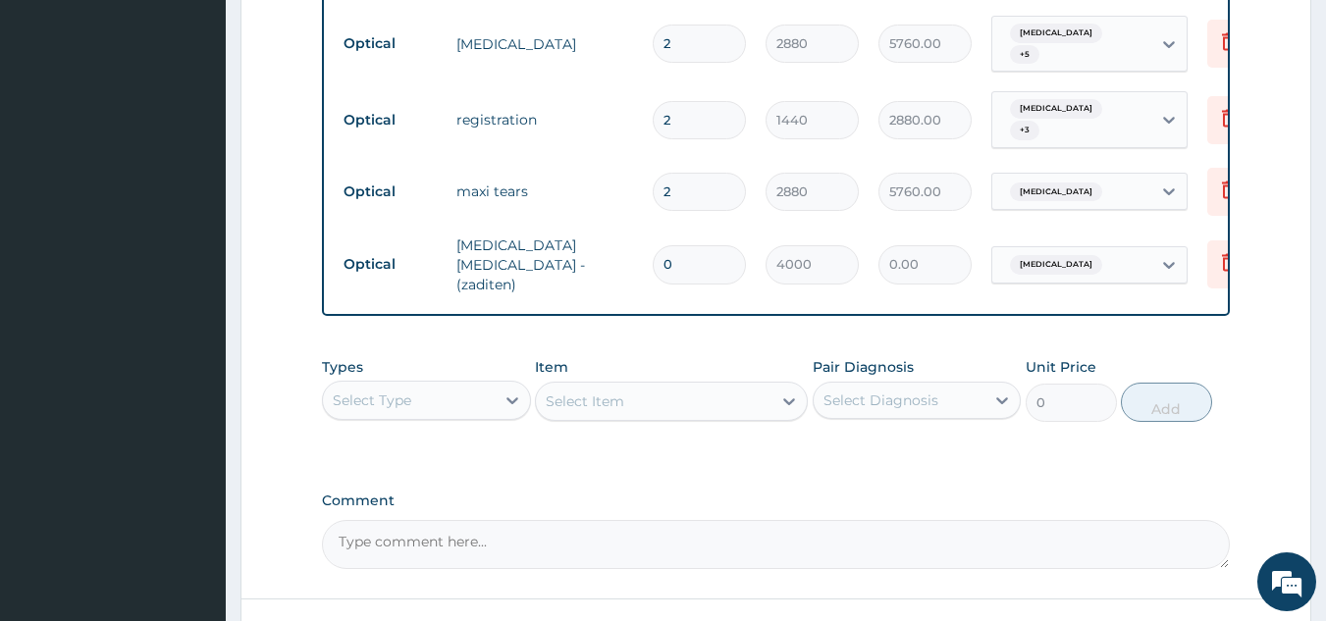
scroll to position [1122, 0]
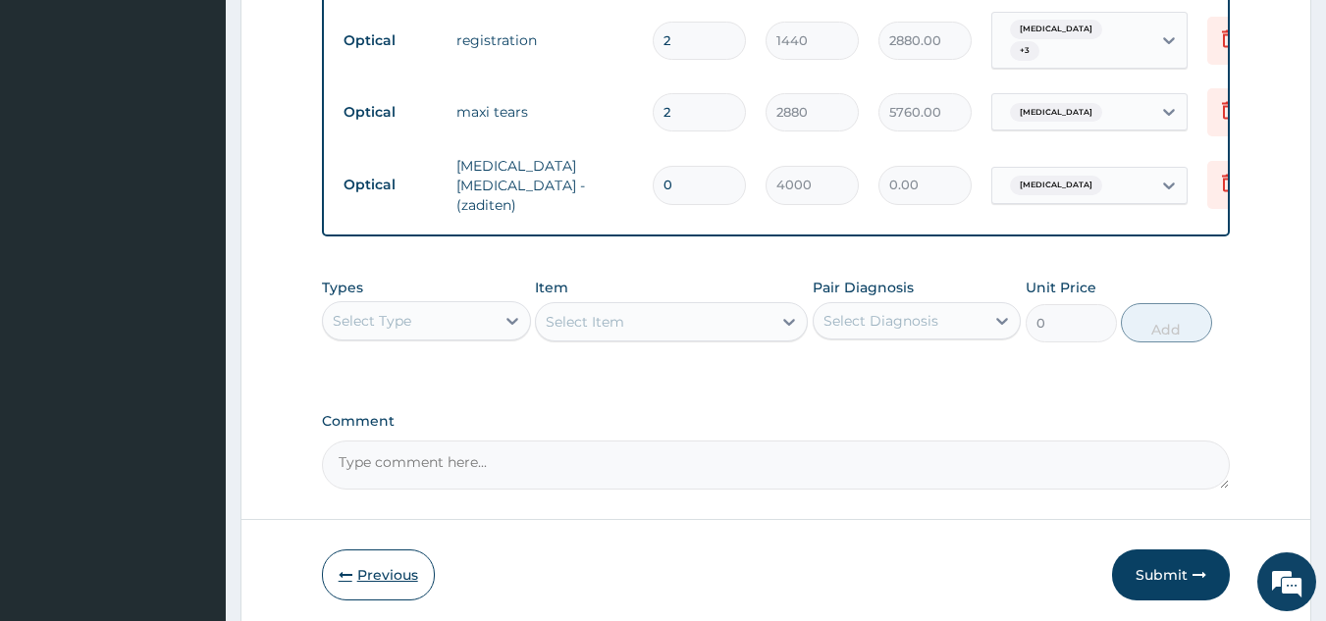
click at [362, 550] on button "Previous" at bounding box center [378, 575] width 113 height 51
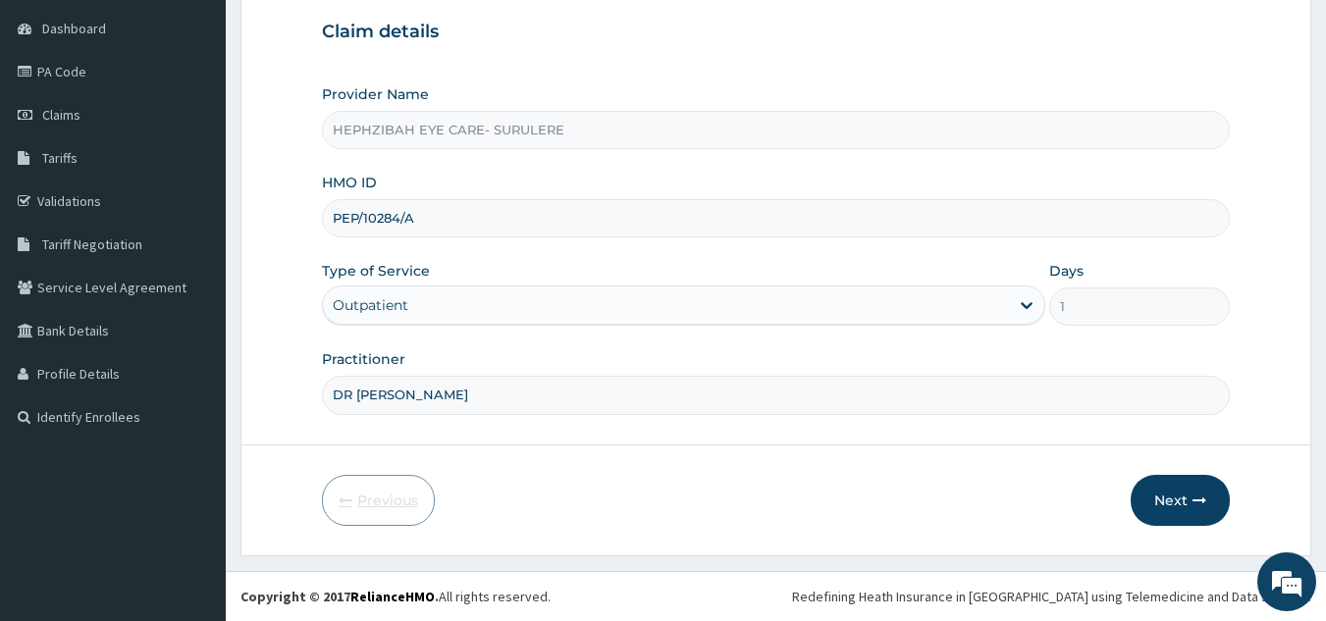
scroll to position [185, 0]
click at [396, 219] on input "PEP/10284/A" at bounding box center [776, 218] width 909 height 38
type input "PEP/10405/A"
click at [1075, 496] on div "Previous Next" at bounding box center [776, 500] width 909 height 51
click at [1149, 503] on button "Next" at bounding box center [1180, 500] width 99 height 51
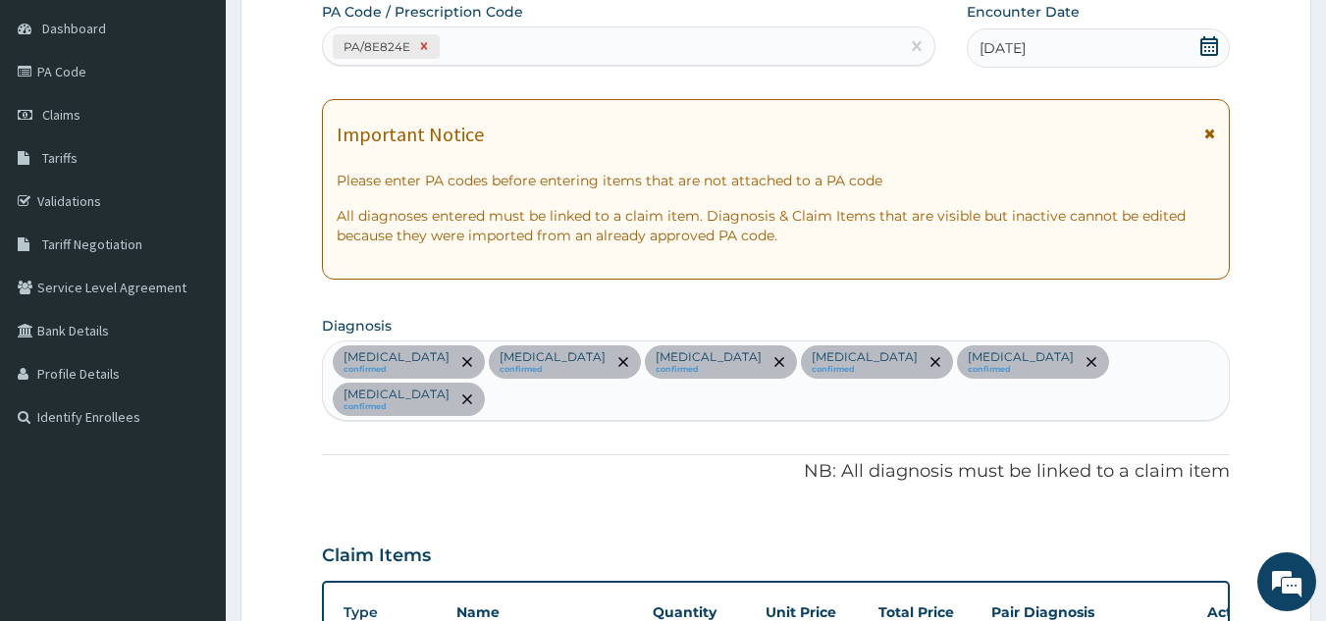
click at [421, 44] on icon at bounding box center [424, 46] width 14 height 14
click at [454, 45] on div "Enter Code(Secondary Care Only)" at bounding box center [448, 46] width 231 height 20
type input "PA/DF96FE"
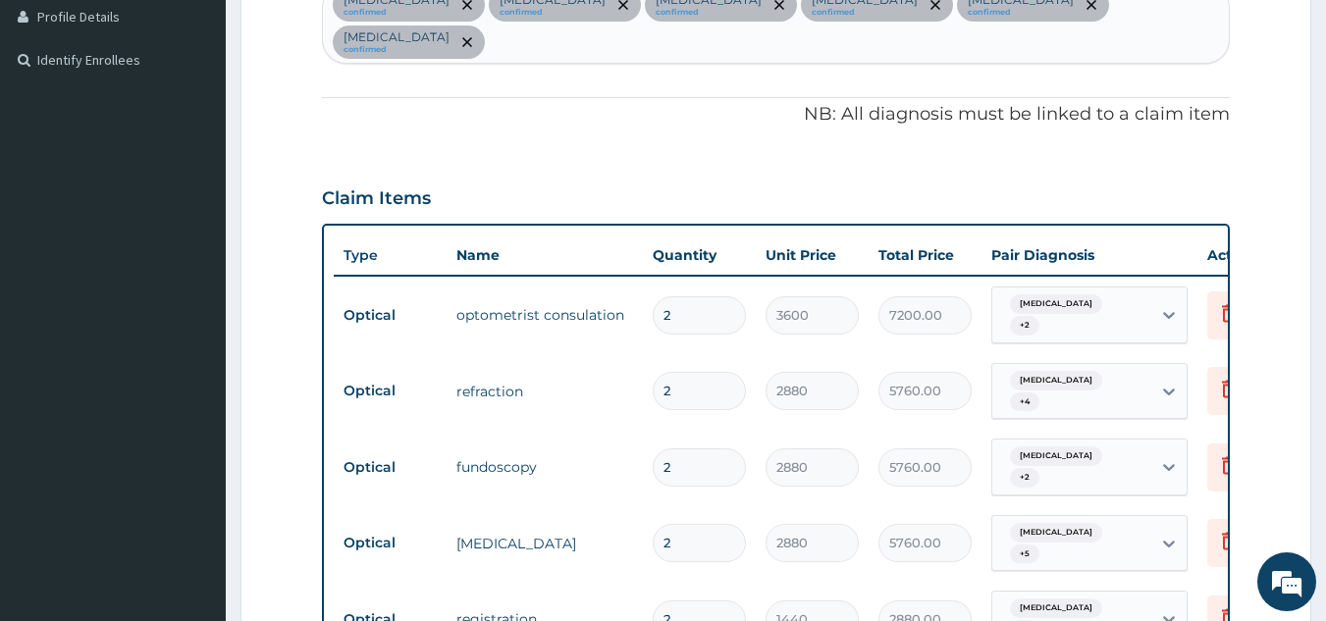
scroll to position [1086, 0]
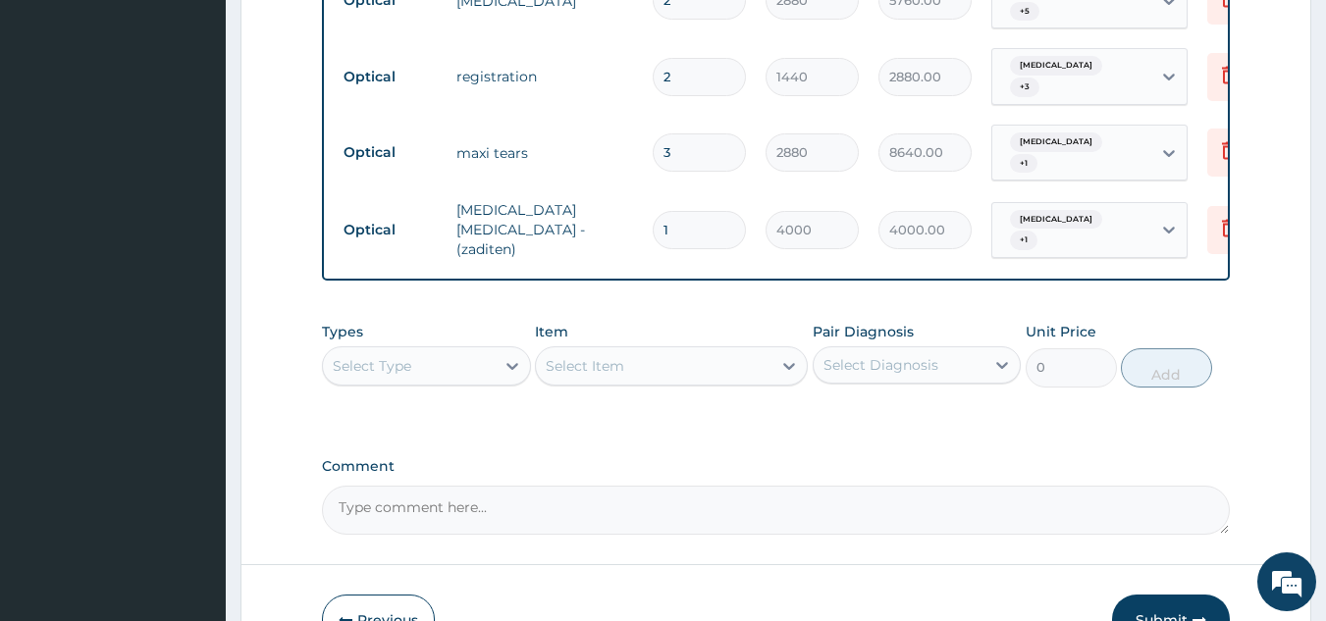
click at [377, 595] on button "Previous" at bounding box center [378, 620] width 113 height 51
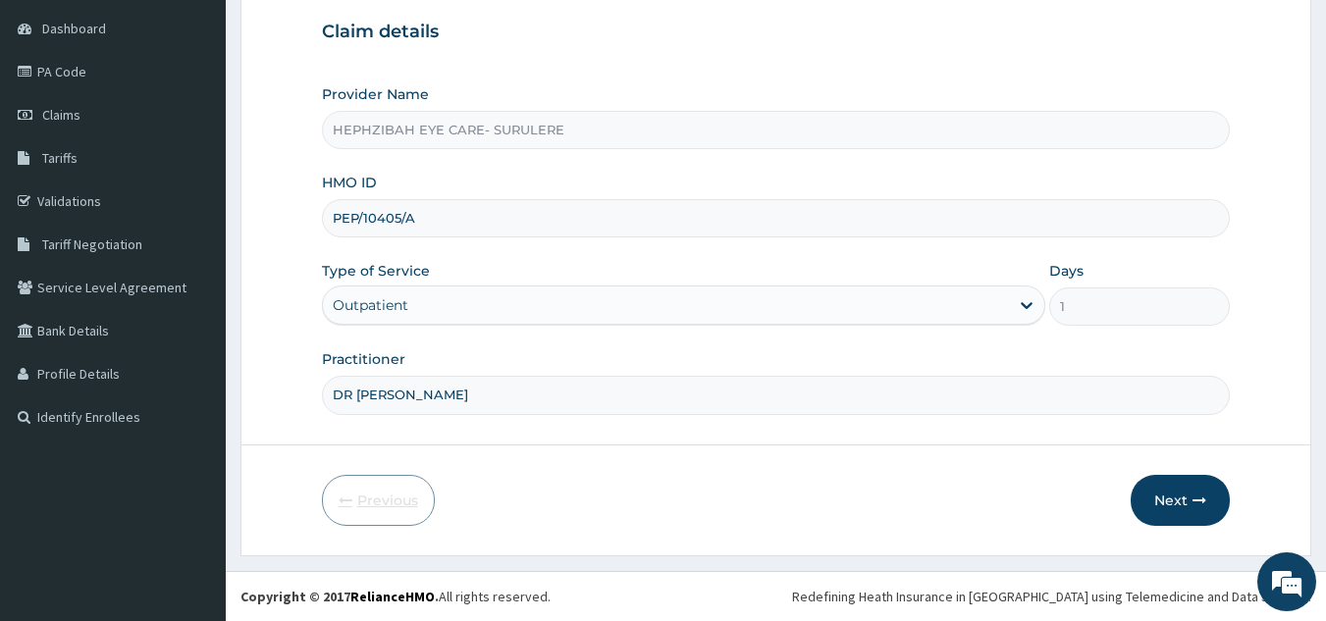
scroll to position [185, 0]
click at [106, 105] on link "Claims" at bounding box center [113, 114] width 226 height 43
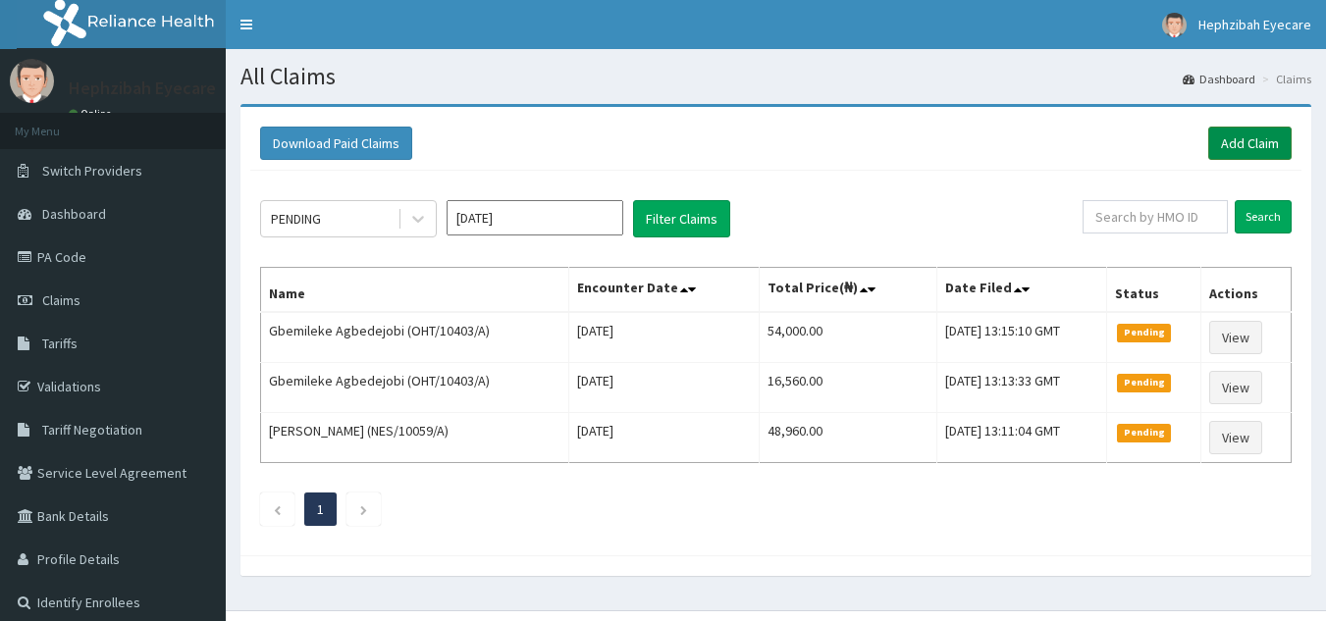
click at [1234, 139] on link "Add Claim" at bounding box center [1249, 143] width 83 height 33
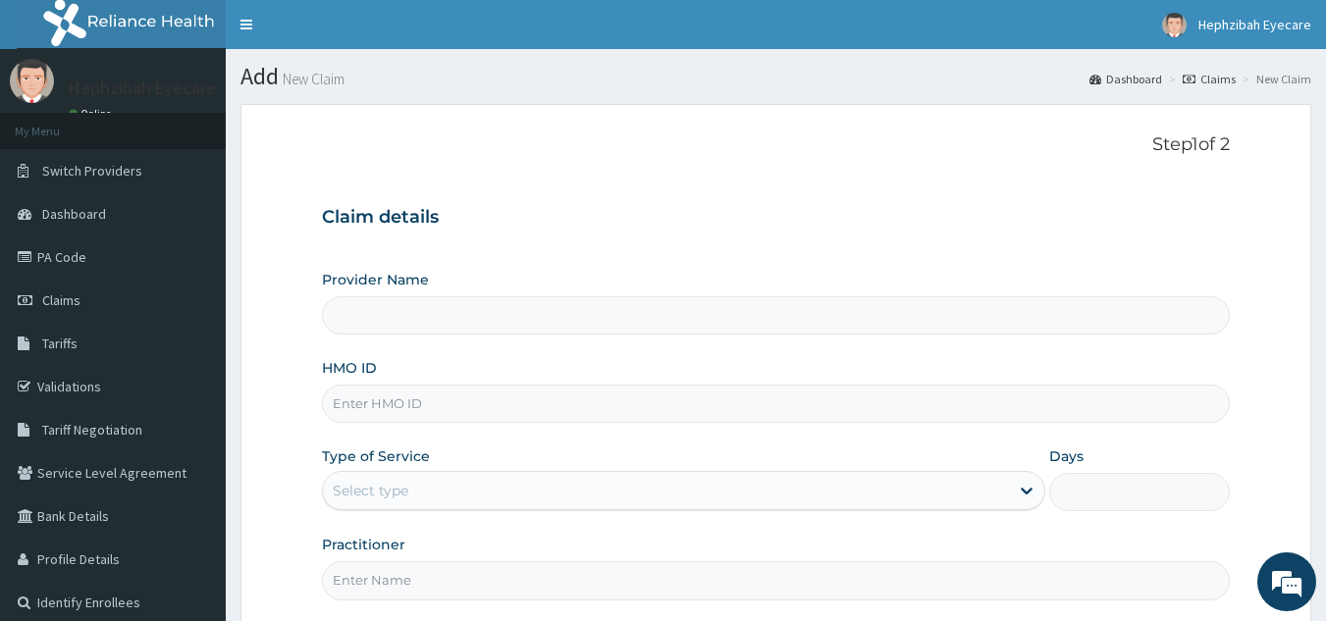
click at [740, 402] on input "HMO ID" at bounding box center [776, 404] width 909 height 38
type input "p"
type input "HEPHZIBAH EYE CARE- SURULERE"
type input "p"
type input "PEP/10405/A"
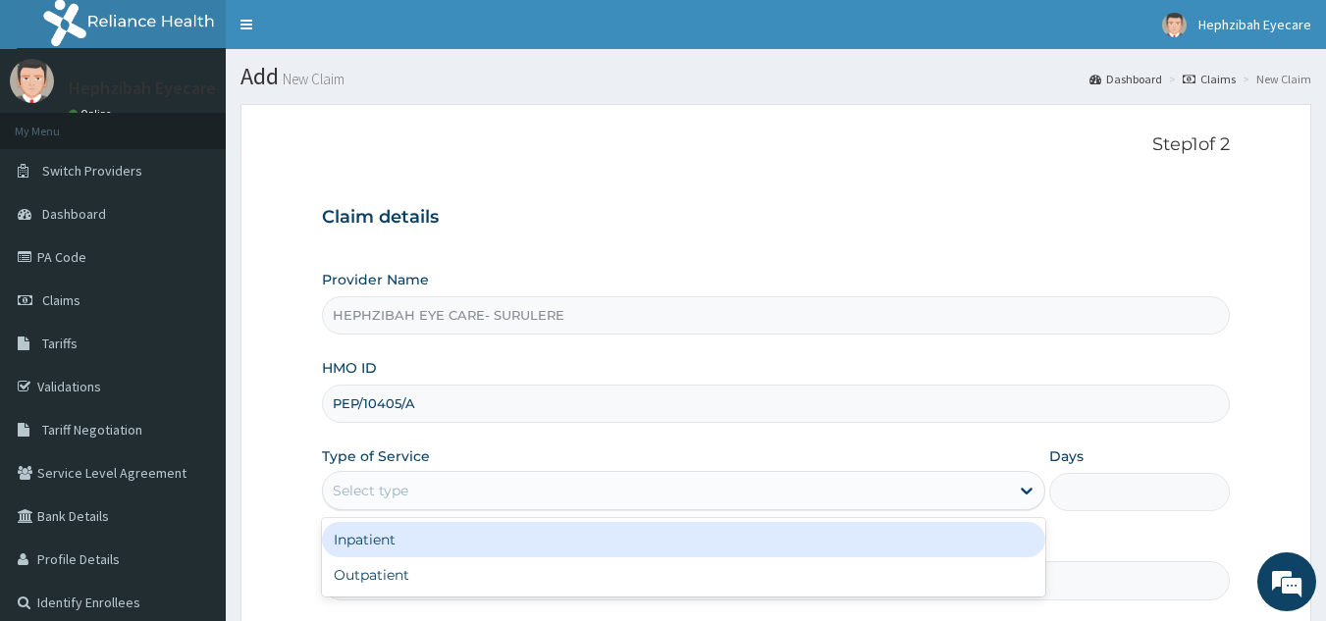
click at [725, 488] on div "Select type" at bounding box center [666, 490] width 686 height 31
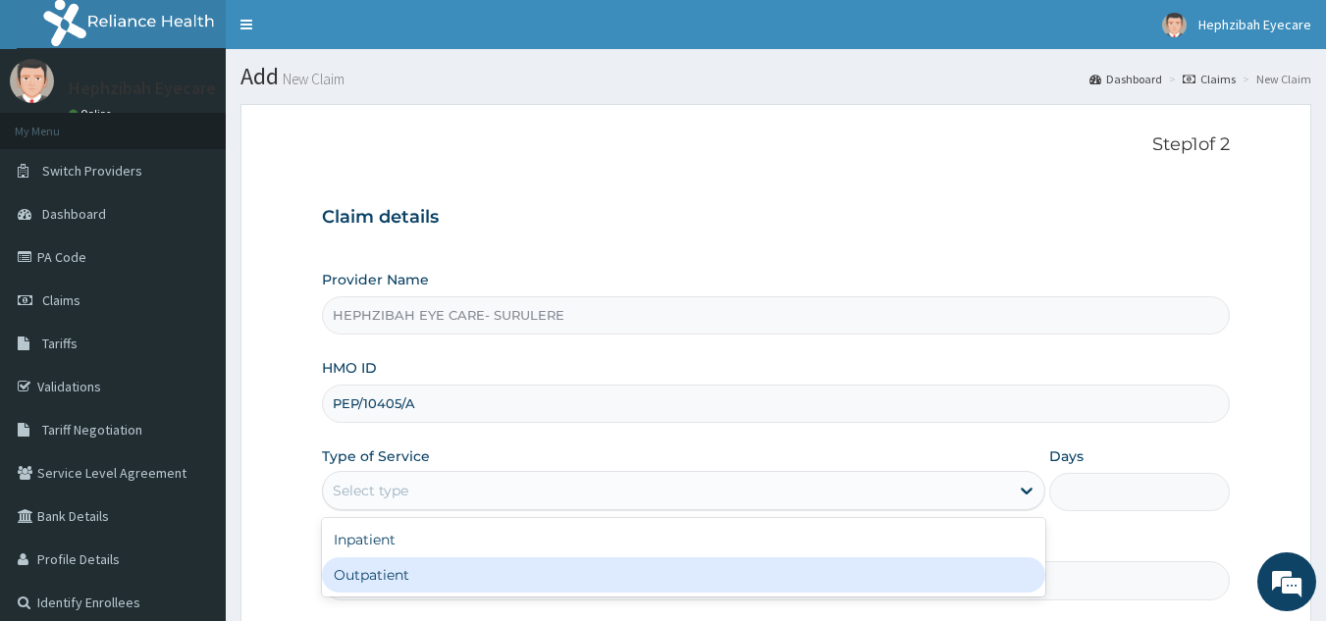
click at [595, 596] on div "Inpatient Outpatient" at bounding box center [683, 557] width 723 height 79
click at [668, 575] on div "Outpatient" at bounding box center [683, 574] width 723 height 35
type input "1"
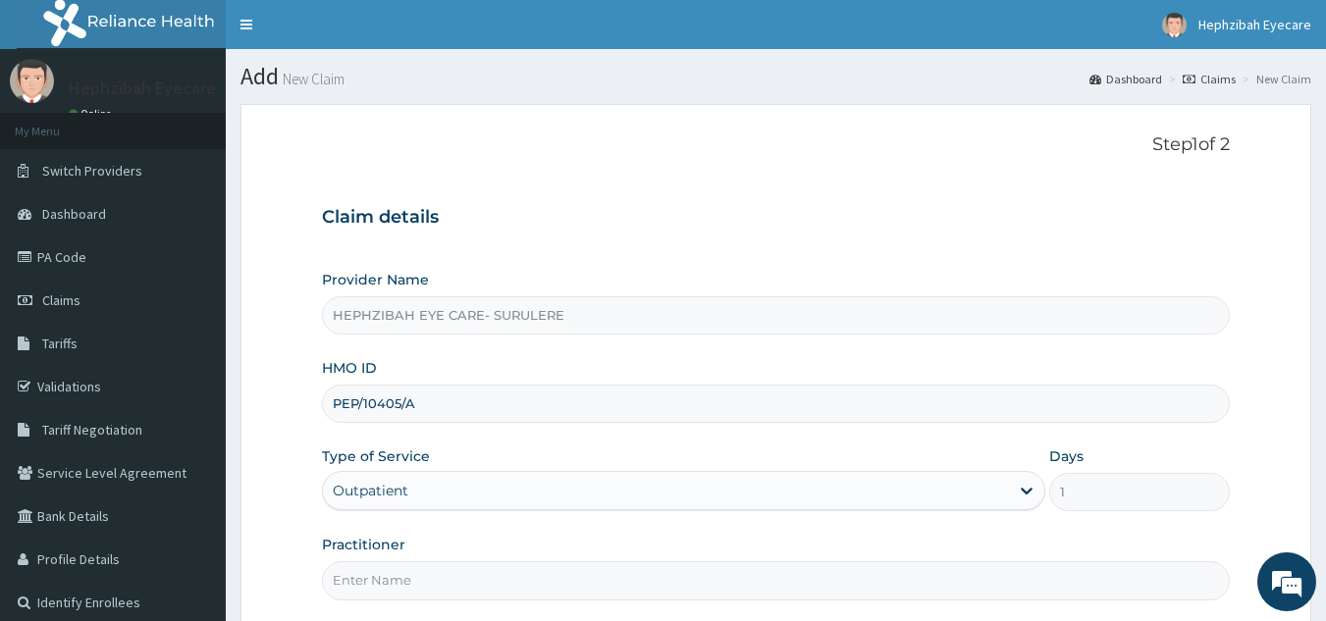
click at [642, 582] on input "Practitioner" at bounding box center [776, 580] width 909 height 38
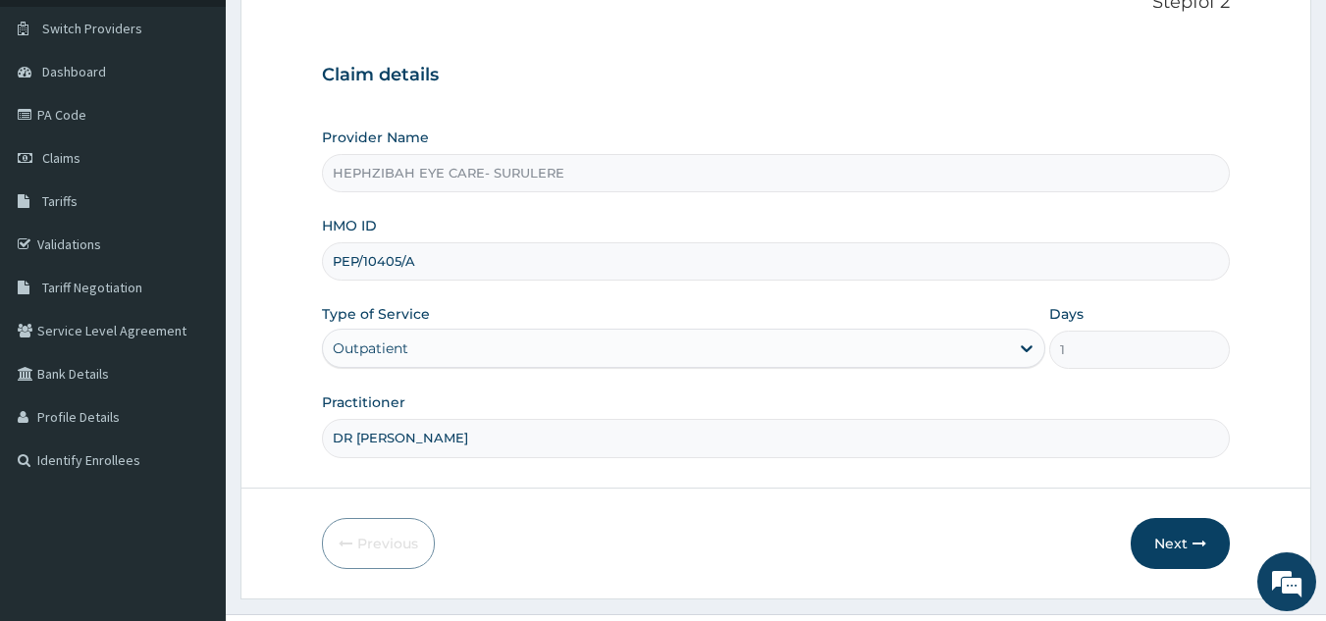
scroll to position [185, 0]
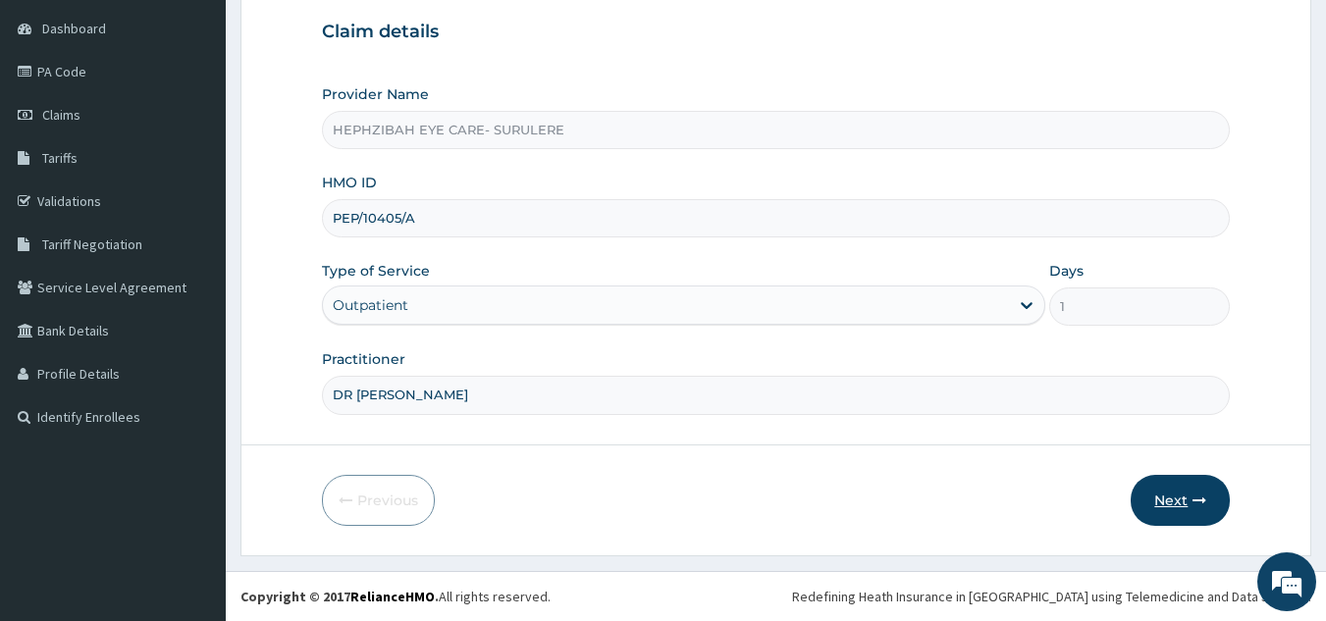
type input "DR [PERSON_NAME]"
click at [1178, 495] on button "Next" at bounding box center [1180, 500] width 99 height 51
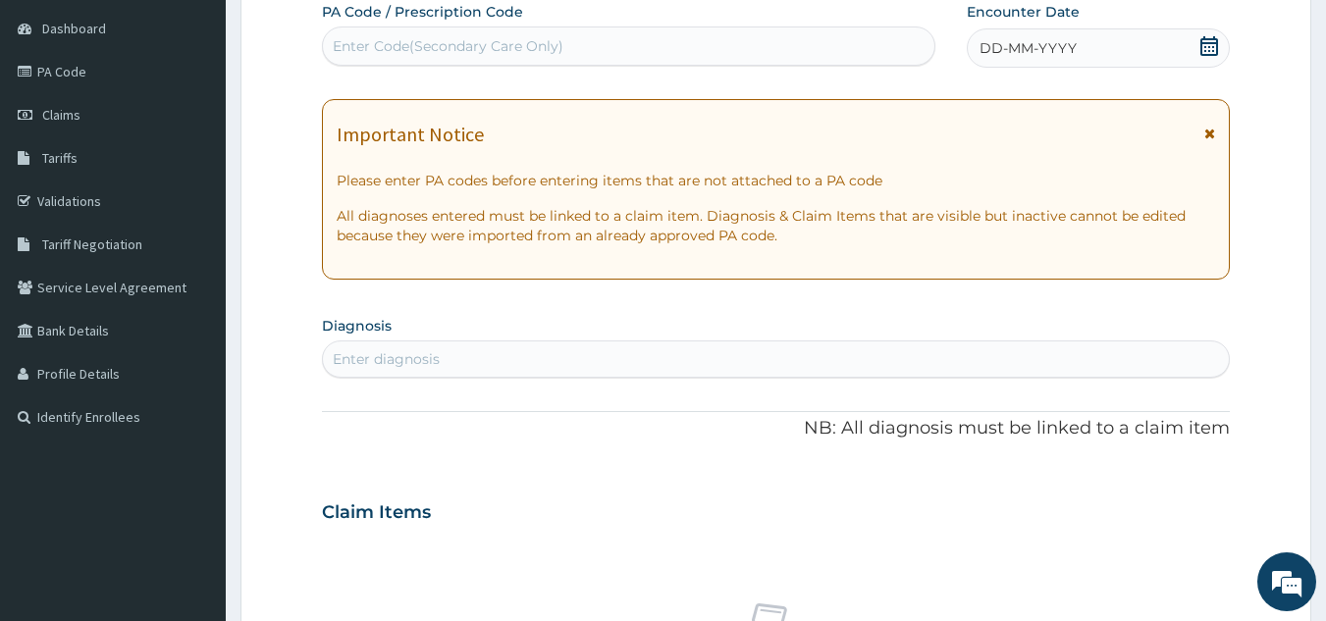
click at [715, 30] on div "Enter Code(Secondary Care Only)" at bounding box center [629, 45] width 612 height 31
type input "PA/DF9CFE"
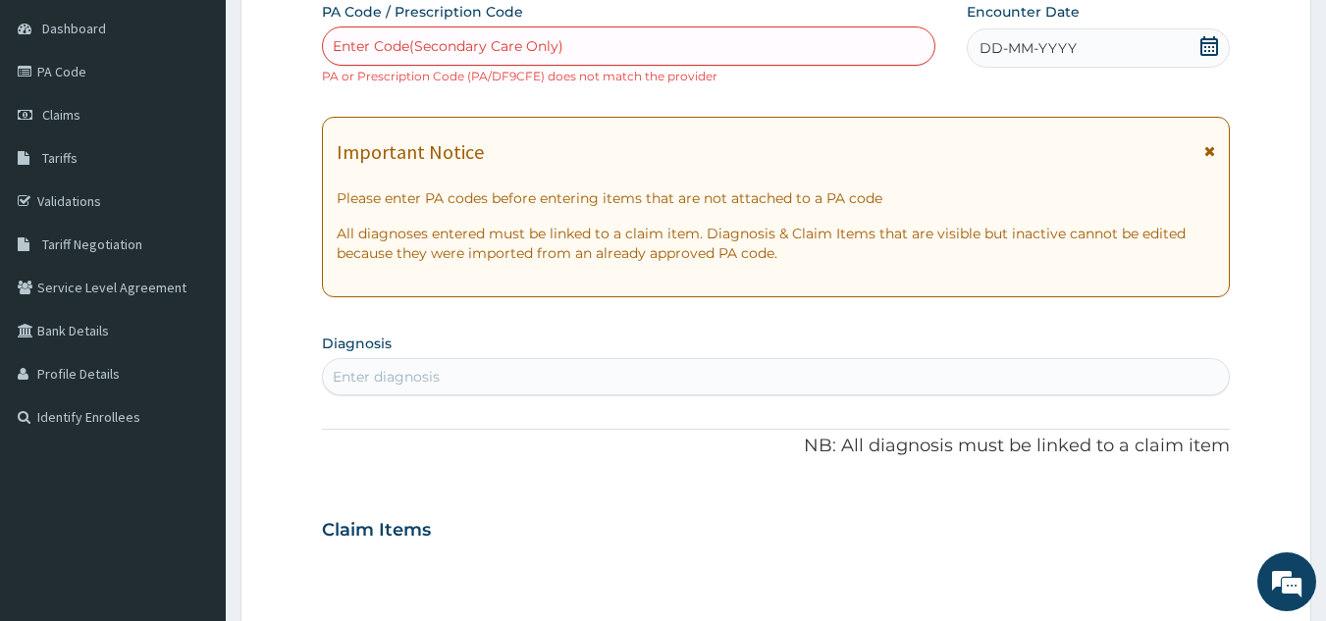
click at [437, 41] on div "Enter Code(Secondary Care Only)" at bounding box center [448, 46] width 231 height 20
type input "PA/DF96FE"
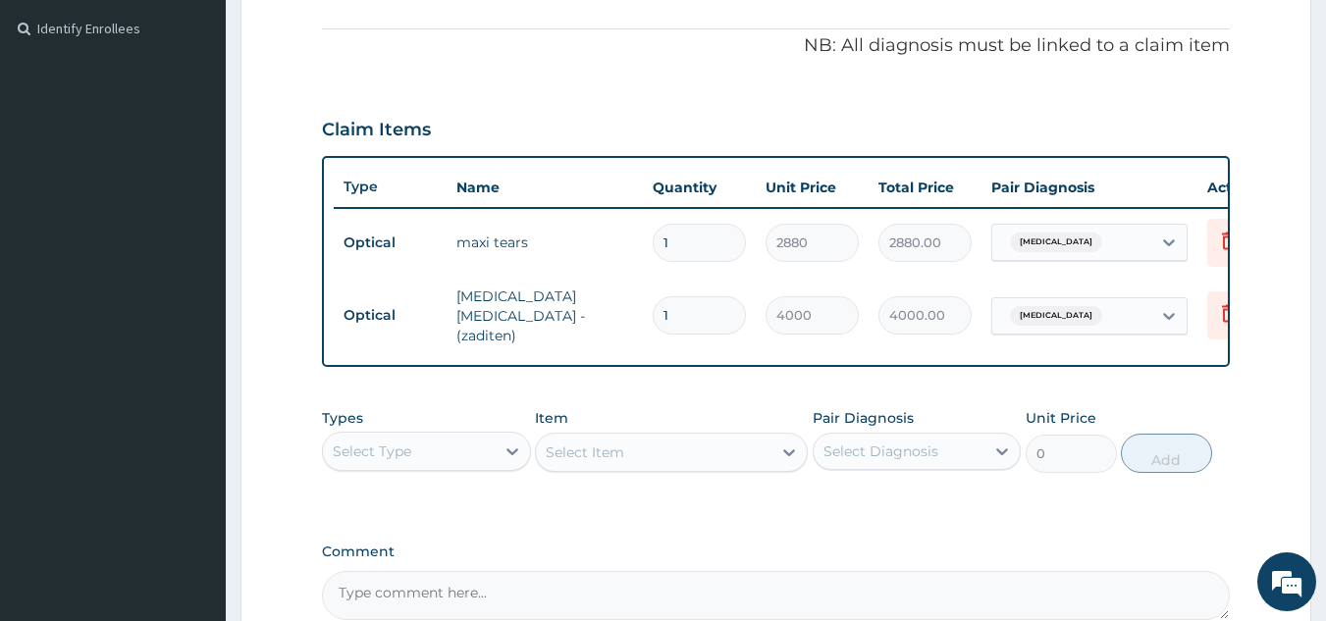
scroll to position [783, 0]
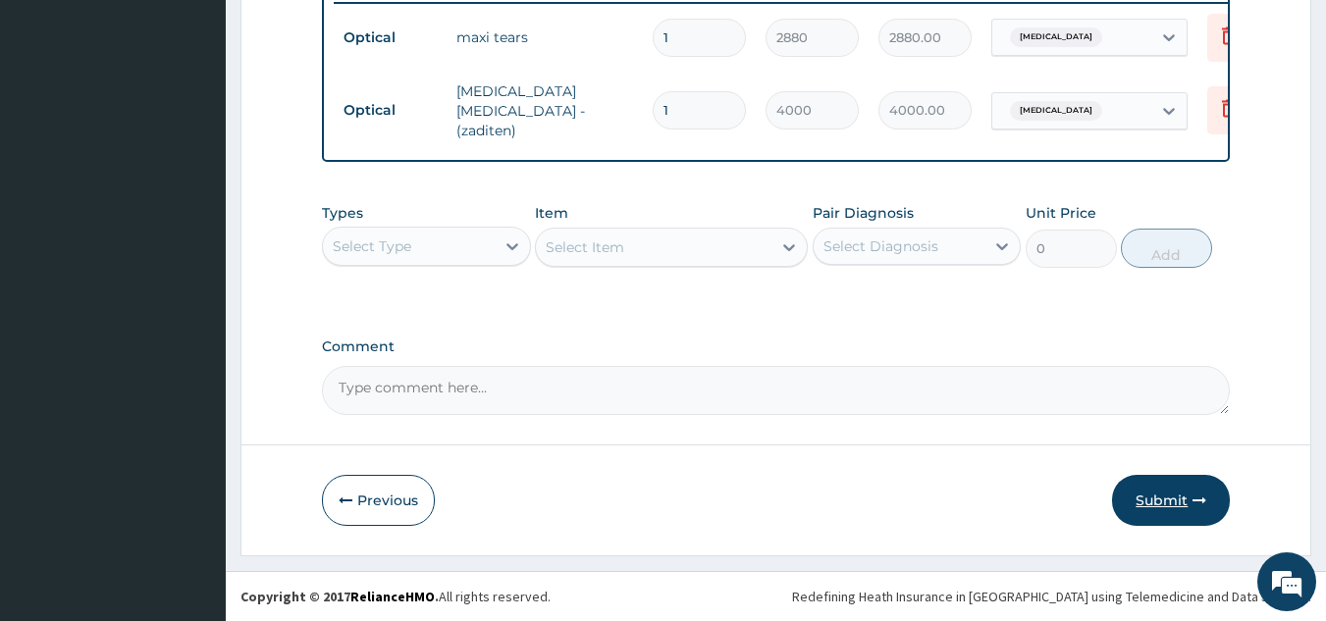
click at [1155, 495] on button "Submit" at bounding box center [1171, 500] width 118 height 51
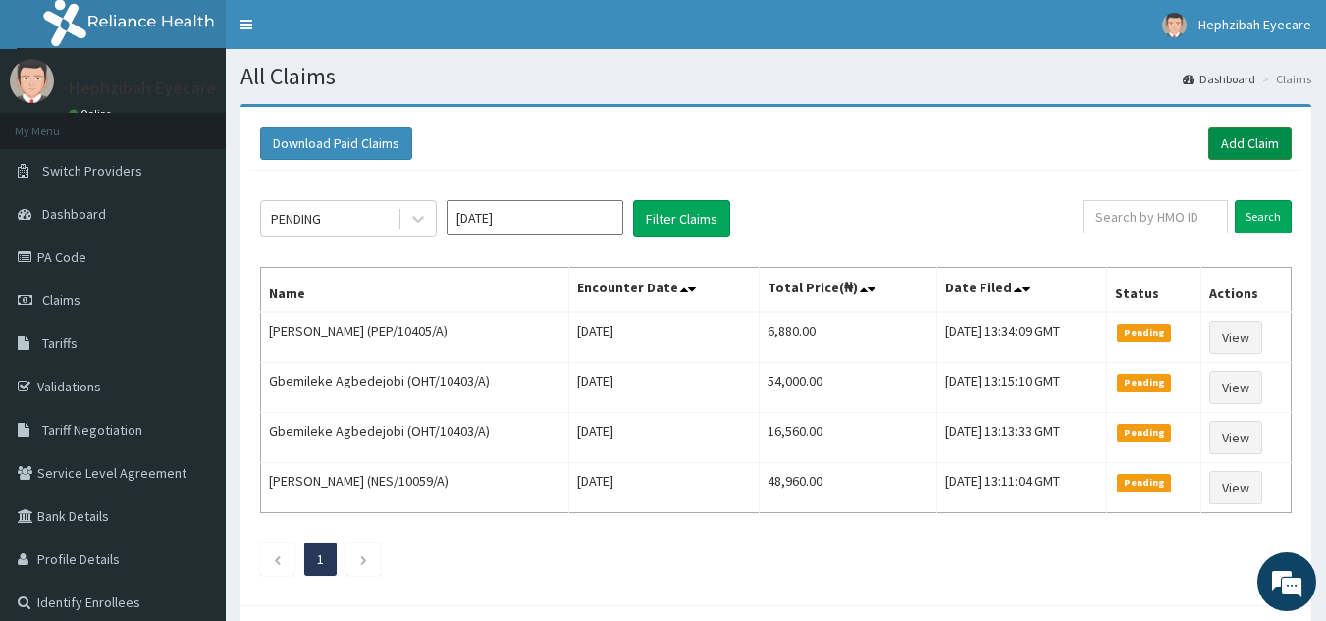
click at [1243, 135] on link "Add Claim" at bounding box center [1249, 143] width 83 height 33
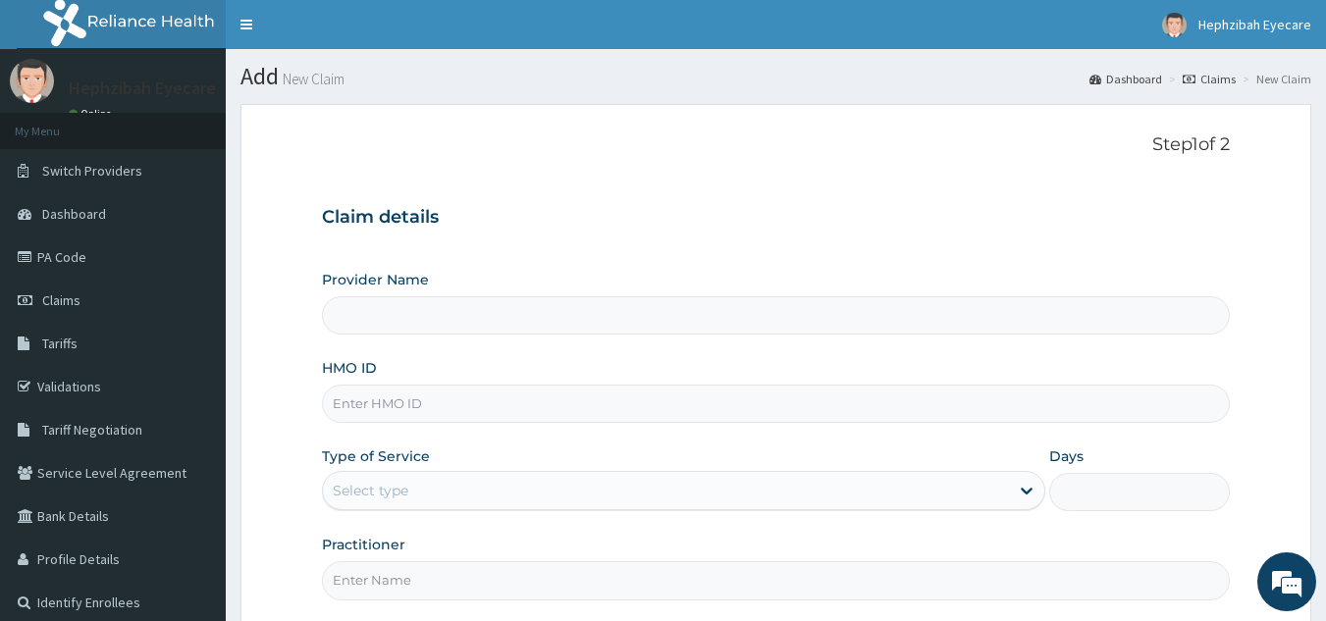
type input "HEPHZIBAH EYE CARE- SURULERE"
click at [761, 412] on input "HMO ID" at bounding box center [776, 404] width 909 height 38
type input "RPZ/10005/A"
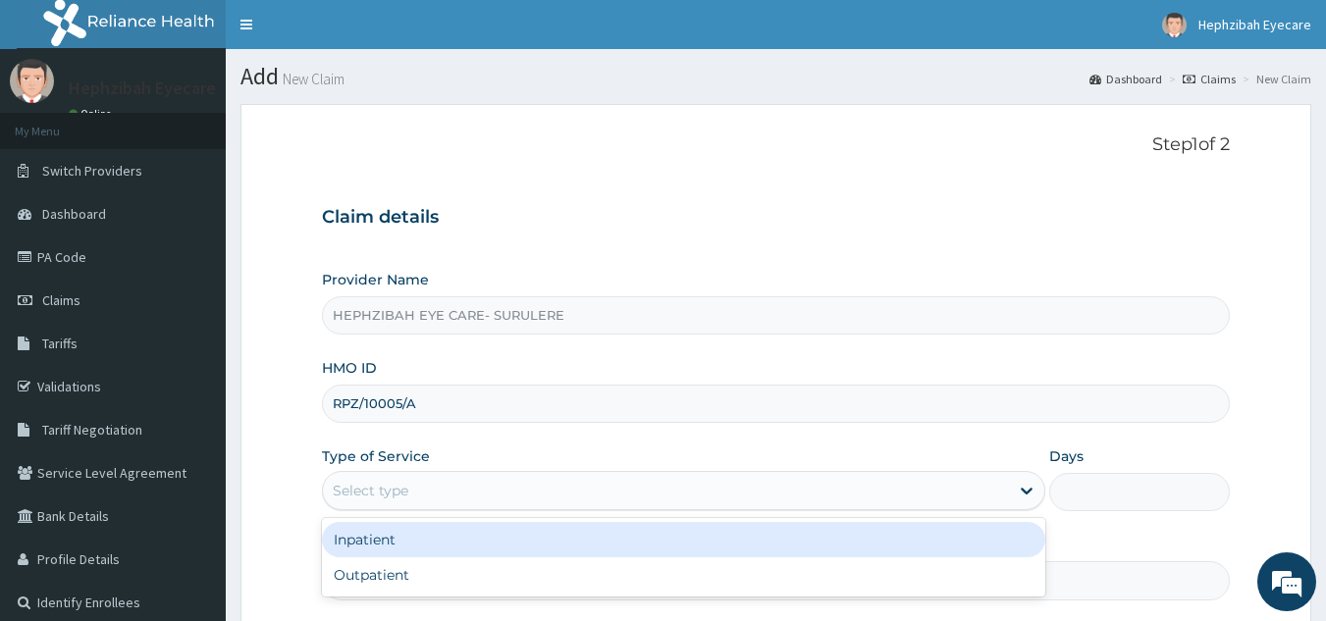
click at [922, 507] on div "Select type" at bounding box center [683, 490] width 723 height 39
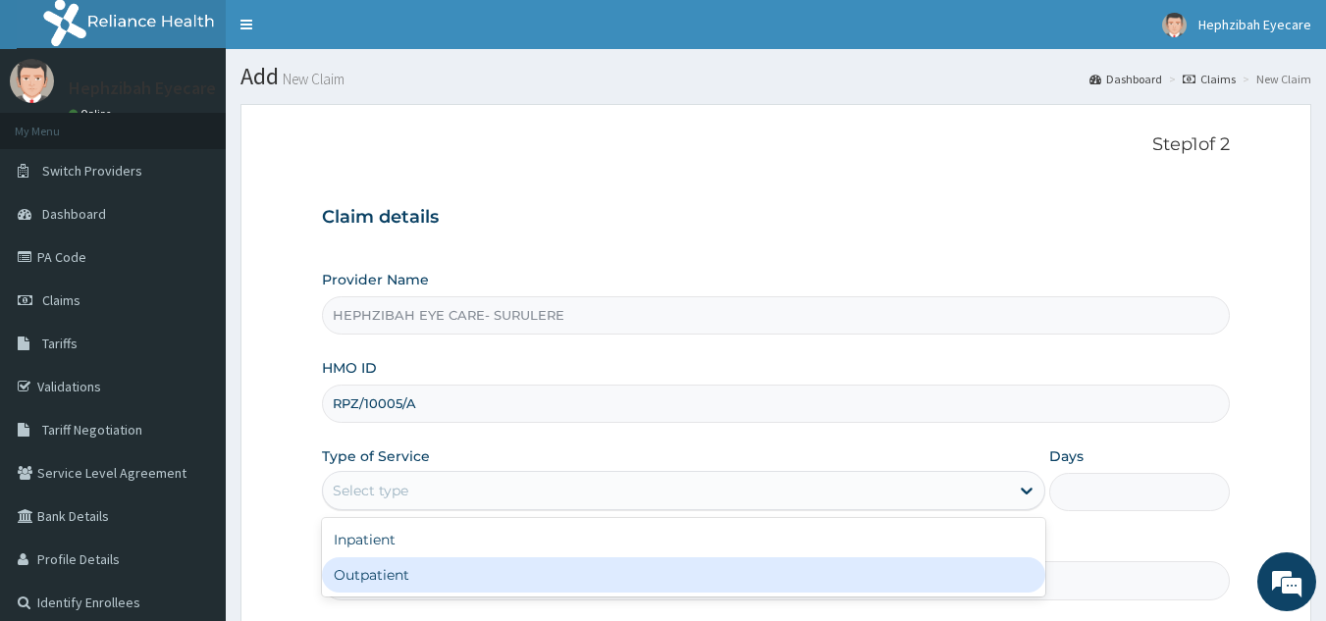
click at [775, 570] on div "Outpatient" at bounding box center [683, 574] width 723 height 35
type input "1"
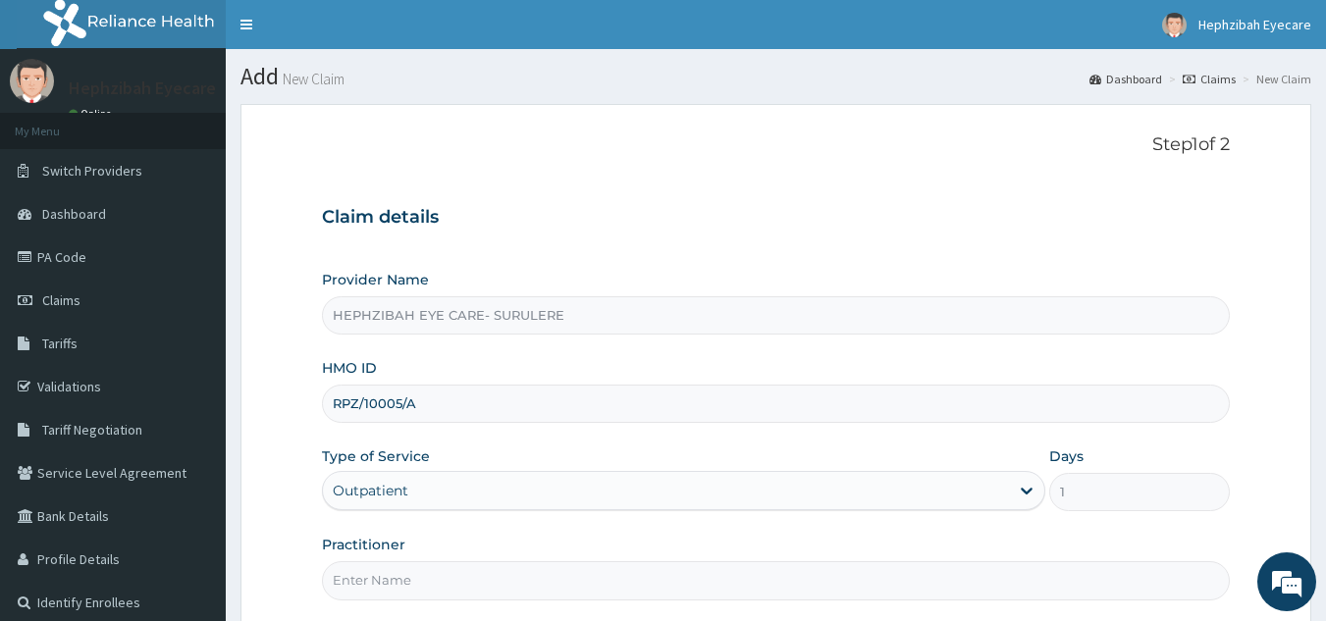
scroll to position [185, 0]
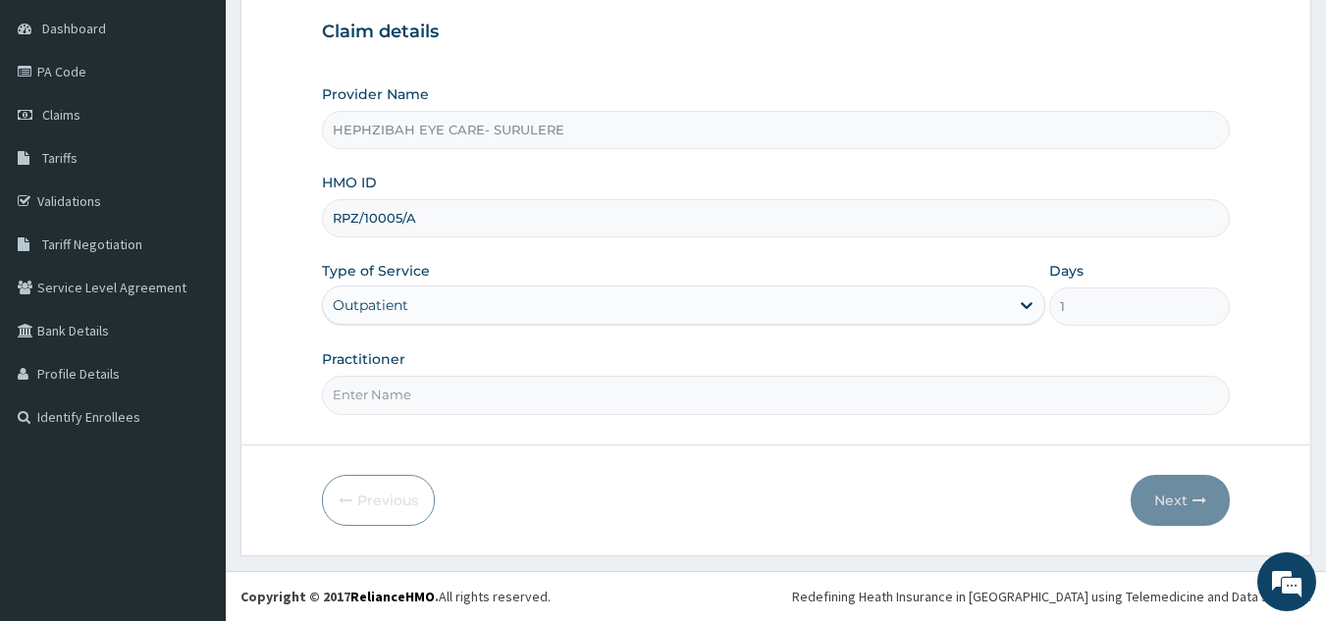
click at [902, 406] on input "Practitioner" at bounding box center [776, 395] width 909 height 38
type input "DR [PERSON_NAME]"
click at [1199, 493] on button "Next" at bounding box center [1180, 500] width 99 height 51
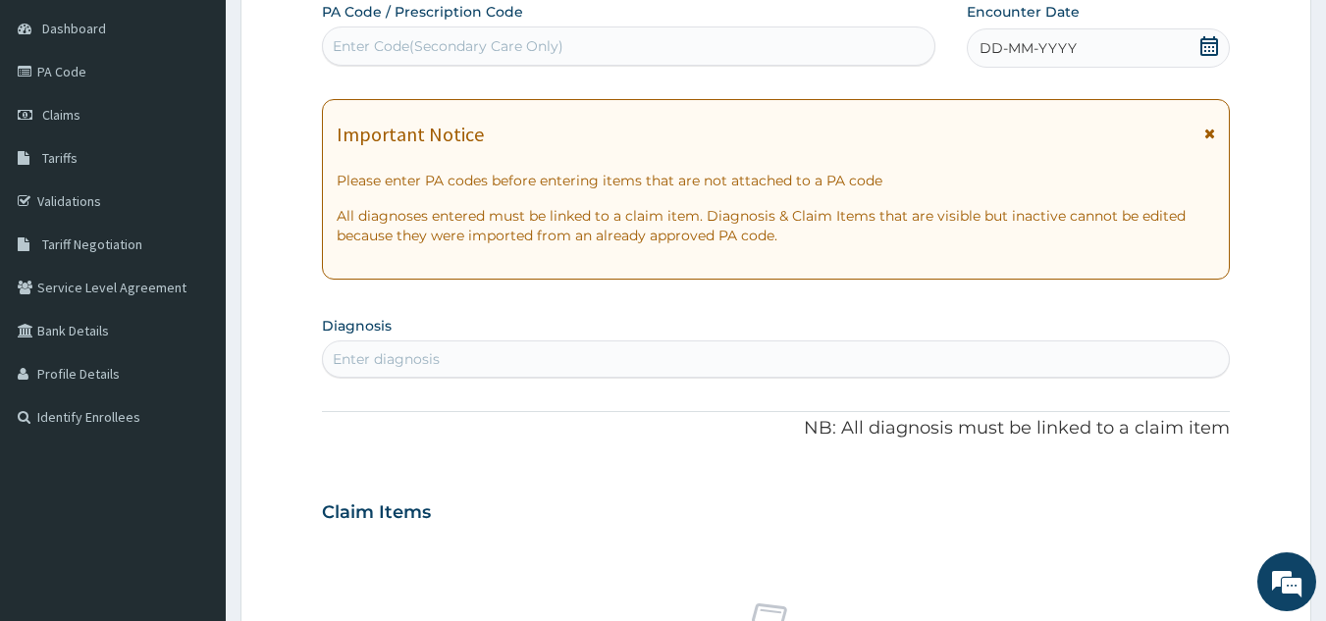
click at [700, 37] on div "Enter Code(Secondary Care Only)" at bounding box center [629, 45] width 612 height 31
type input "PA/87E3FA"
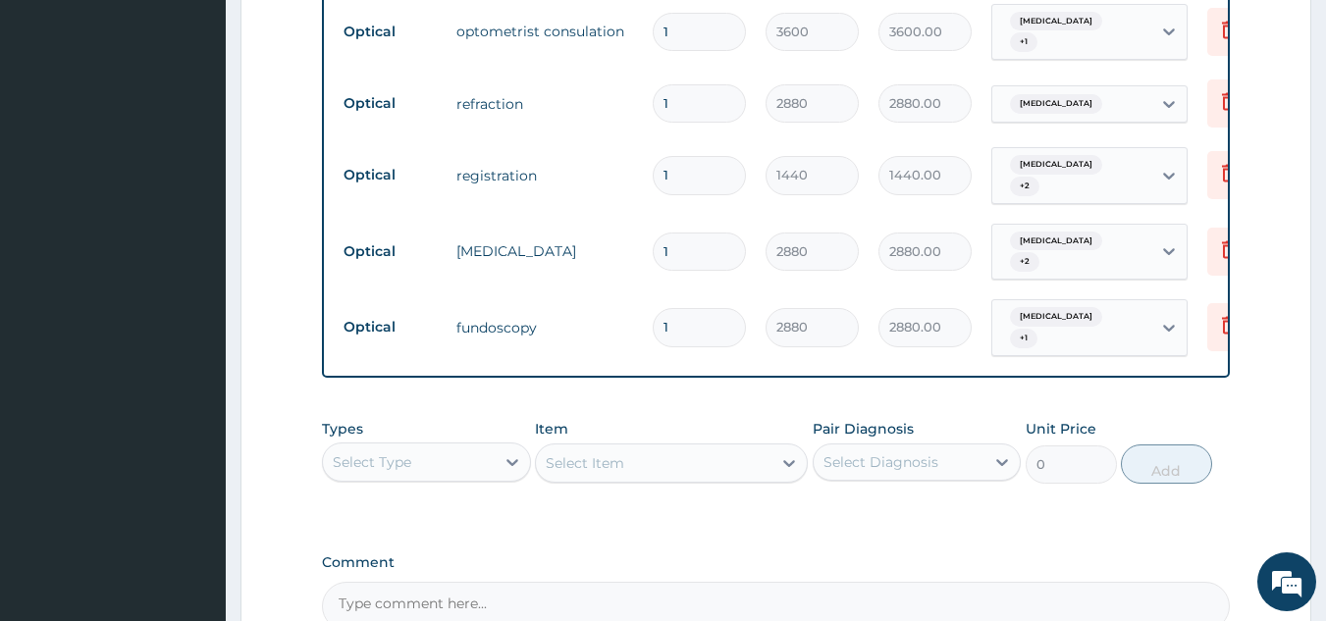
scroll to position [246, 0]
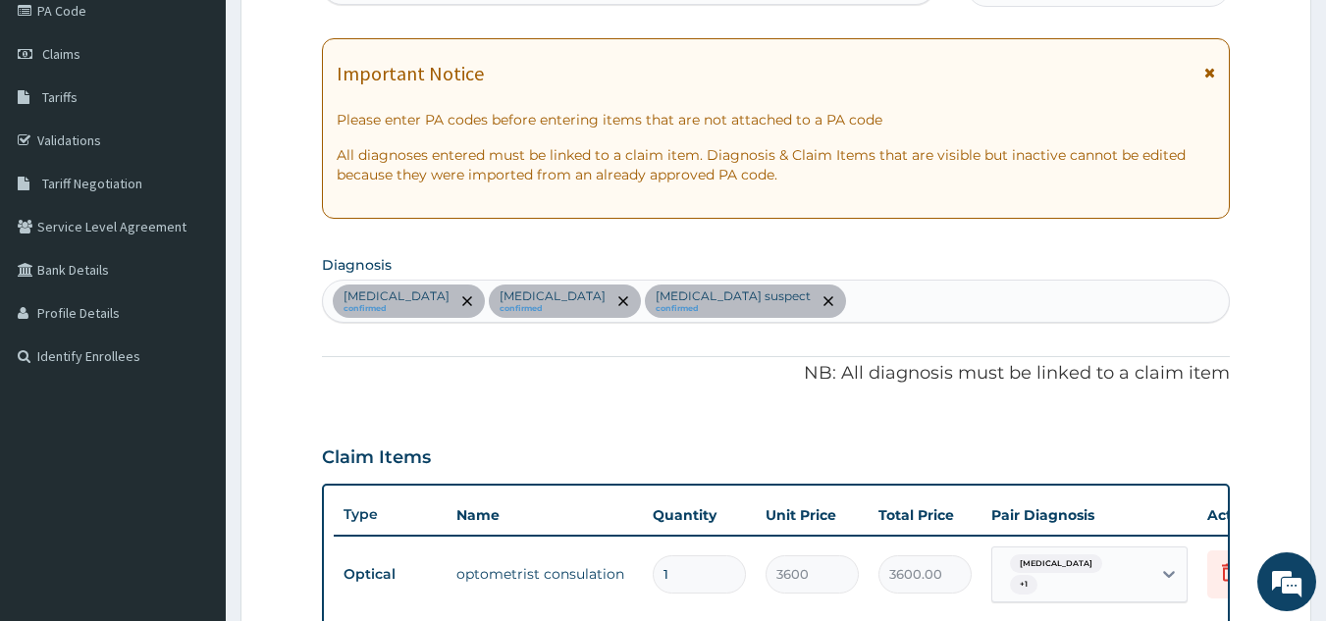
click at [1161, 417] on div "PA Code / Prescription Code PA/87E3FA Encounter Date 09-10-2025 Important Notic…" at bounding box center [776, 557] width 909 height 1233
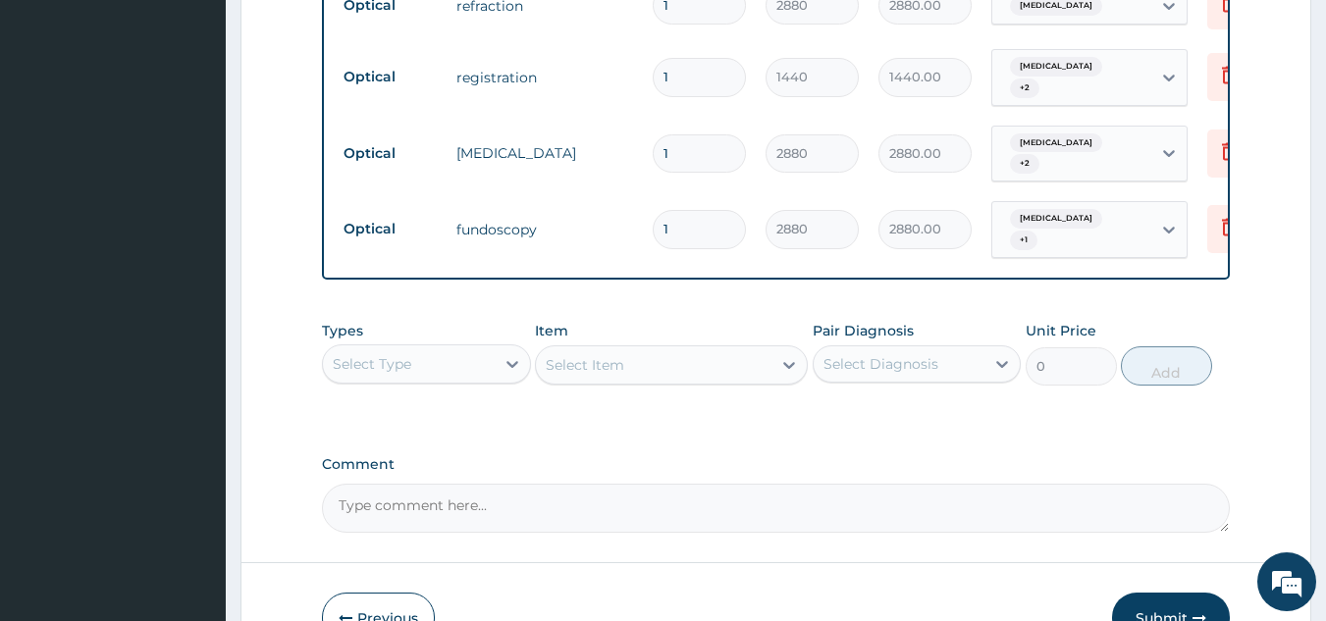
scroll to position [953, 0]
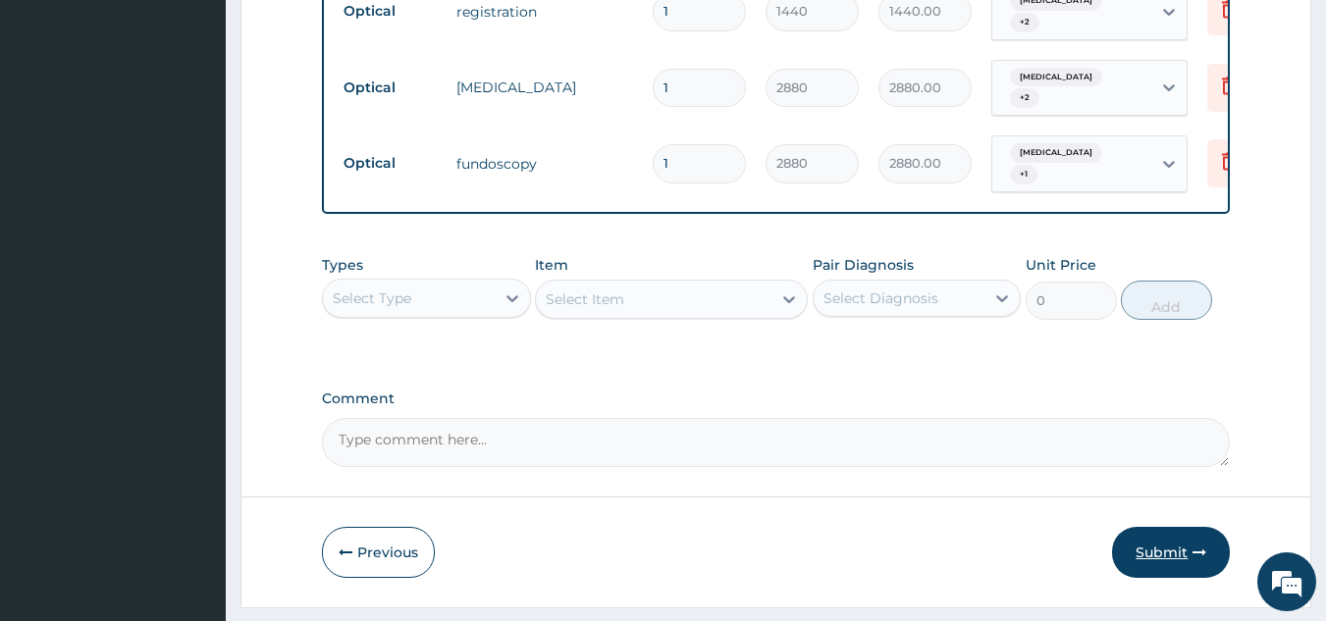
click at [1192, 557] on button "Submit" at bounding box center [1171, 552] width 118 height 51
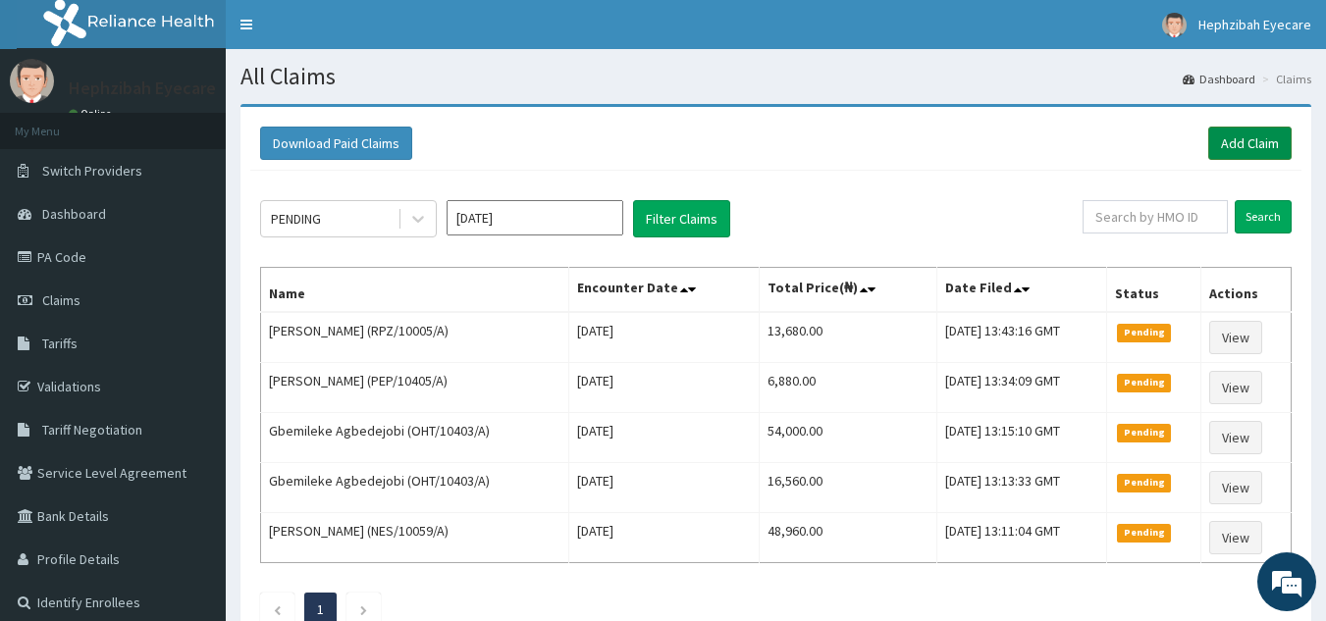
click at [1254, 137] on link "Add Claim" at bounding box center [1249, 143] width 83 height 33
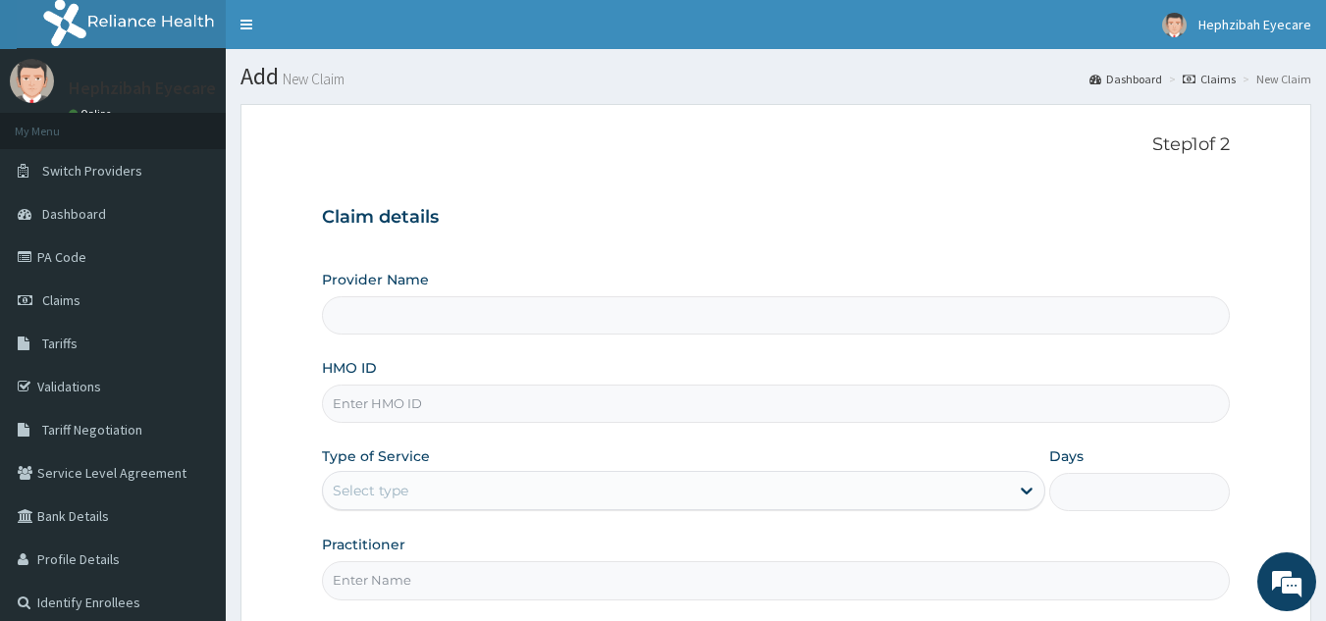
type input "HEPHZIBAH EYE CARE- SURULERE"
click at [741, 417] on input "HMO ID" at bounding box center [776, 404] width 909 height 38
type input "RPZ/10004/A"
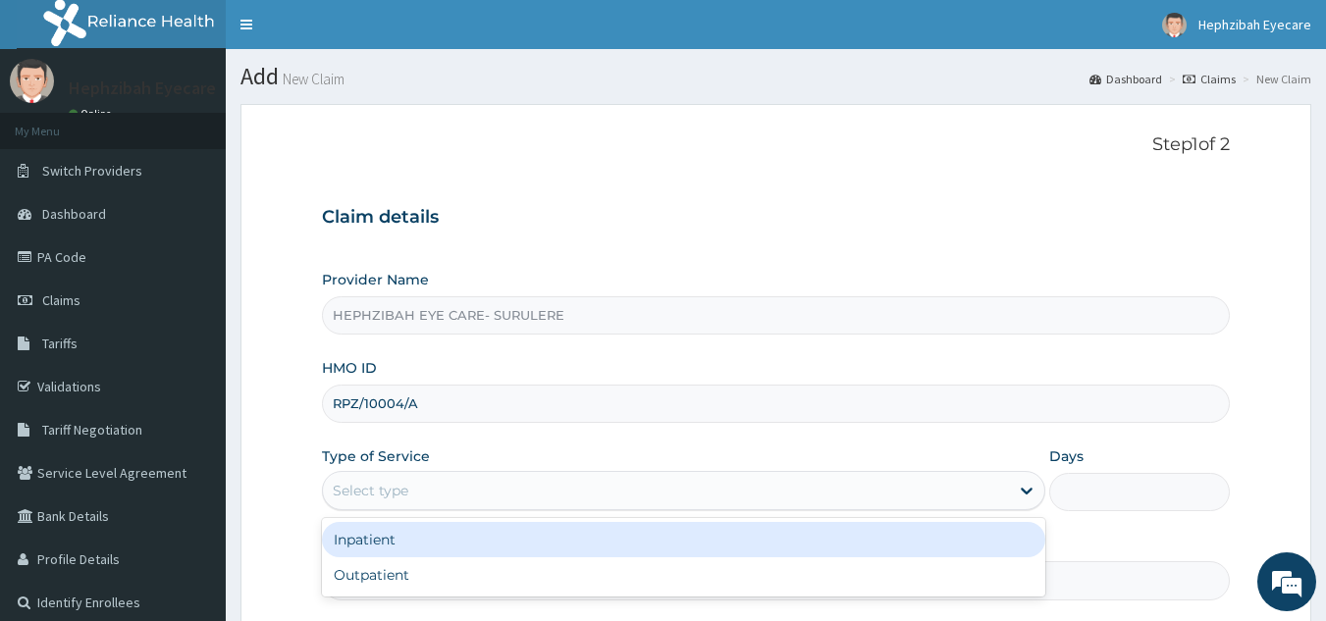
click at [760, 502] on div "Select type" at bounding box center [666, 490] width 686 height 31
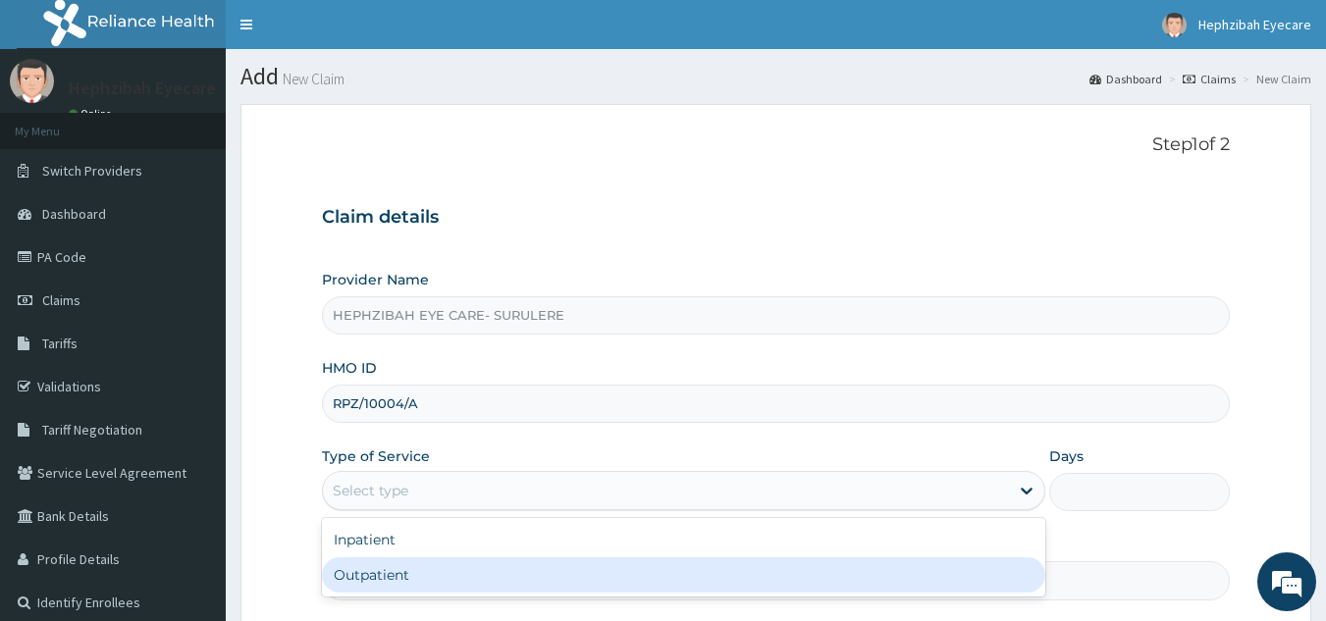
click at [660, 580] on div "Outpatient" at bounding box center [683, 574] width 723 height 35
type input "1"
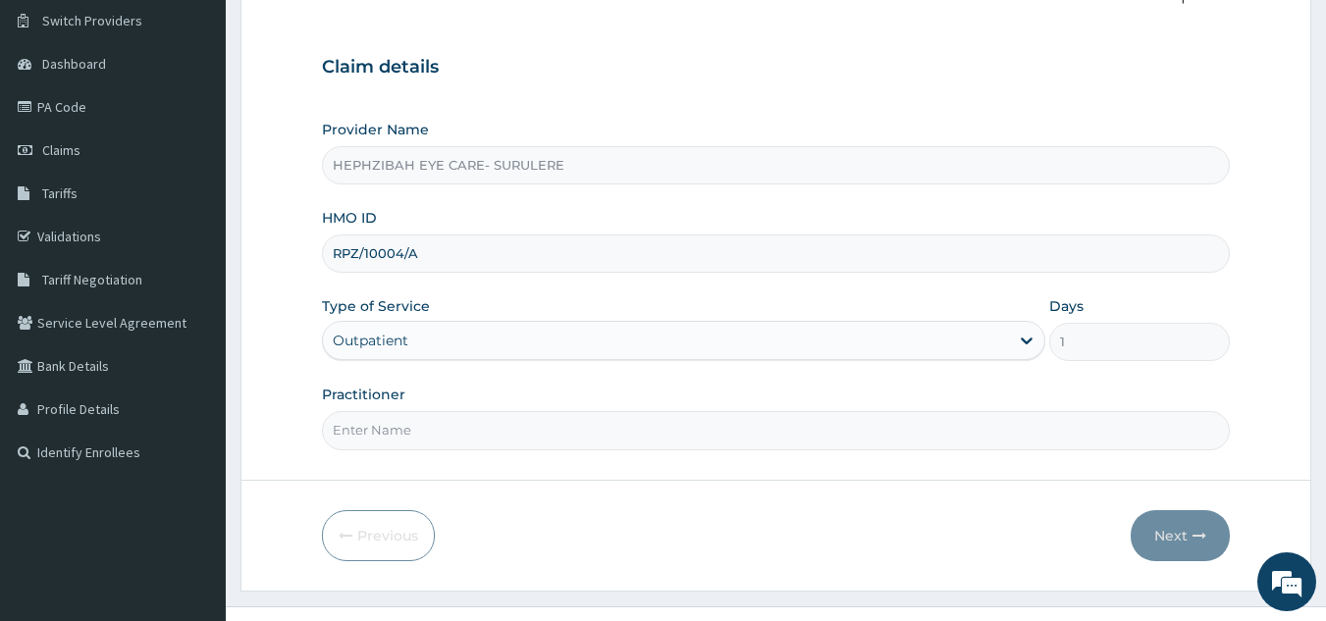
scroll to position [185, 0]
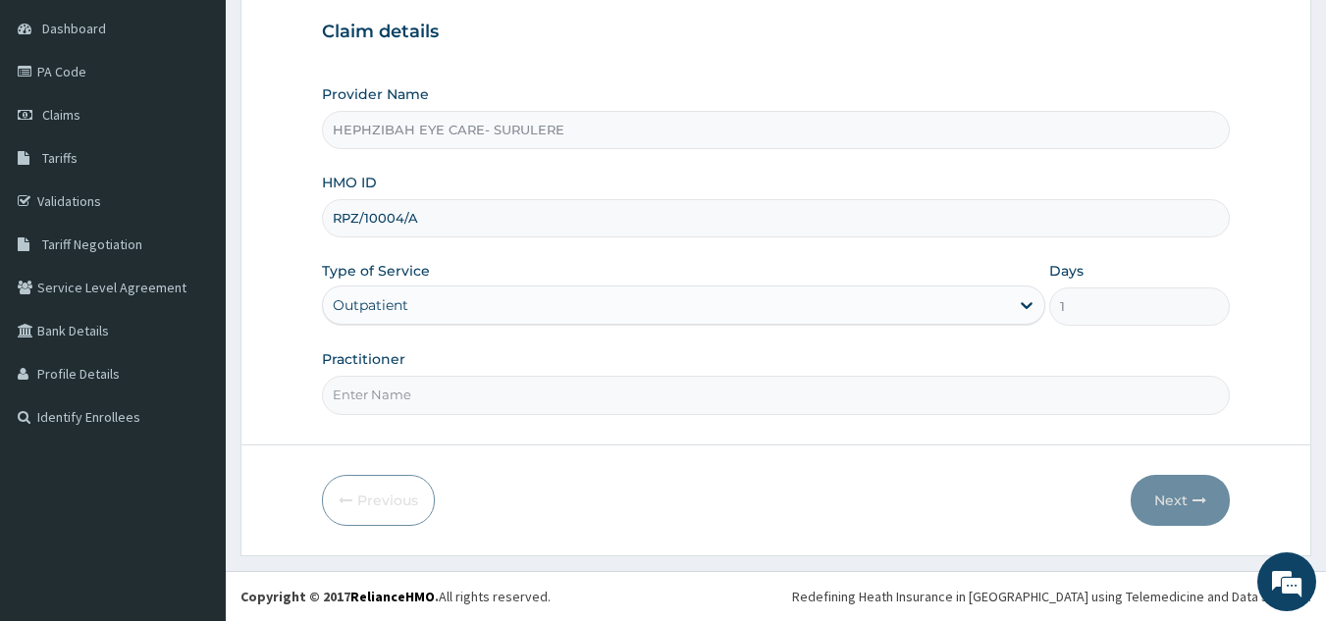
click at [861, 397] on input "Practitioner" at bounding box center [776, 395] width 909 height 38
type input "DR [PERSON_NAME]"
click at [1154, 488] on button "Next" at bounding box center [1180, 500] width 99 height 51
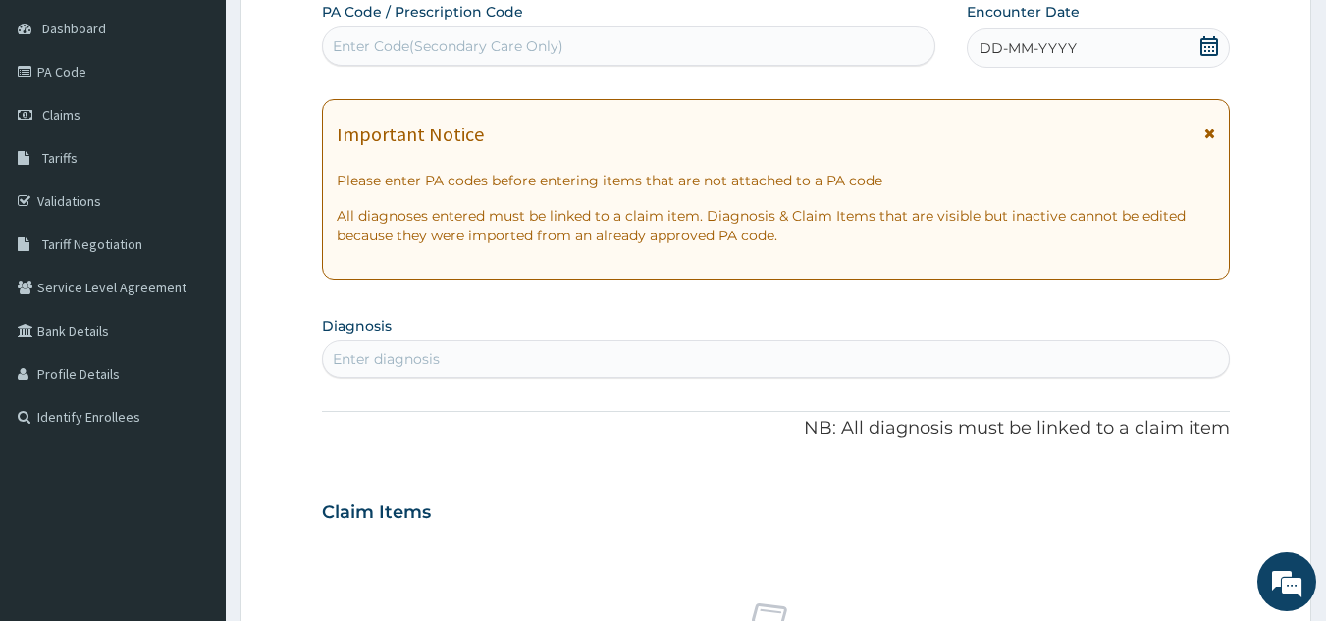
click at [731, 49] on div "Enter Code(Secondary Care Only)" at bounding box center [629, 45] width 612 height 31
type input "PA/9F6668"
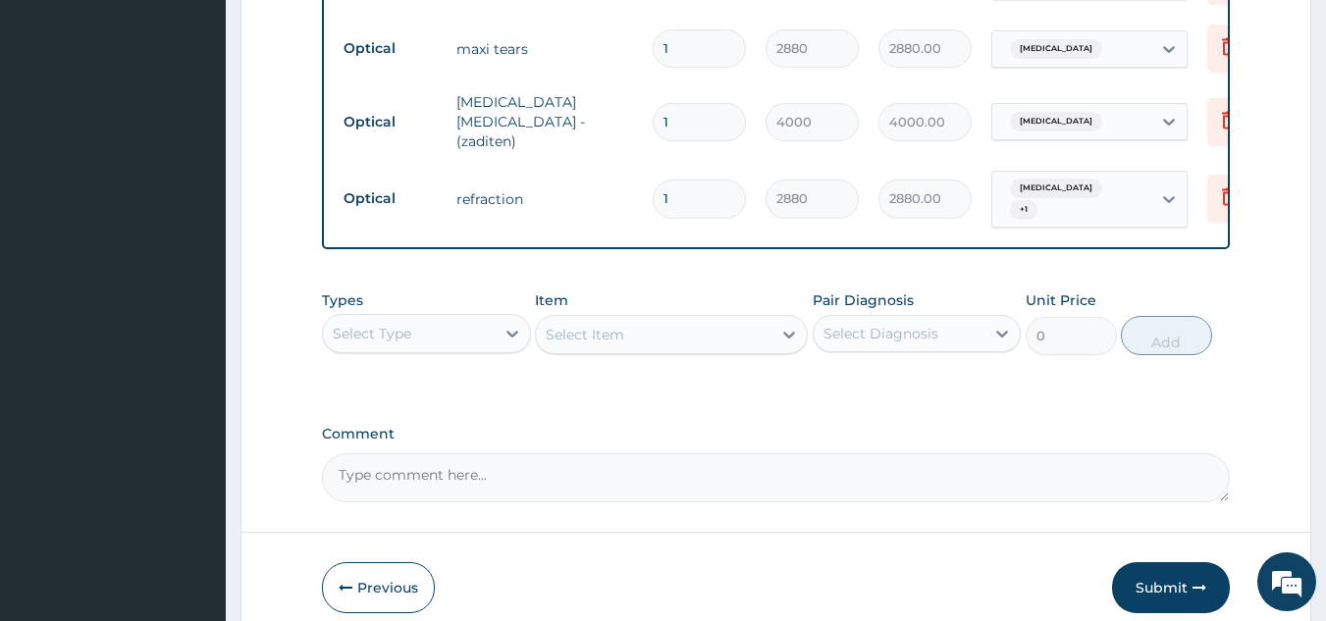
scroll to position [1127, 0]
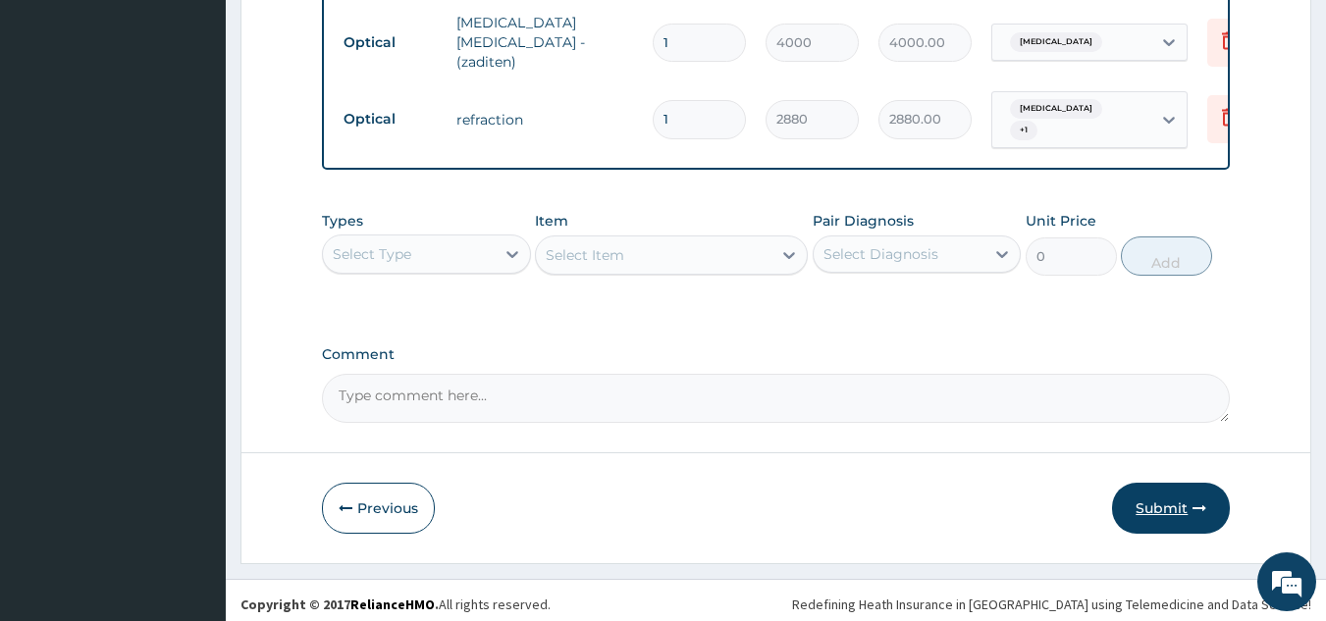
click at [1188, 488] on button "Submit" at bounding box center [1171, 508] width 118 height 51
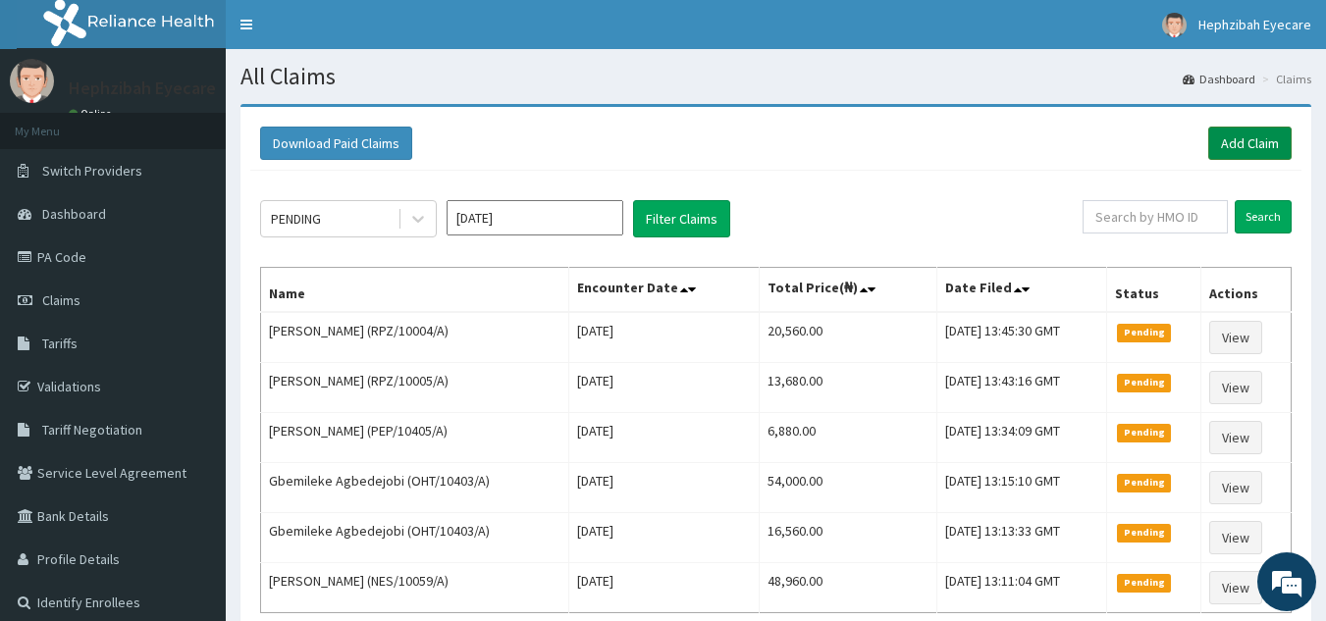
click at [1256, 146] on link "Add Claim" at bounding box center [1249, 143] width 83 height 33
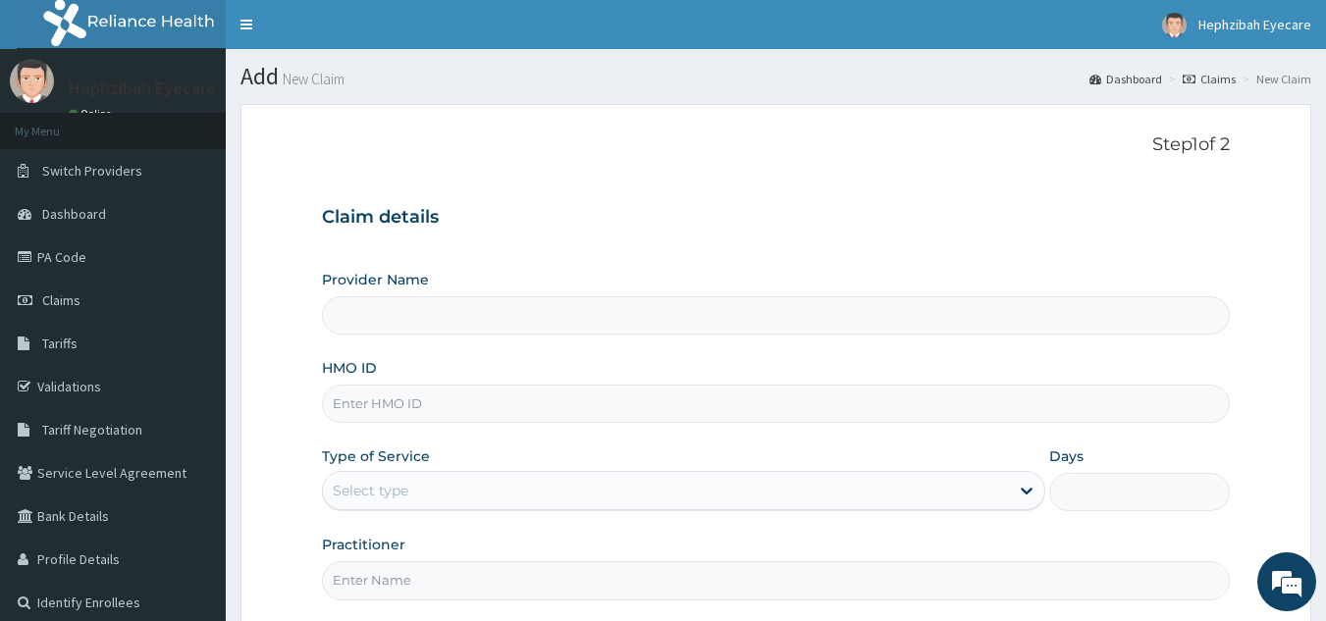
click at [677, 423] on input "HMO ID" at bounding box center [776, 404] width 909 height 38
type input "FCH/1"
type input "HEPHZIBAH EYE CARE- SURULERE"
type input "FCH/10258/A"
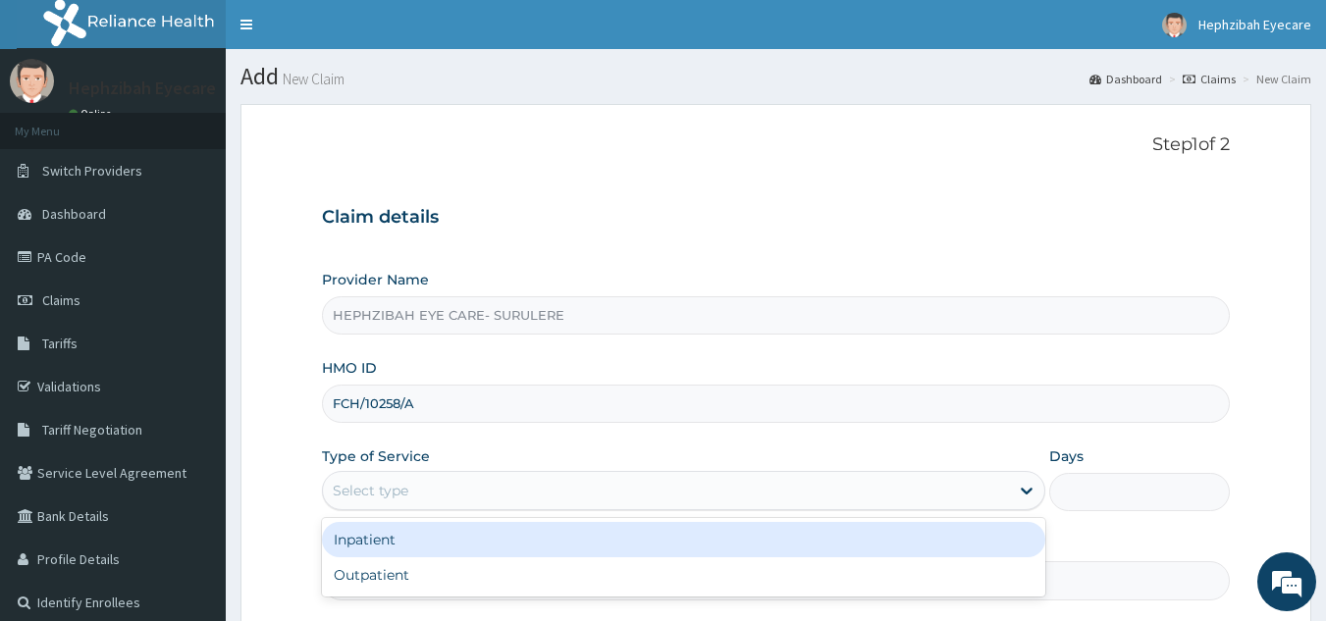
click at [618, 477] on div "Select type" at bounding box center [666, 490] width 686 height 31
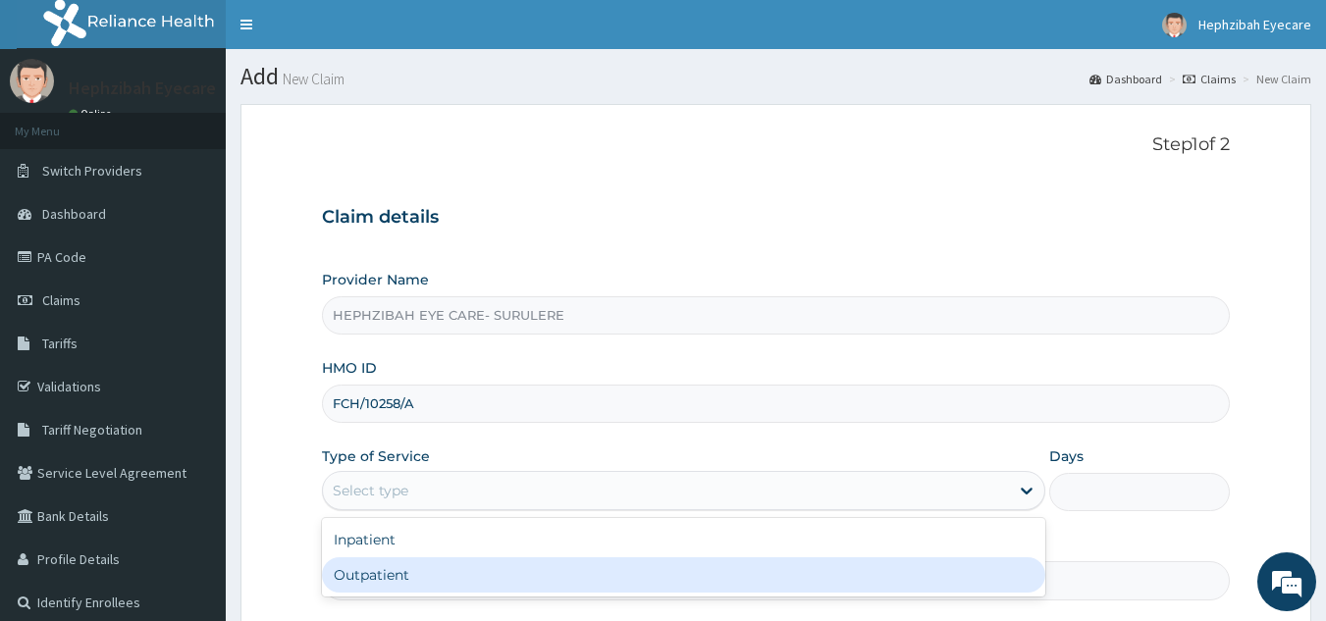
click at [488, 577] on div "Outpatient" at bounding box center [683, 574] width 723 height 35
type input "1"
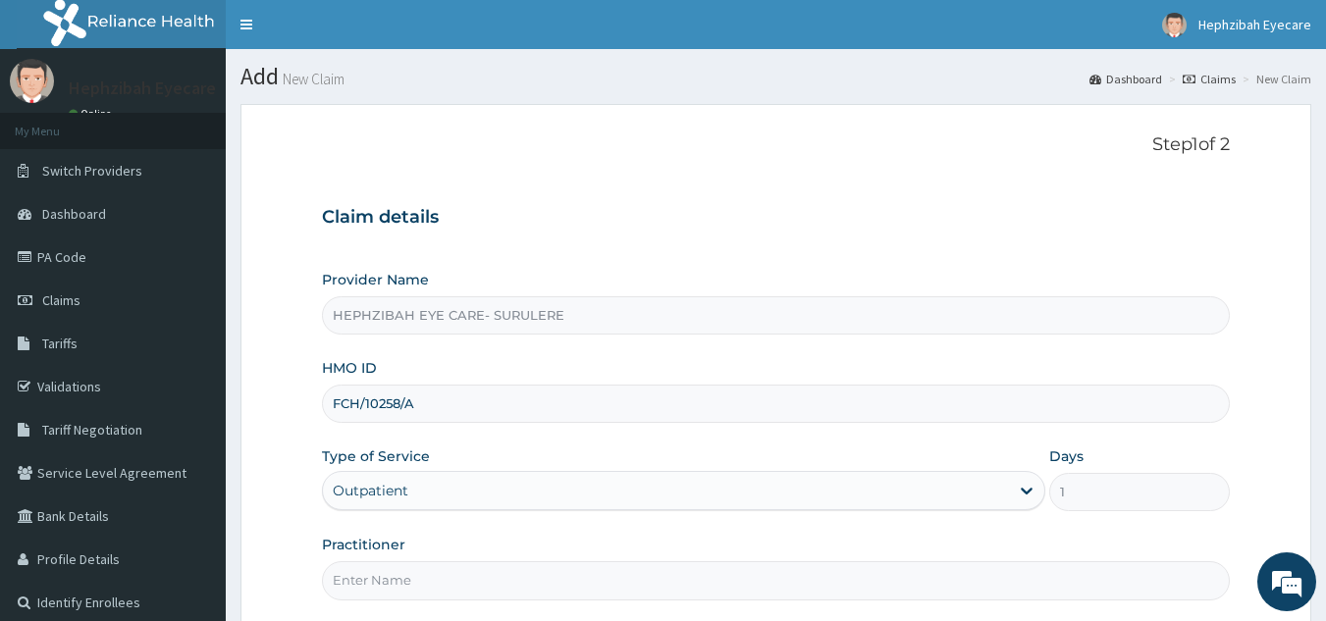
click at [796, 595] on input "Practitioner" at bounding box center [776, 580] width 909 height 38
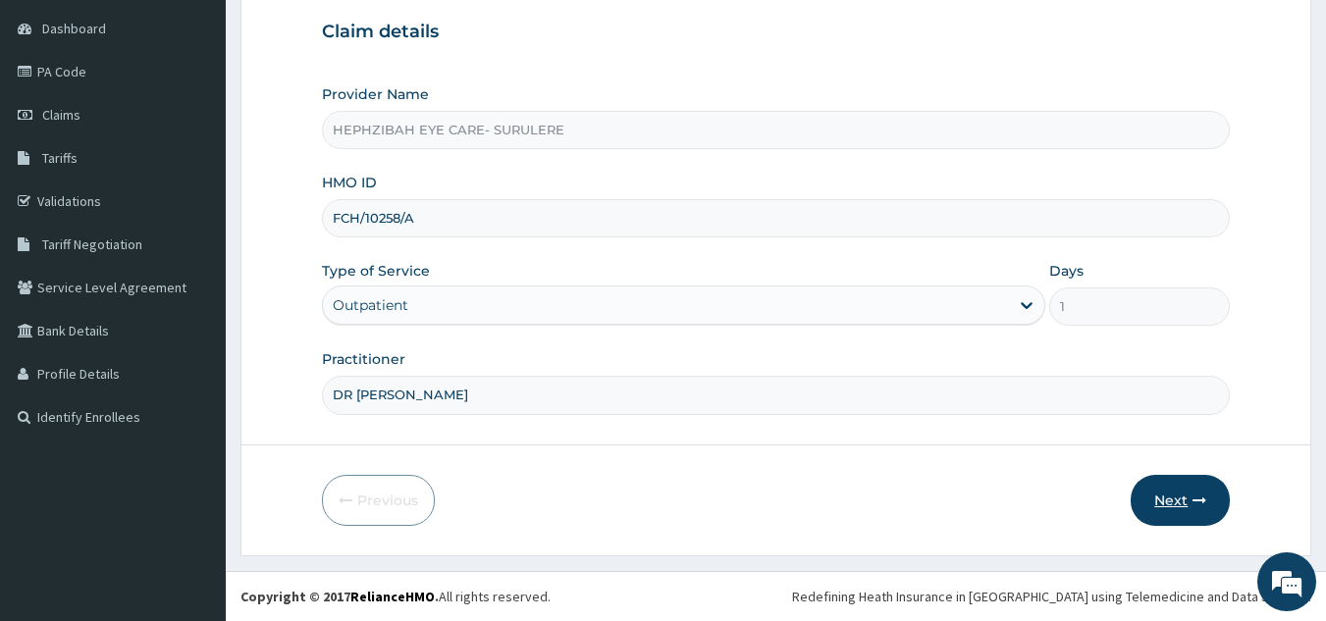
type input "DR ANDY"
click at [1184, 514] on button "Next" at bounding box center [1180, 500] width 99 height 51
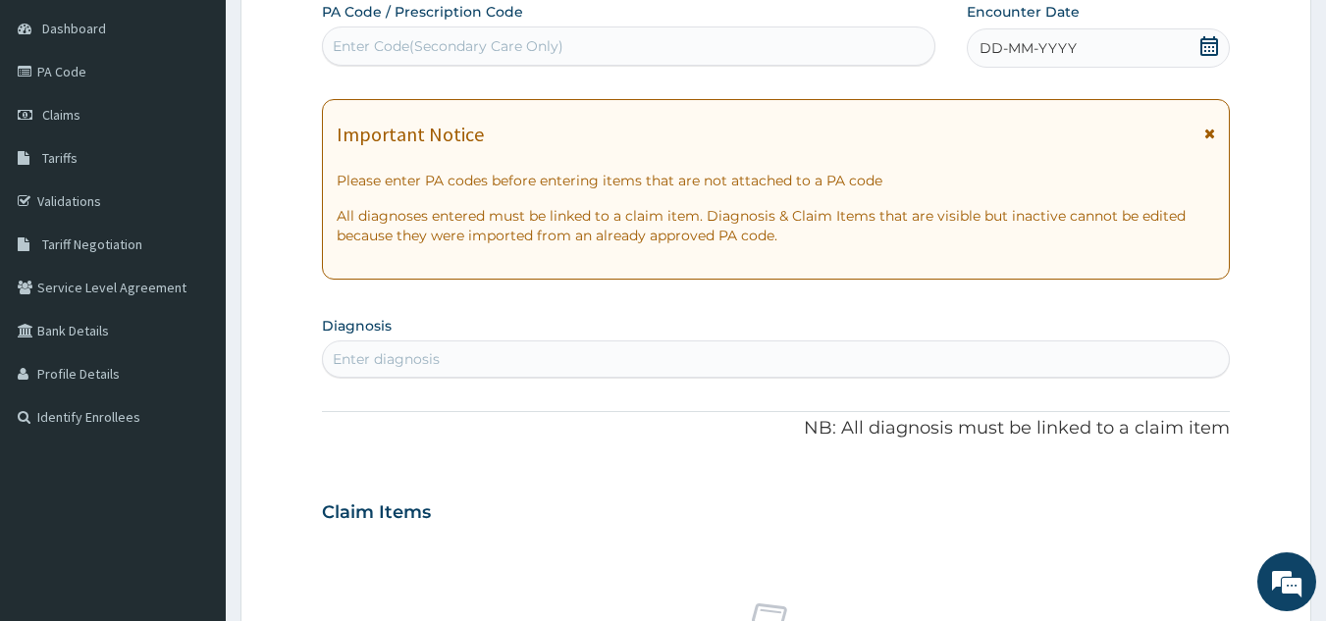
click at [698, 56] on div "Enter Code(Secondary Care Only)" at bounding box center [629, 45] width 612 height 31
type input "PA/A7F9E5"
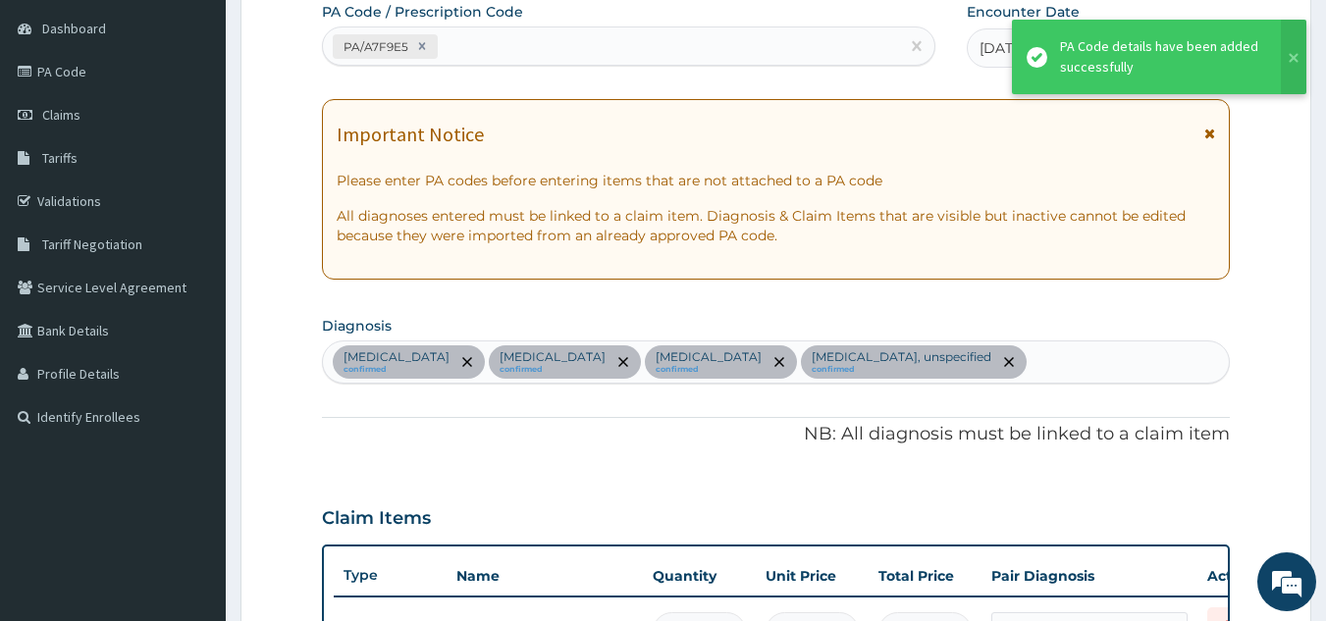
scroll to position [857, 0]
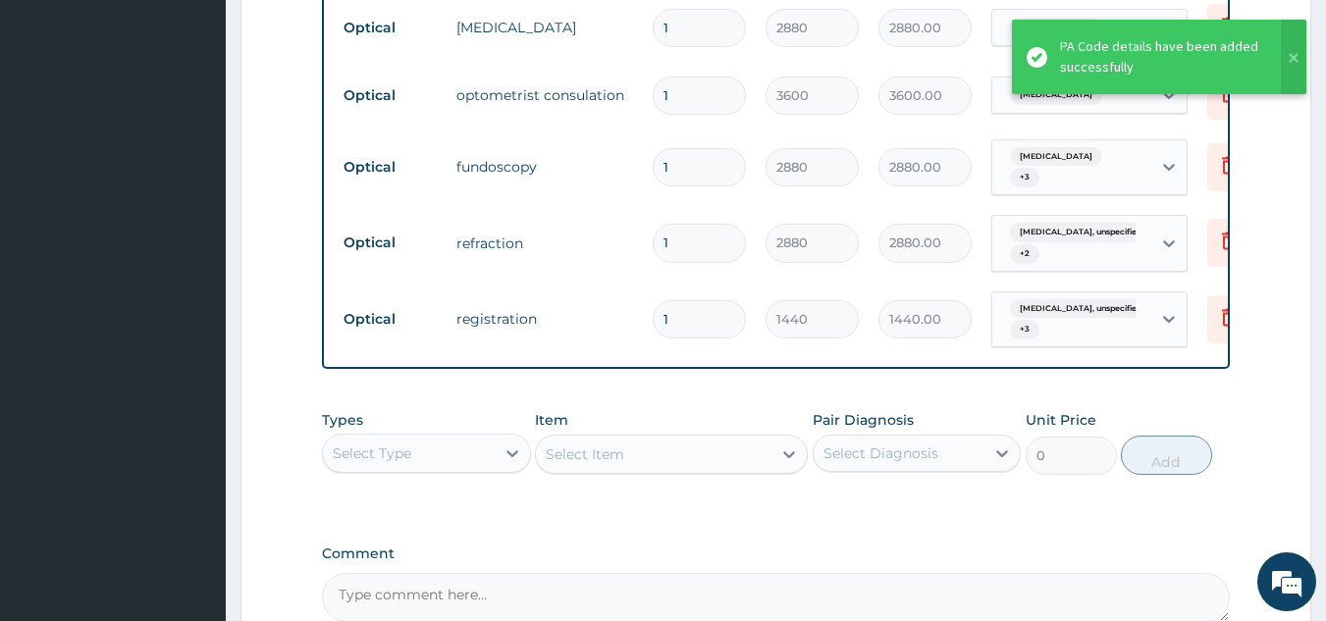
click at [567, 177] on td "fundoscopy" at bounding box center [545, 166] width 196 height 39
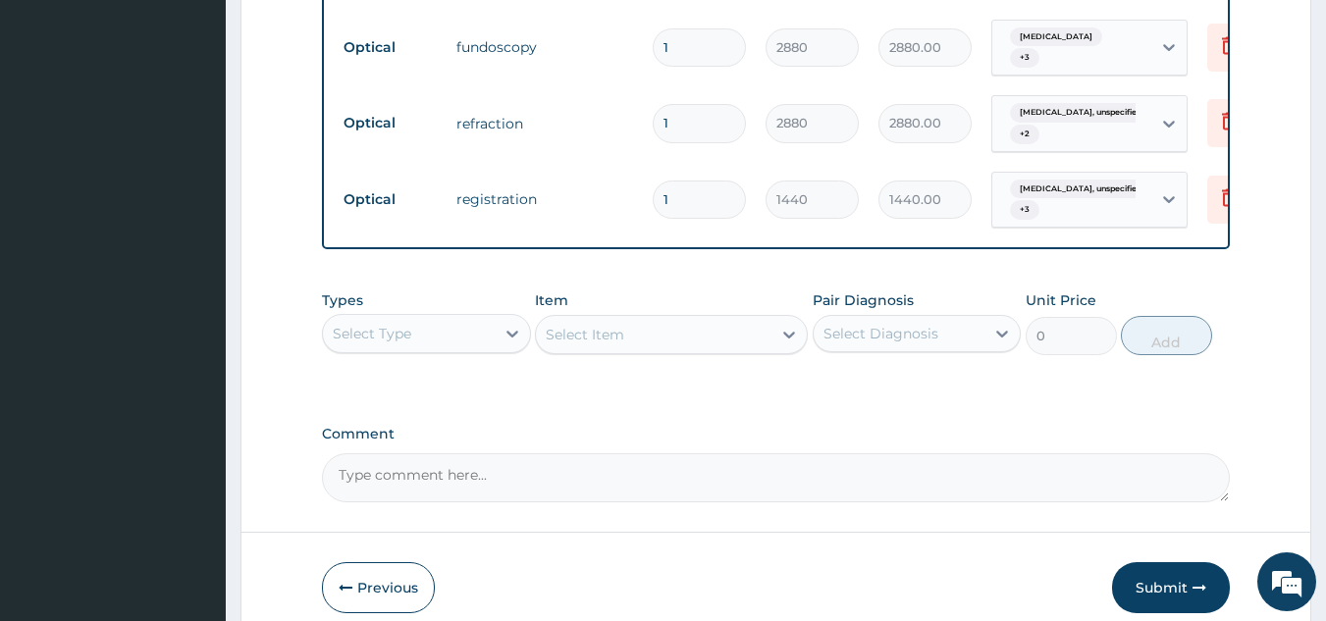
scroll to position [1071, 0]
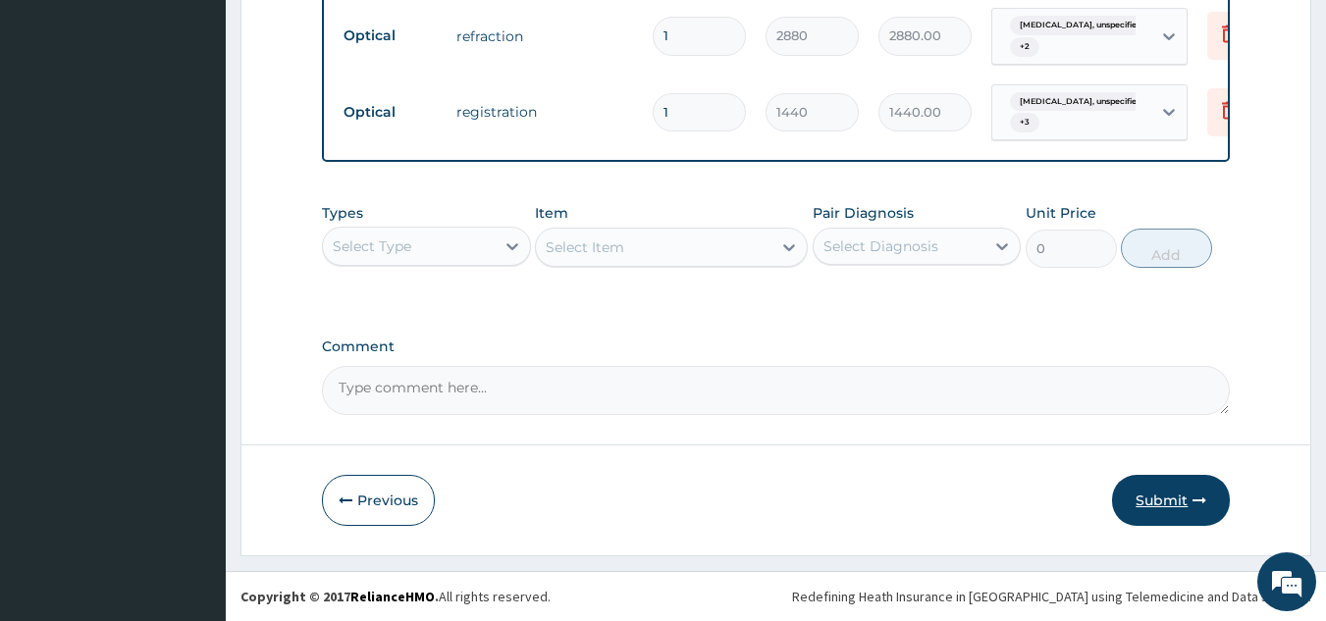
click at [1170, 506] on button "Submit" at bounding box center [1171, 500] width 118 height 51
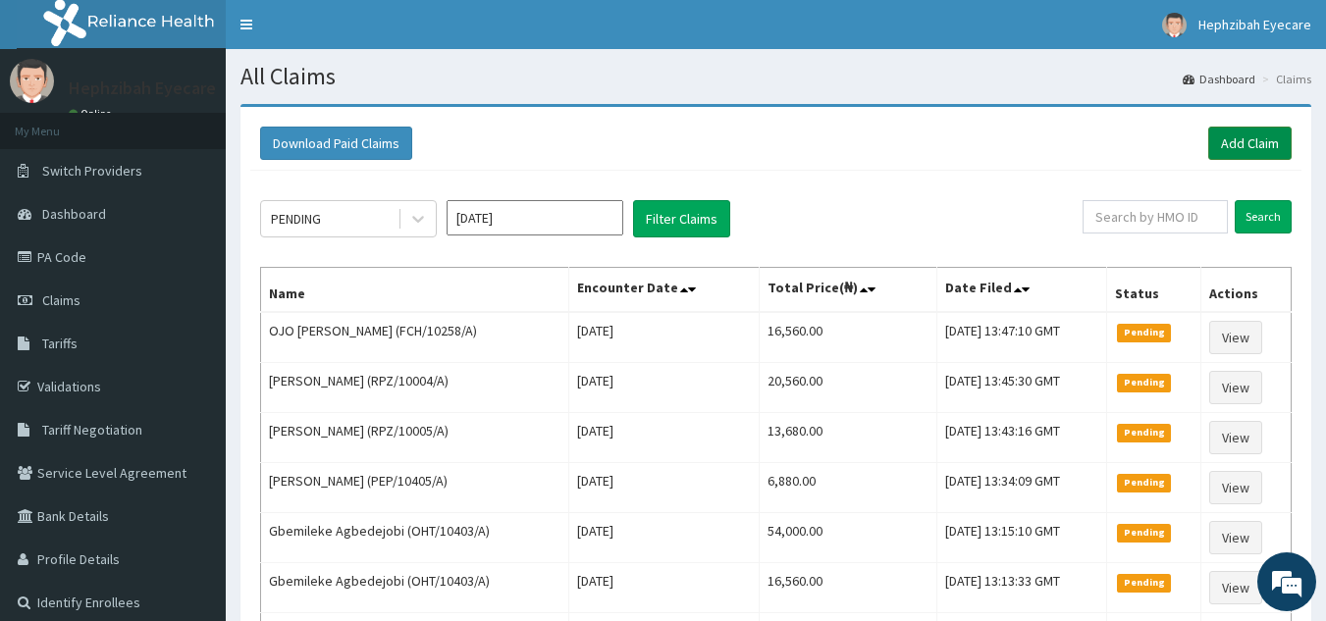
click at [1275, 134] on link "Add Claim" at bounding box center [1249, 143] width 83 height 33
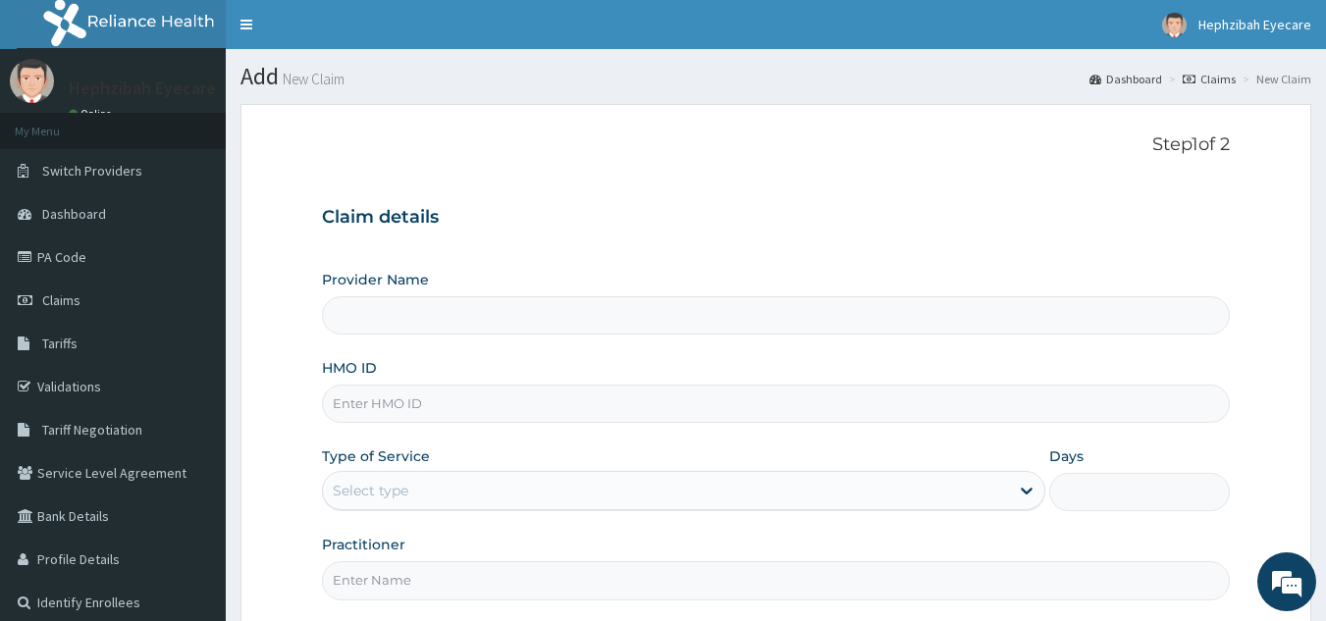
click at [682, 406] on input "HMO ID" at bounding box center [776, 404] width 909 height 38
type input "HEPHZIBAH EYE CARE- SURULERE"
type input "JBN/10107/D"
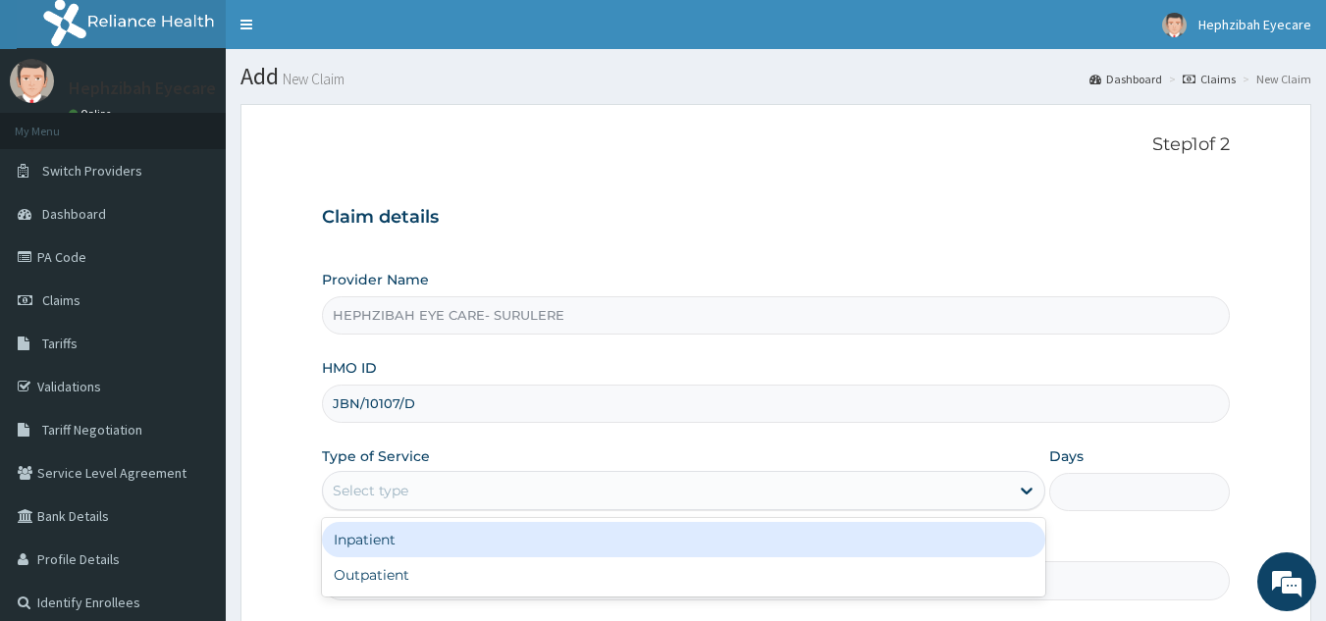
click at [620, 491] on div "Select type" at bounding box center [666, 490] width 686 height 31
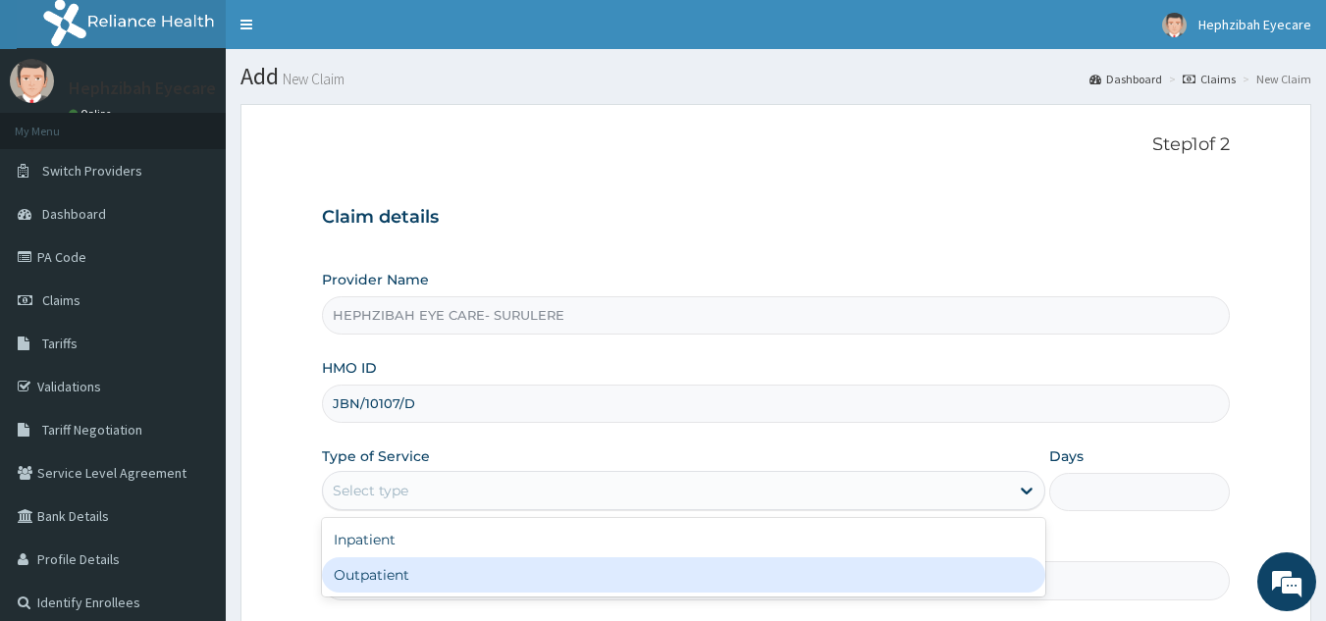
click at [567, 577] on div "Outpatient" at bounding box center [683, 574] width 723 height 35
type input "1"
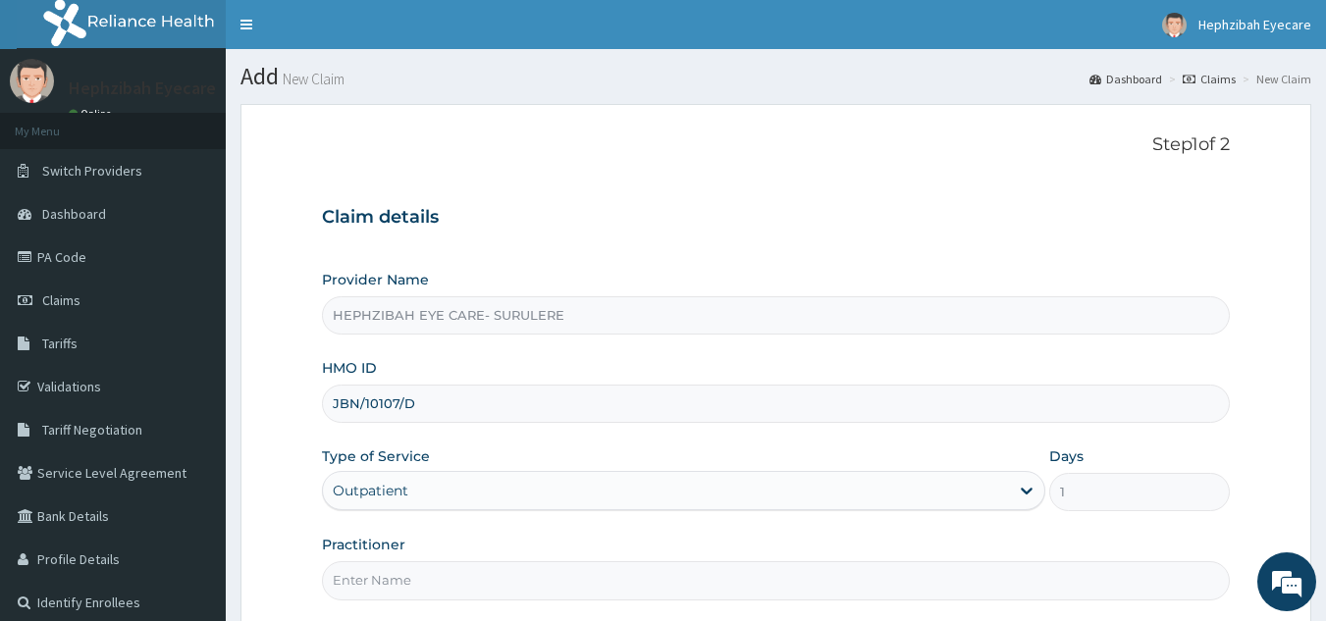
click at [1079, 577] on input "Practitioner" at bounding box center [776, 580] width 909 height 38
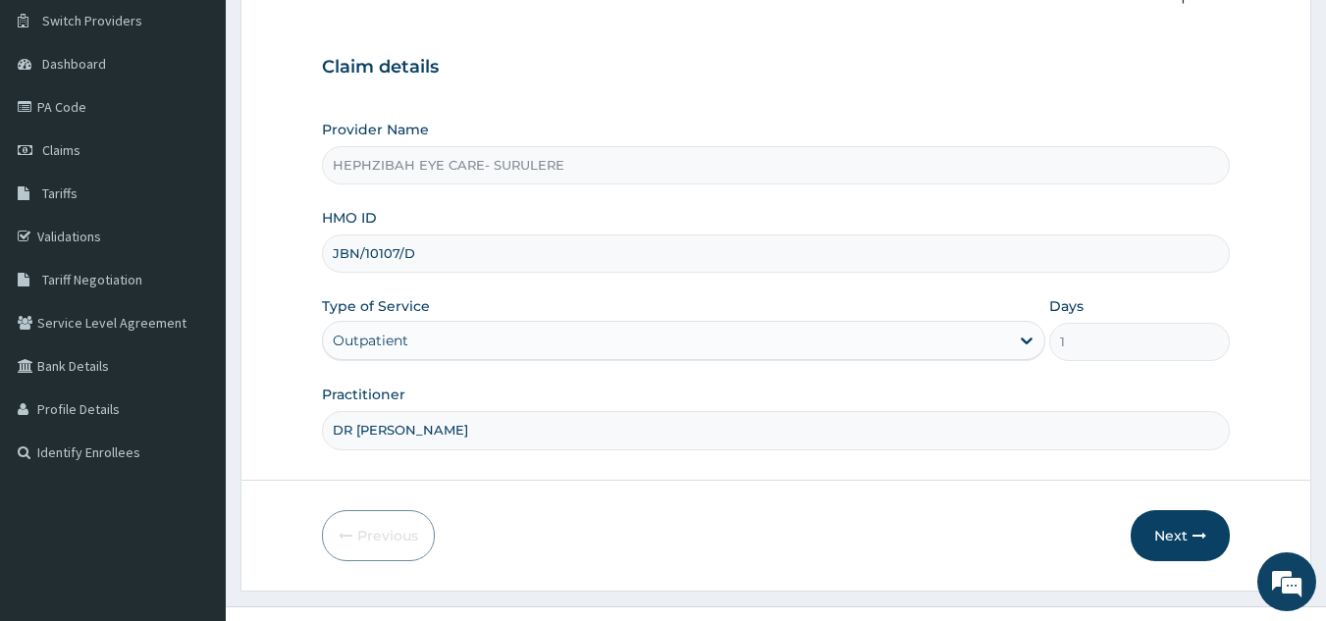
scroll to position [185, 0]
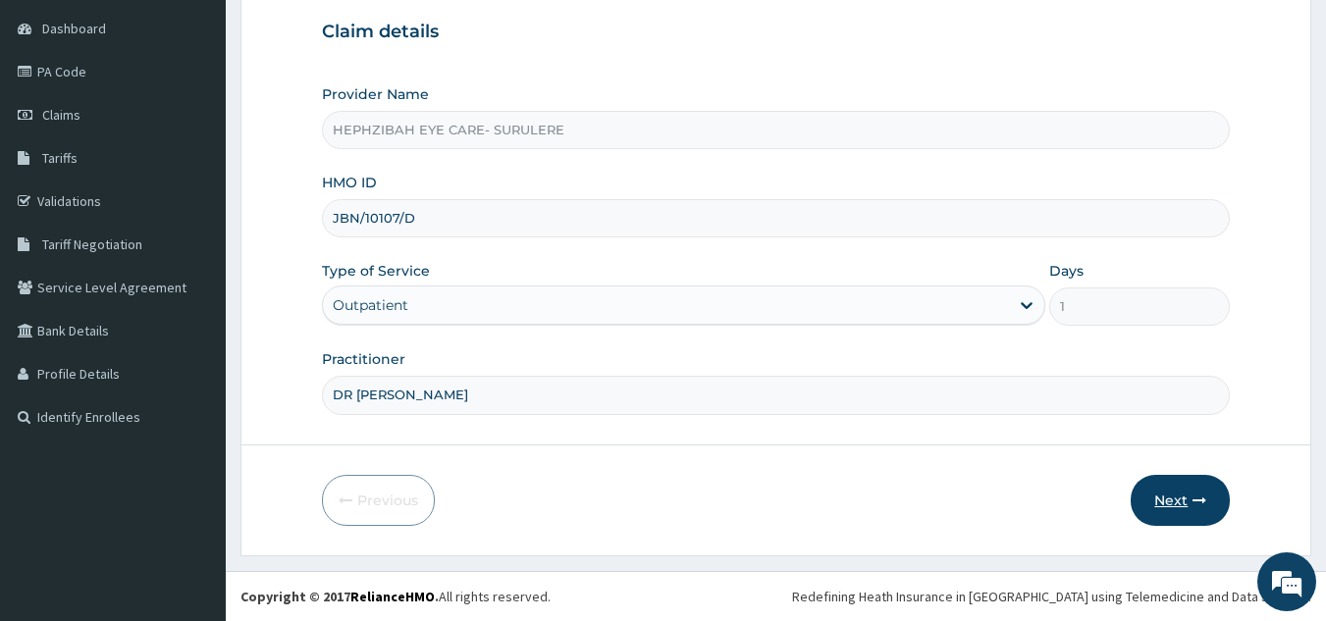
type input "DR [PERSON_NAME]"
click at [1170, 484] on button "Next" at bounding box center [1180, 500] width 99 height 51
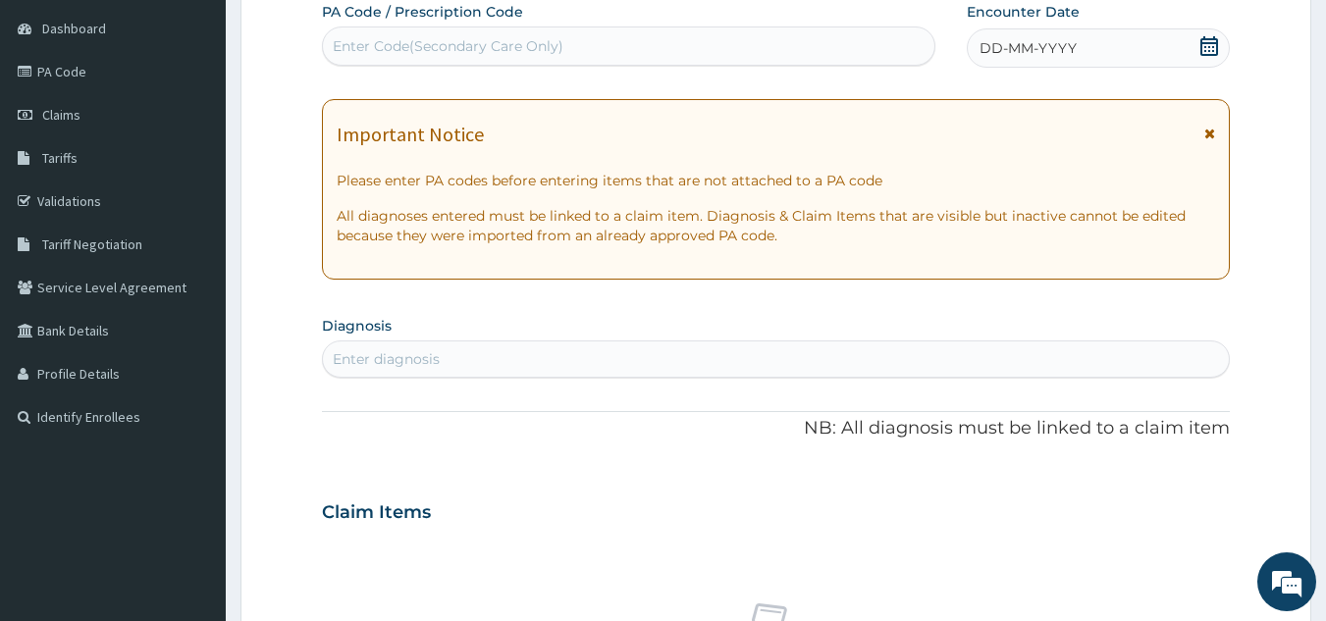
click at [759, 32] on div "Enter Code(Secondary Care Only)" at bounding box center [629, 45] width 612 height 31
type input "PA/91F669"
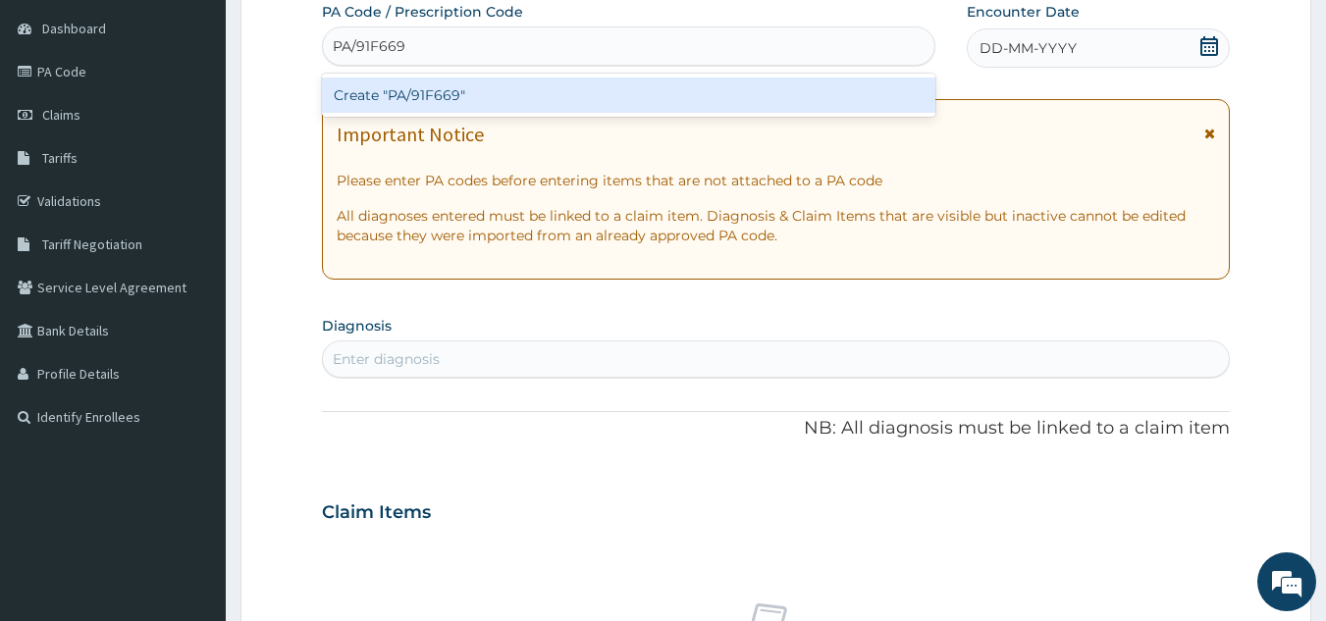
click at [738, 82] on div "Create "PA/91F669"" at bounding box center [629, 95] width 614 height 35
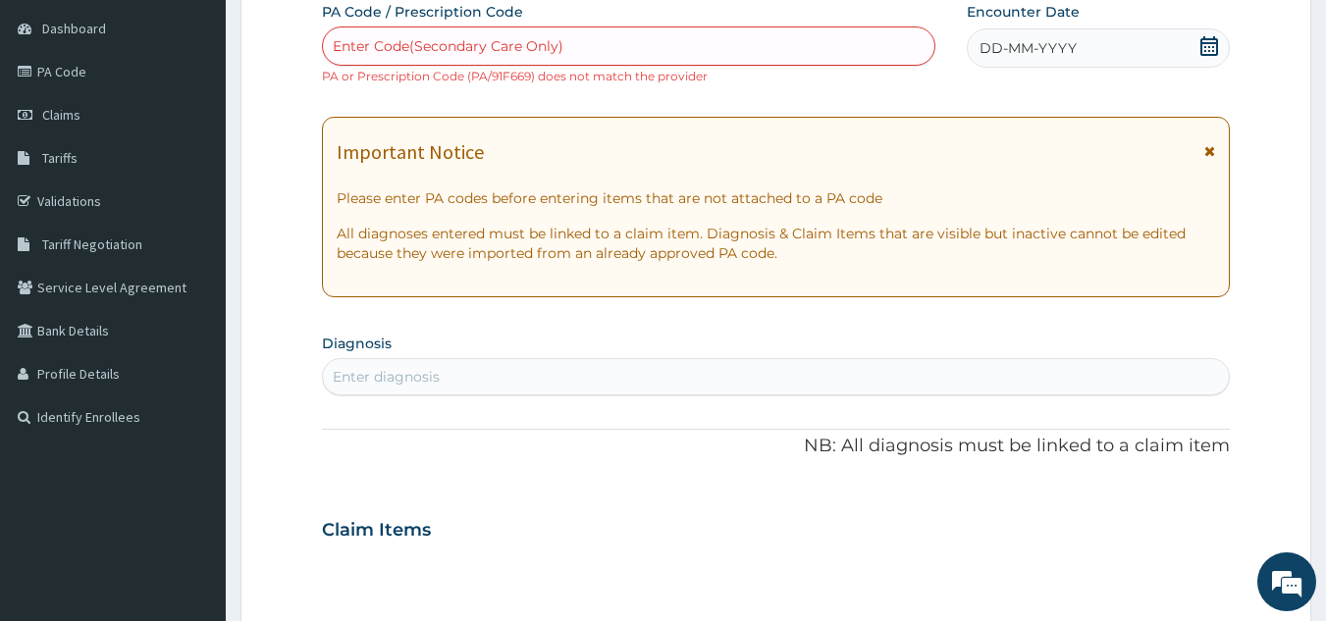
click at [487, 50] on div "Enter Code(Secondary Care Only)" at bounding box center [448, 46] width 231 height 20
type input "["
type input "PA/9IF669"
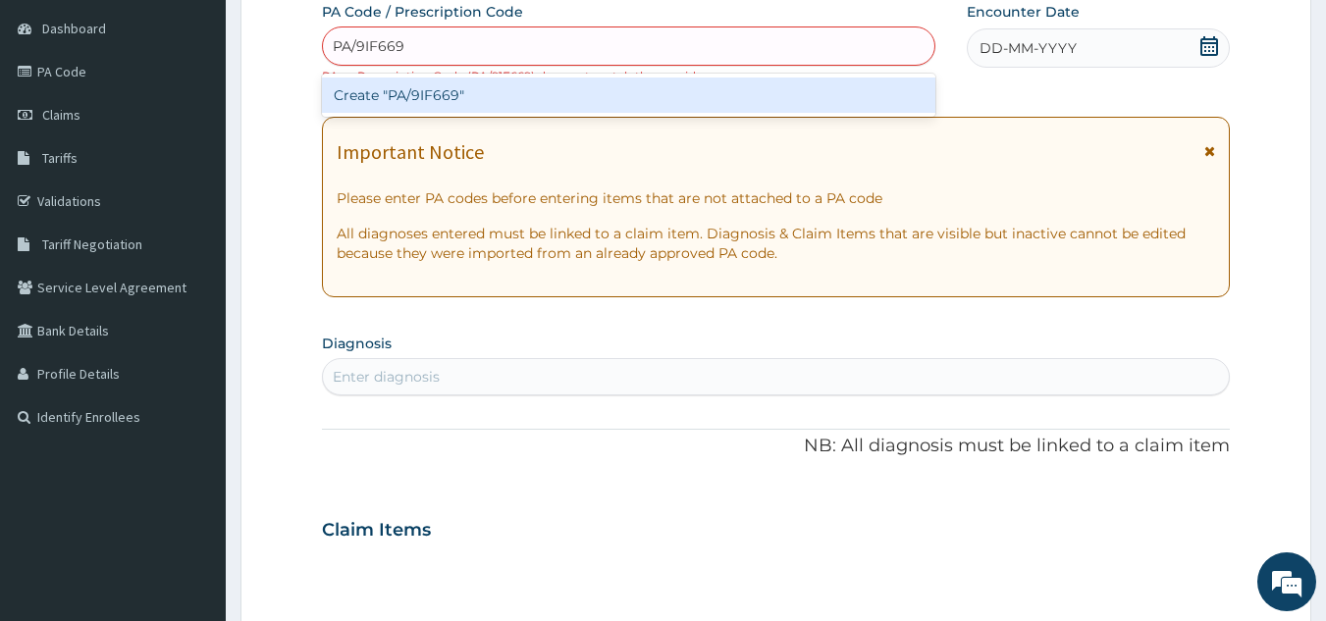
click at [458, 104] on div "Create "PA/9IF669"" at bounding box center [629, 95] width 614 height 35
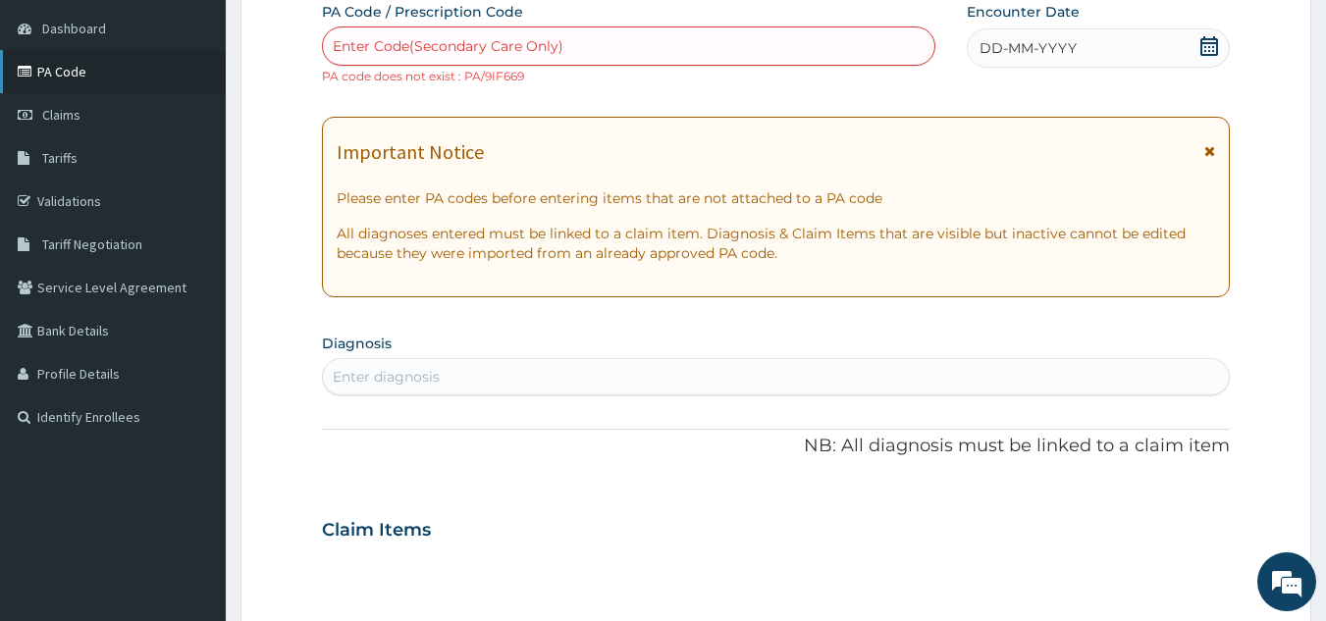
click at [80, 72] on link "PA Code" at bounding box center [113, 71] width 226 height 43
